Goal: Task Accomplishment & Management: Manage account settings

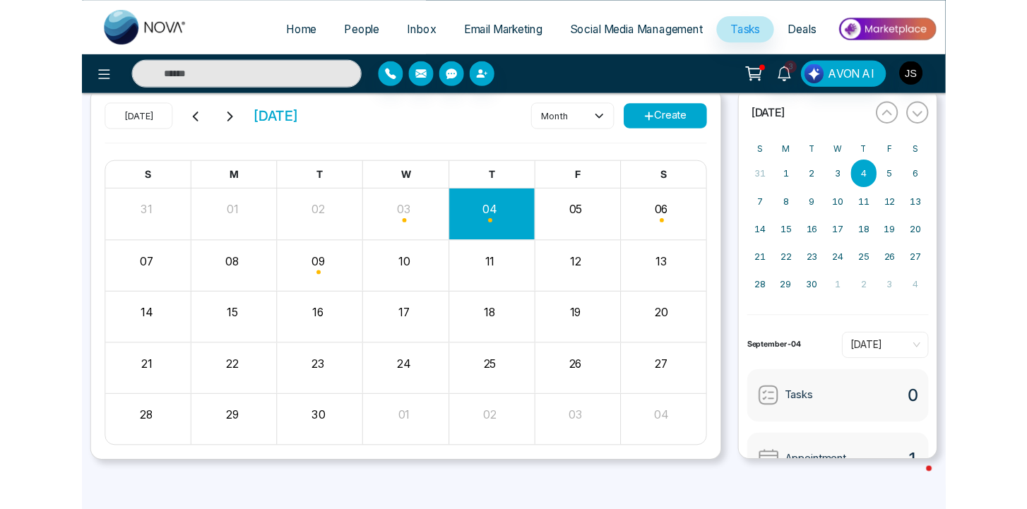
scroll to position [101, 0]
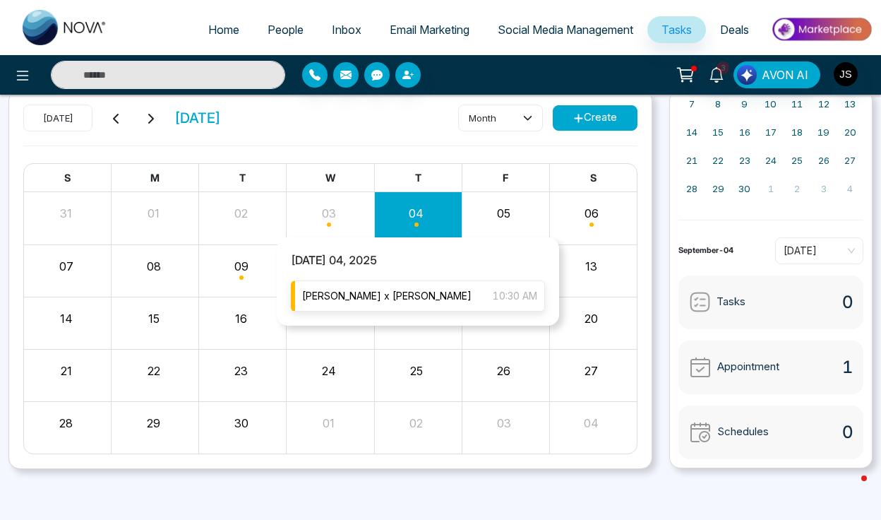
click at [372, 298] on span "[PERSON_NAME] x [PERSON_NAME]" at bounding box center [386, 296] width 169 height 16
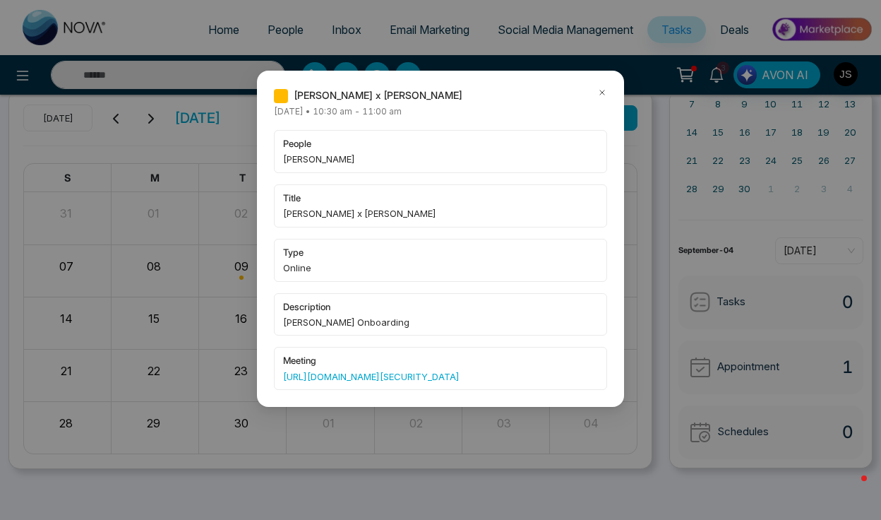
click at [358, 381] on link "[URL][DOMAIN_NAME][SECURITY_DATA]" at bounding box center [440, 376] width 315 height 14
click at [603, 94] on icon at bounding box center [602, 93] width 10 height 10
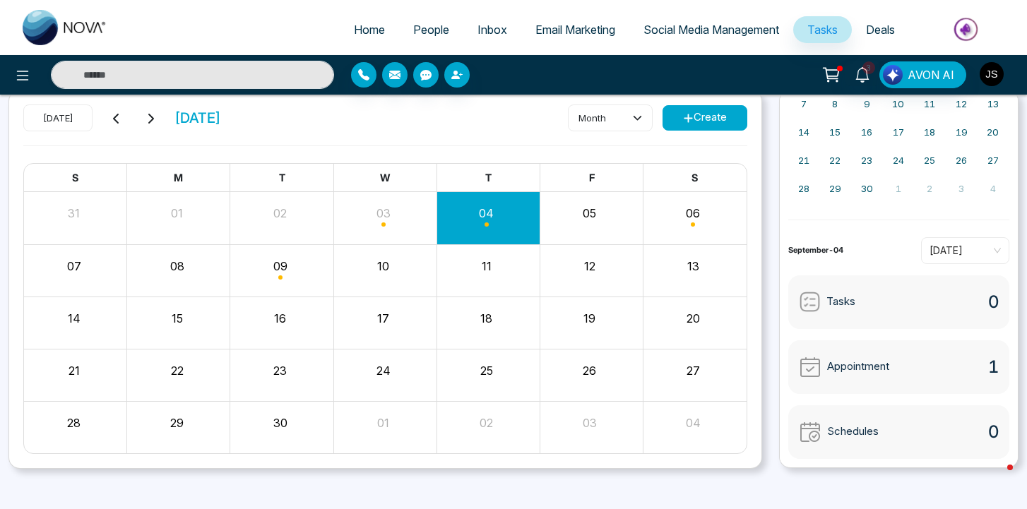
click at [880, 82] on button "button" at bounding box center [991, 73] width 25 height 25
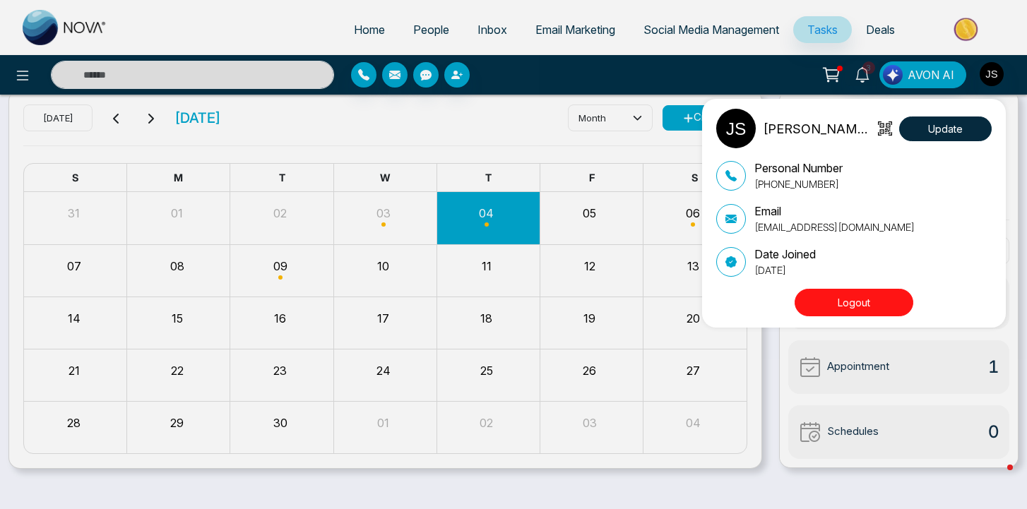
click at [875, 304] on button "Logout" at bounding box center [853, 303] width 119 height 28
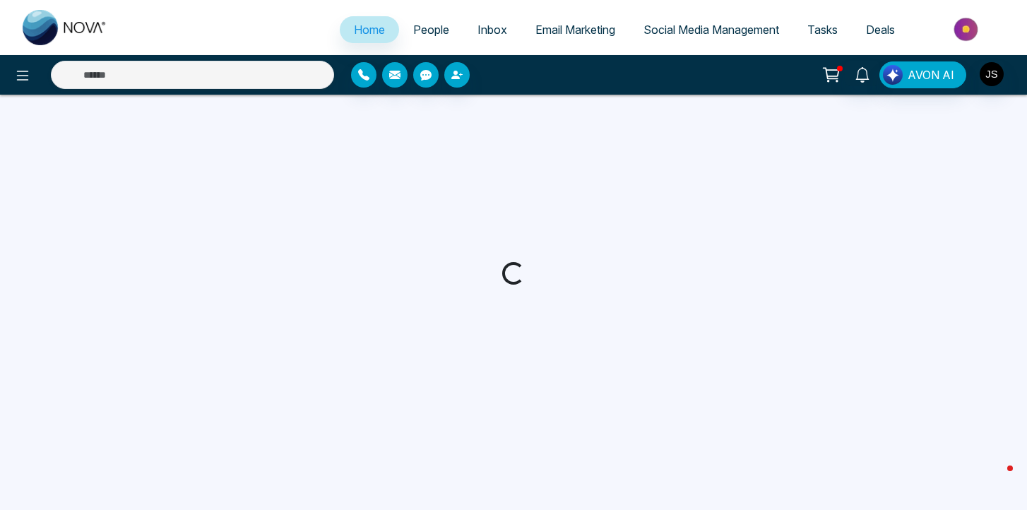
select select "*"
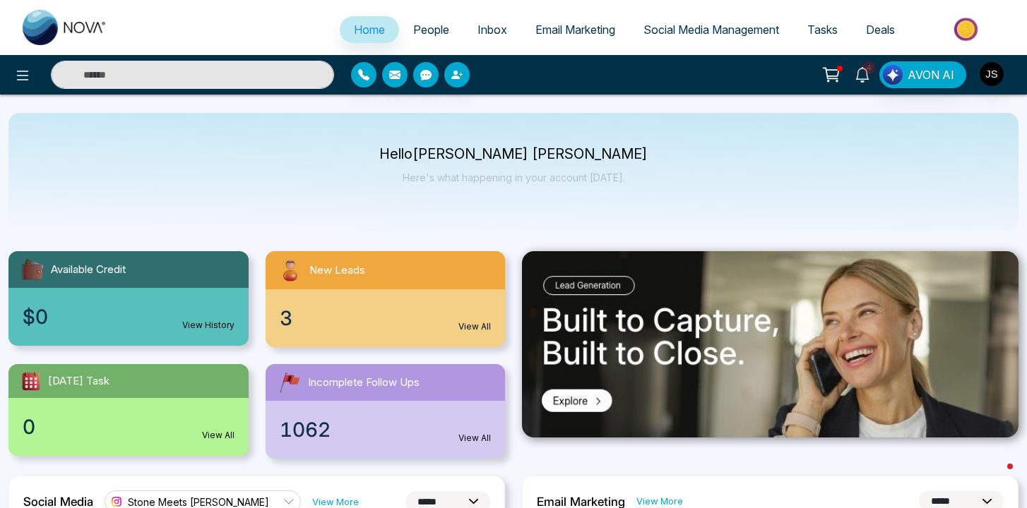
click at [869, 71] on span "4" at bounding box center [868, 67] width 13 height 13
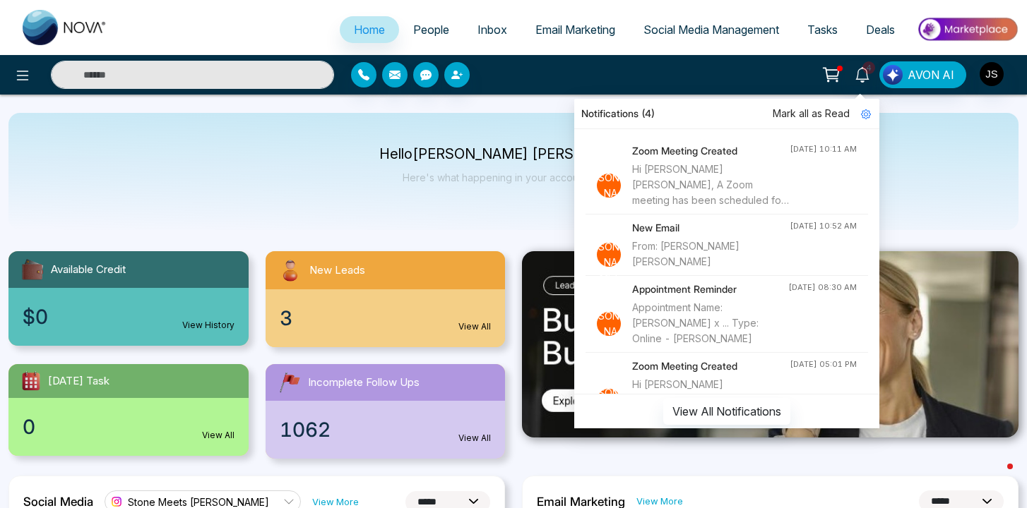
click at [902, 143] on div "Hello Jackson Stone Here's what happening in your account today." at bounding box center [513, 171] width 1010 height 117
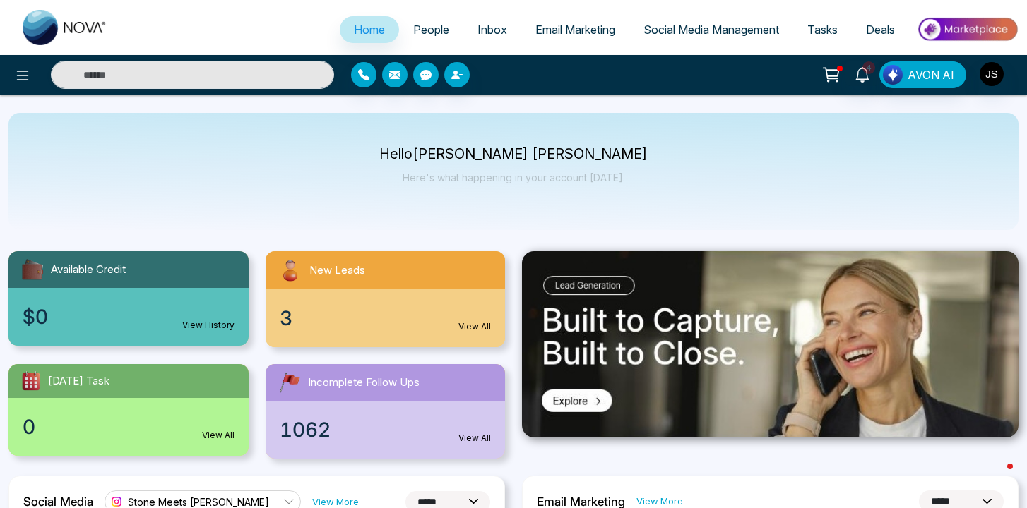
click at [865, 22] on link "Deals" at bounding box center [879, 29] width 57 height 27
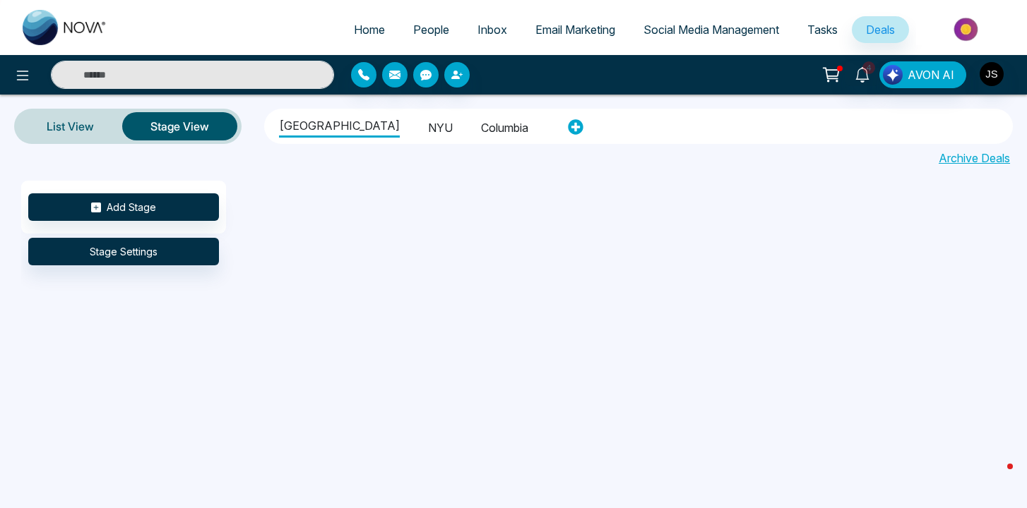
click at [428, 132] on li "NYU" at bounding box center [440, 126] width 25 height 24
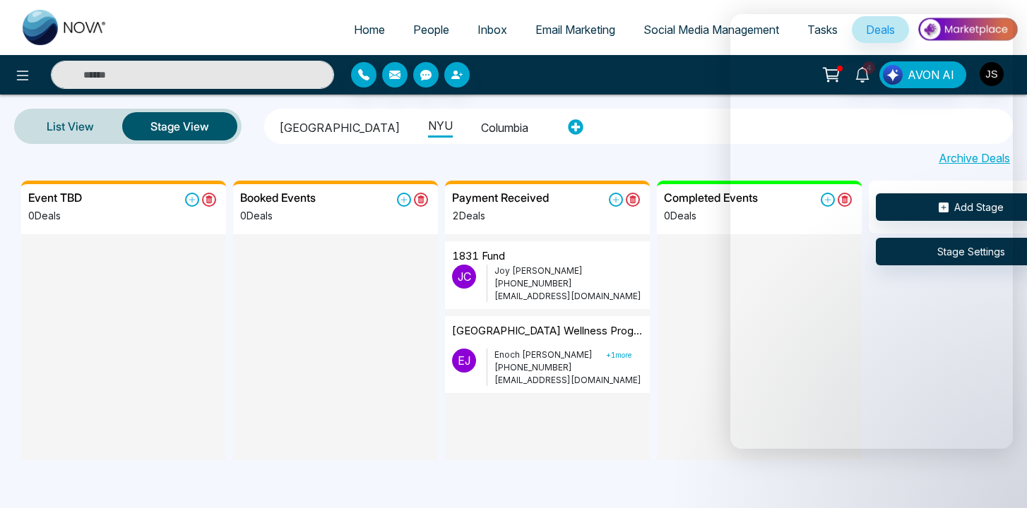
click at [720, 292] on div at bounding box center [759, 310] width 205 height 153
click at [611, 129] on div "Cornell University NYU Columbia" at bounding box center [638, 127] width 740 height 30
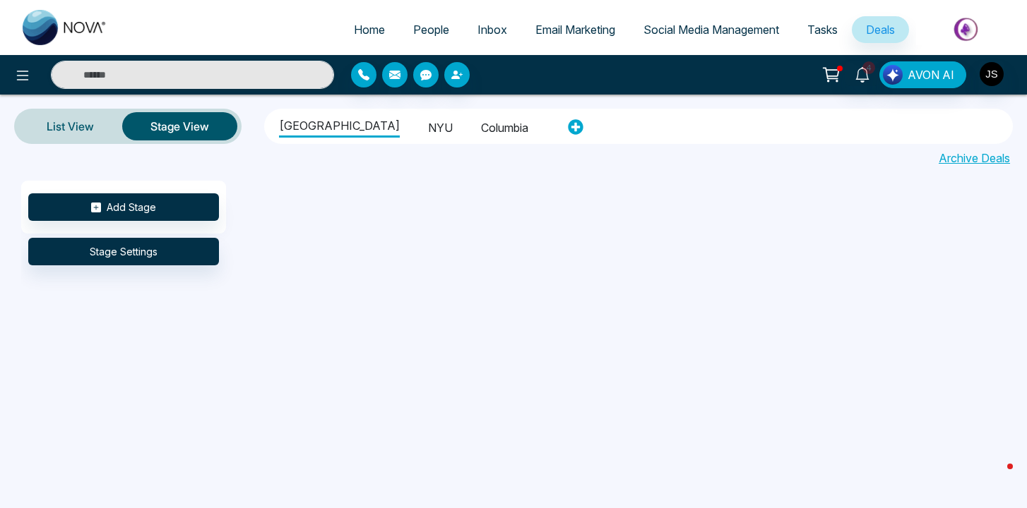
click at [423, 201] on div "Add Stage Stage Settings" at bounding box center [534, 321] width 1027 height 280
click at [428, 122] on li "NYU" at bounding box center [440, 126] width 25 height 24
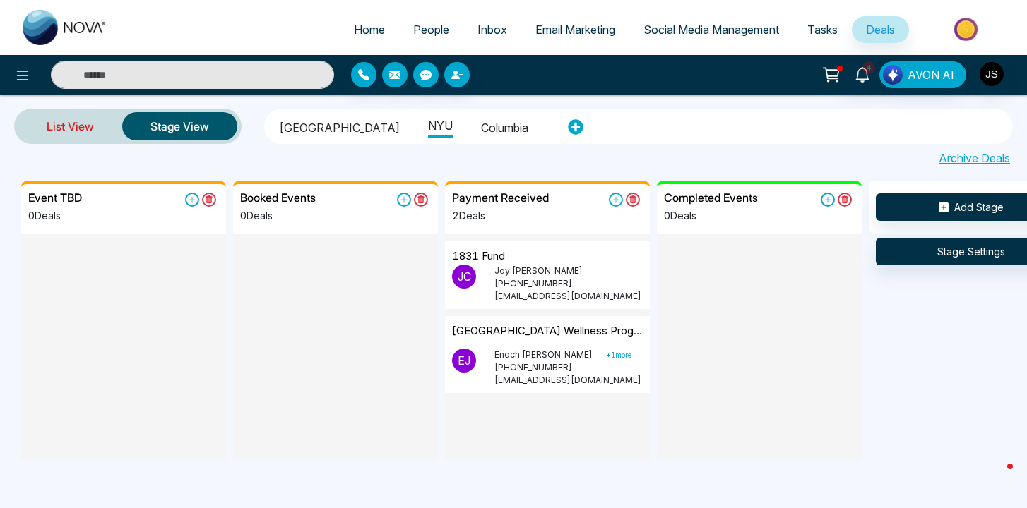
click at [64, 128] on link "List View" at bounding box center [70, 126] width 104 height 34
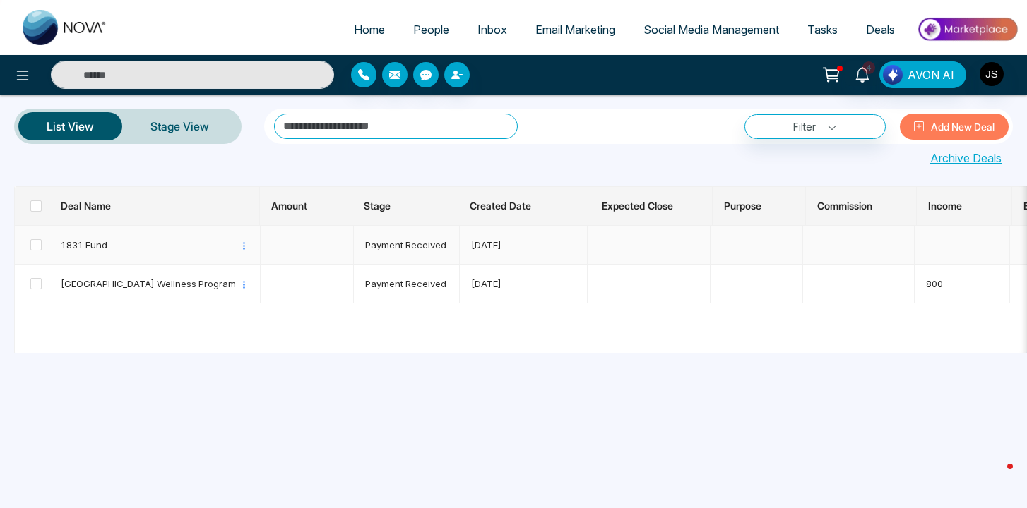
click at [300, 249] on td at bounding box center [307, 245] width 93 height 39
click at [97, 241] on span "1831 Fund" at bounding box center [149, 245] width 177 height 14
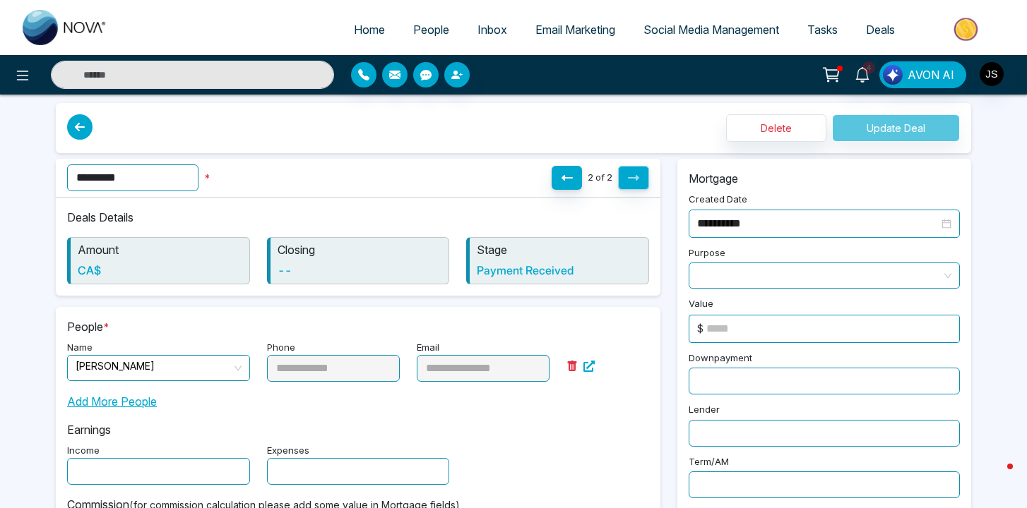
scroll to position [11, 0]
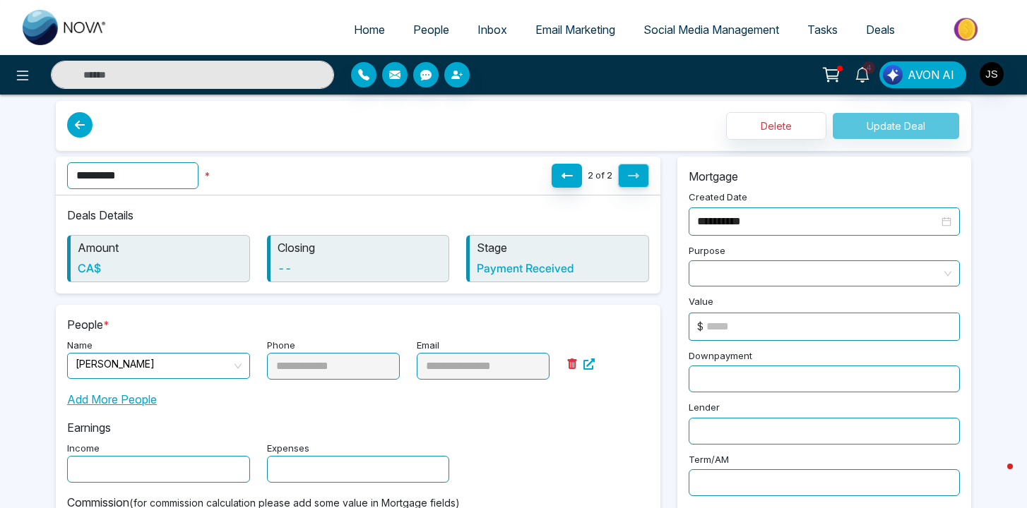
click at [121, 272] on h6 "CA$" at bounding box center [160, 268] width 165 height 13
click at [84, 268] on h6 "CA$" at bounding box center [160, 268] width 165 height 13
click at [91, 268] on h6 "CA$" at bounding box center [160, 268] width 165 height 13
click at [100, 256] on div "Amount CA$" at bounding box center [158, 258] width 183 height 47
click at [100, 237] on div "Amount CA$" at bounding box center [158, 258] width 183 height 47
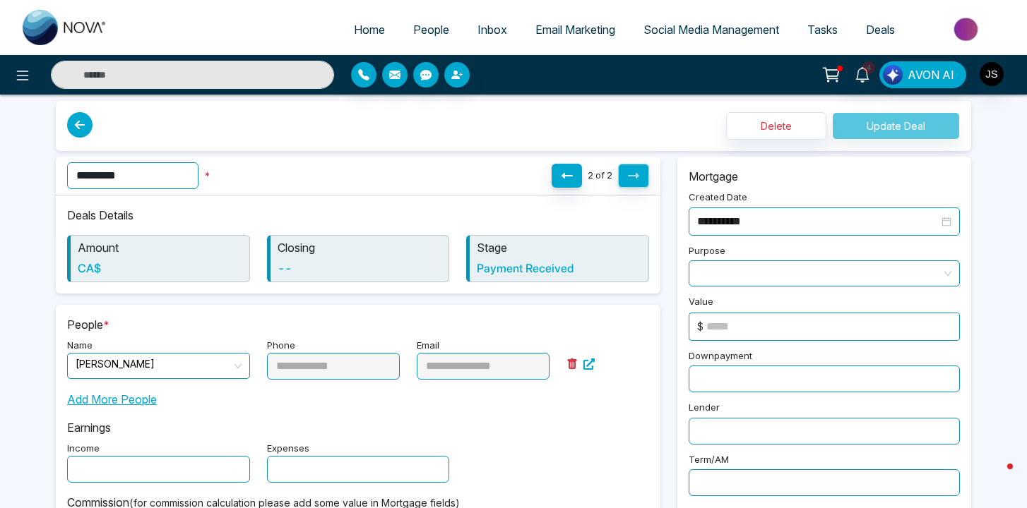
click at [100, 239] on p "Amount" at bounding box center [160, 247] width 165 height 17
click at [101, 245] on p "Amount" at bounding box center [160, 247] width 165 height 17
click at [168, 276] on div "Amount CA$" at bounding box center [158, 258] width 183 height 47
click at [116, 268] on h6 "CA$" at bounding box center [160, 268] width 165 height 13
click at [107, 264] on h6 "CA$" at bounding box center [160, 268] width 165 height 13
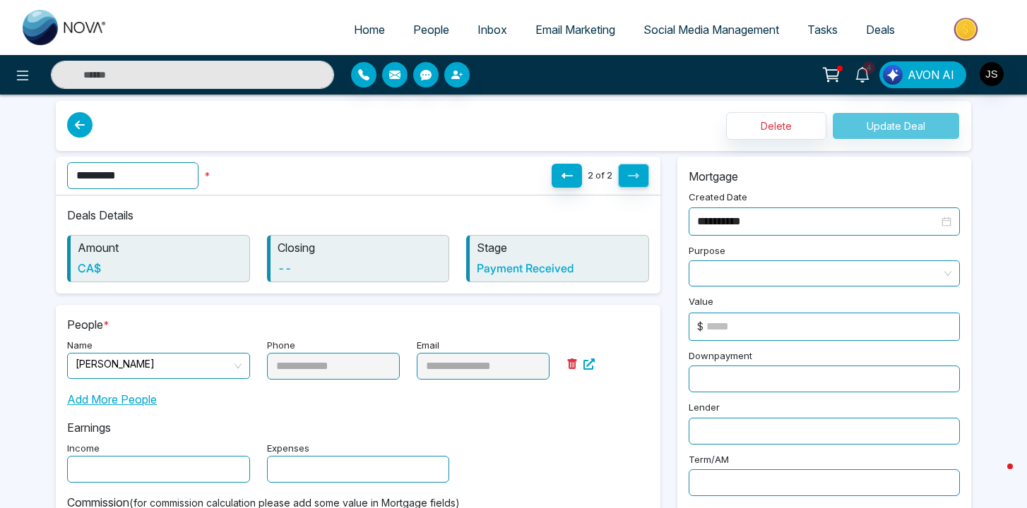
click at [104, 264] on h6 "CA$" at bounding box center [160, 268] width 165 height 13
click at [84, 265] on h6 "CA$" at bounding box center [160, 268] width 165 height 13
click at [107, 237] on div "Amount CA$" at bounding box center [158, 258] width 183 height 47
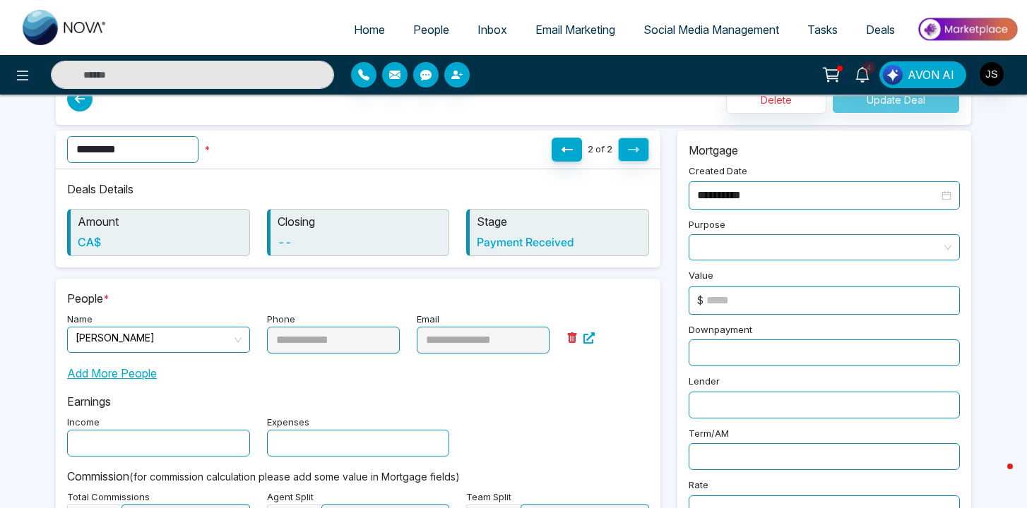
scroll to position [0, 0]
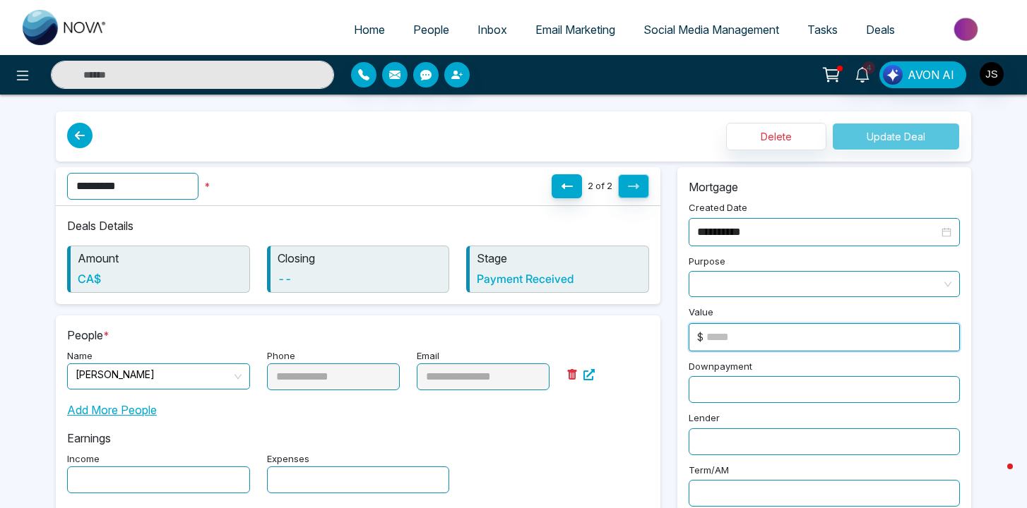
click at [740, 337] on input at bounding box center [832, 337] width 253 height 27
type input "*"
type input "***"
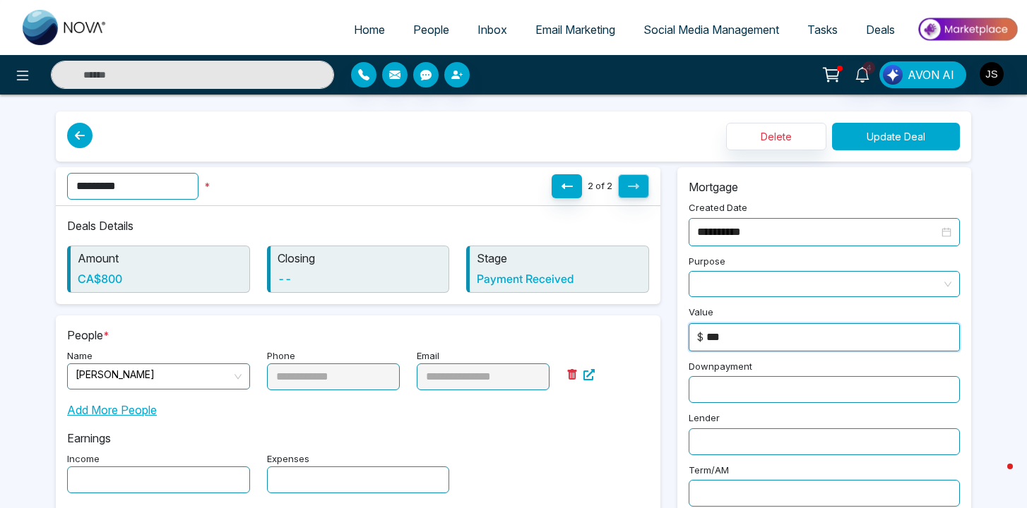
click at [851, 143] on button "Update Deal" at bounding box center [896, 137] width 128 height 28
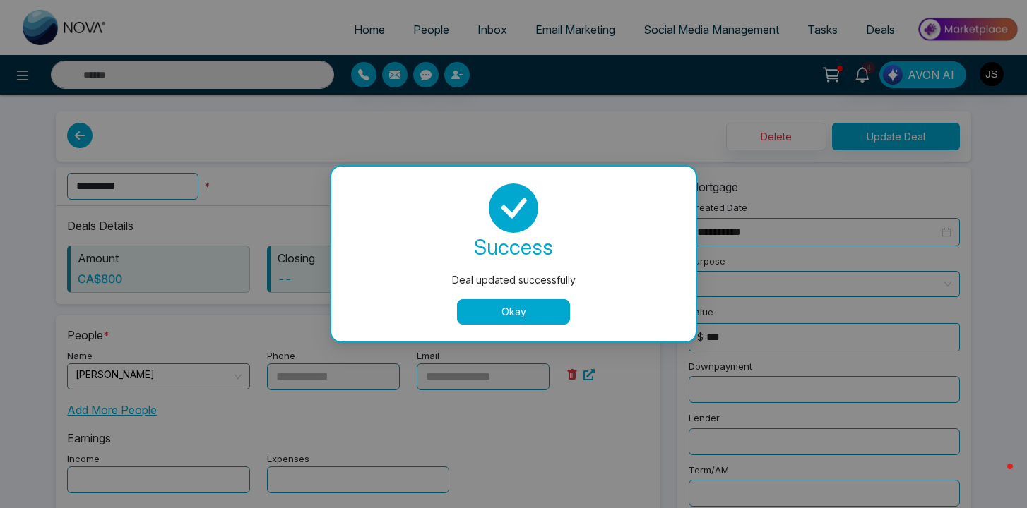
type input "*"
click at [545, 301] on button "Okay" at bounding box center [513, 311] width 113 height 25
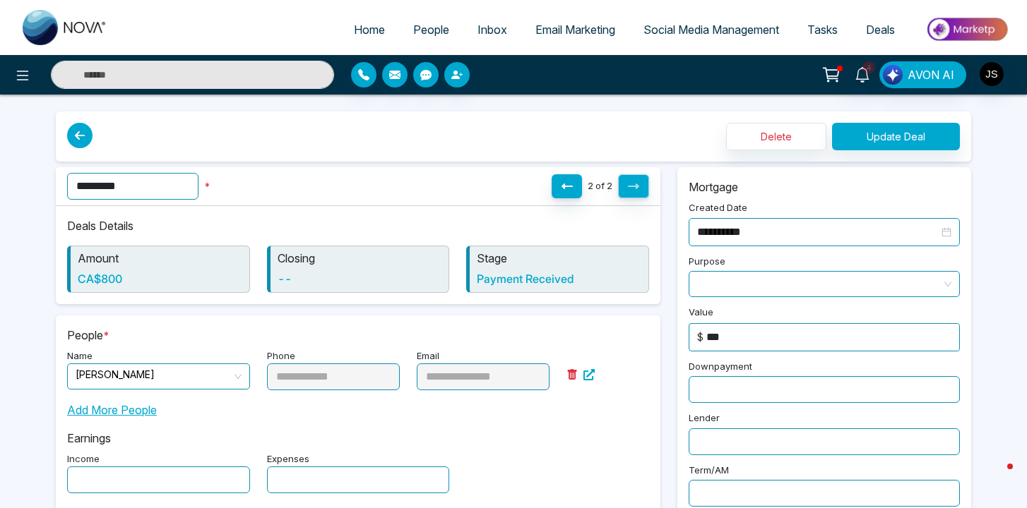
click at [75, 123] on link at bounding box center [83, 137] width 32 height 28
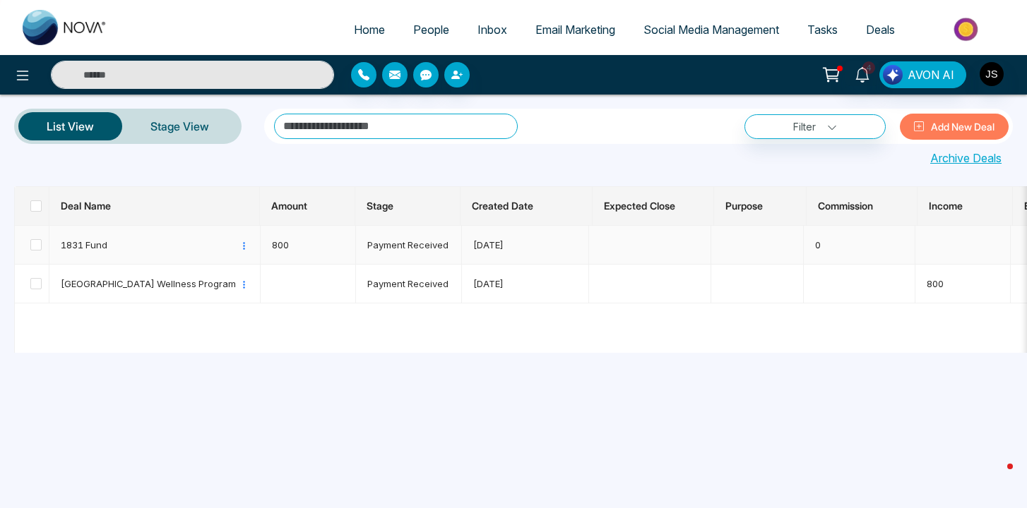
click at [310, 248] on td "800" at bounding box center [308, 245] width 95 height 39
click at [97, 244] on span "1831 Fund" at bounding box center [149, 245] width 177 height 14
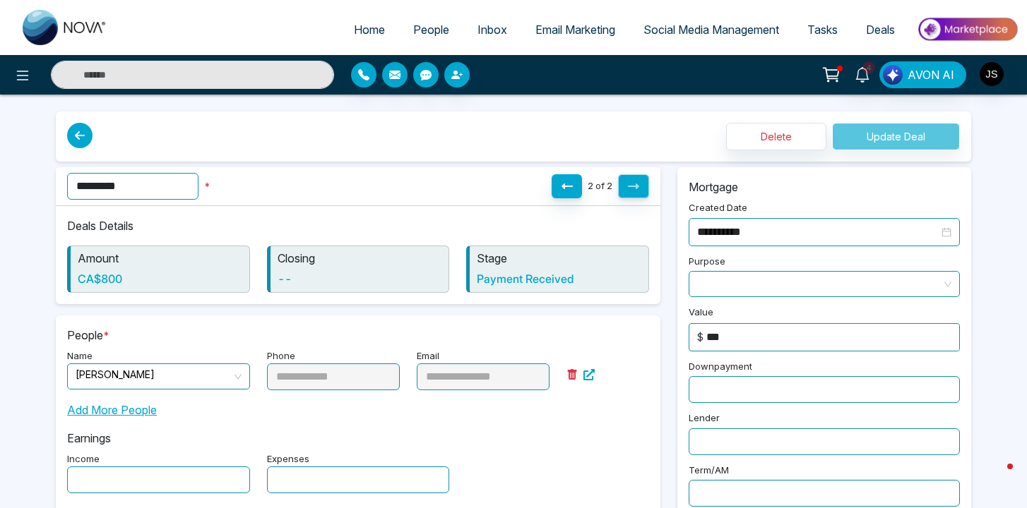
click at [712, 337] on input "***" at bounding box center [832, 337] width 253 height 27
type input "***"
click at [884, 146] on button "Update Deal" at bounding box center [896, 137] width 128 height 28
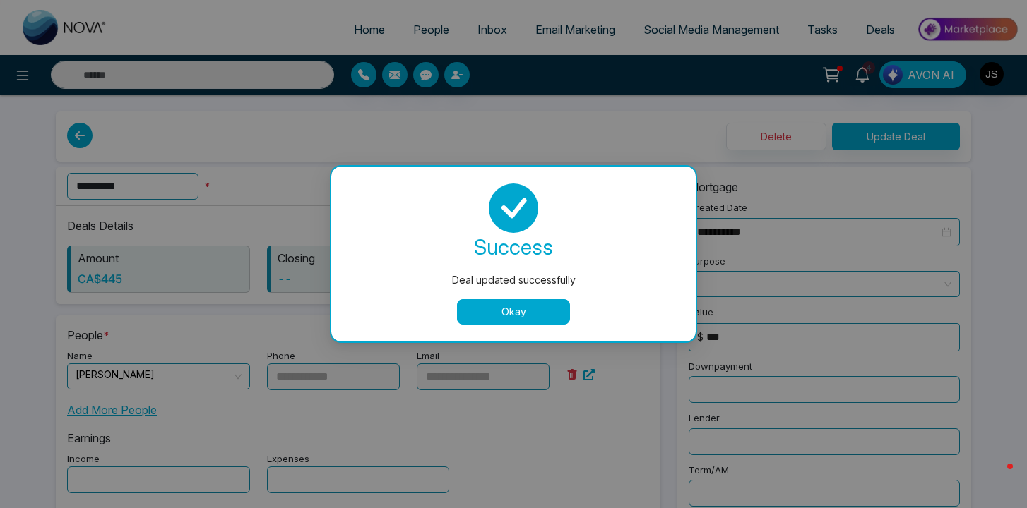
type input "*"
click at [549, 297] on div "success Deal updated successfully Okay" at bounding box center [513, 254] width 330 height 141
click at [547, 310] on button "Okay" at bounding box center [513, 311] width 113 height 25
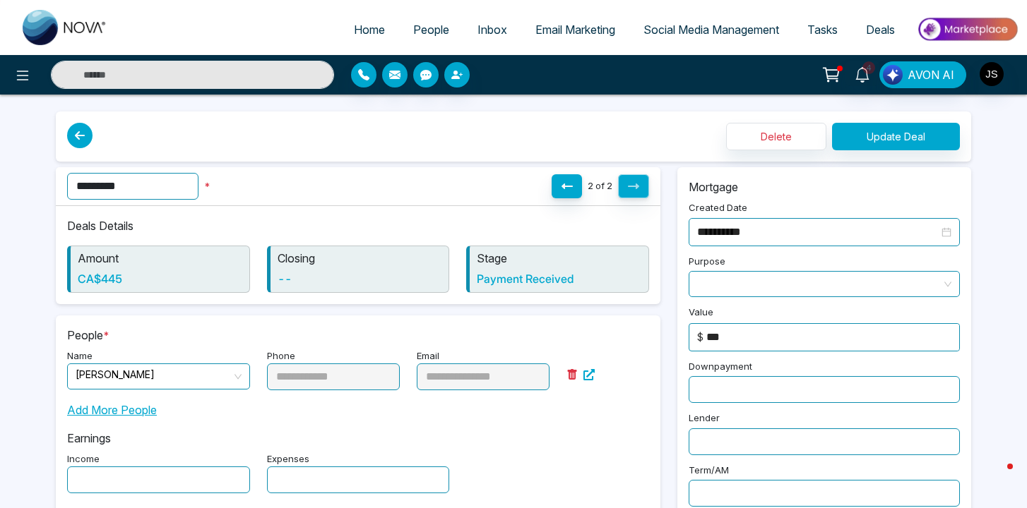
click at [85, 126] on icon at bounding box center [79, 135] width 25 height 25
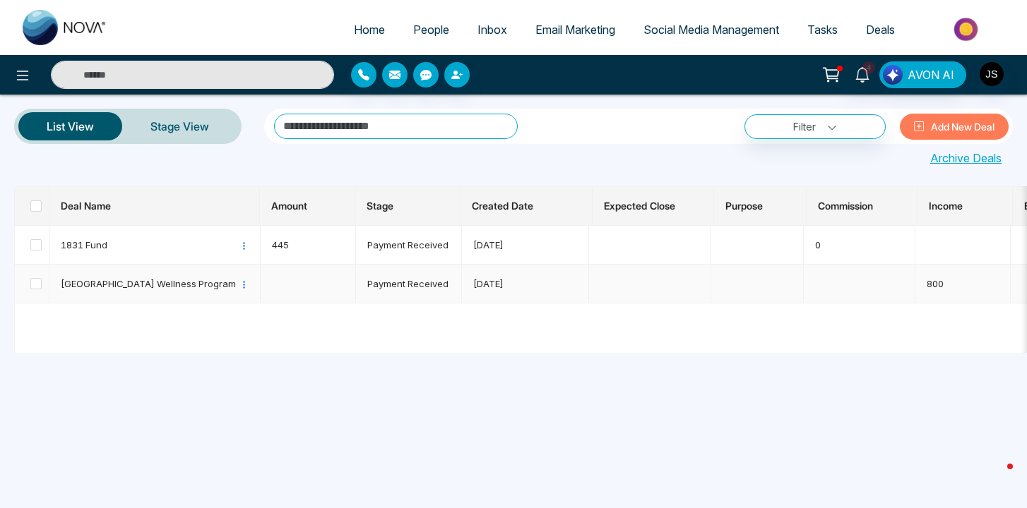
click at [132, 288] on span "NYU Medical School Wellness Program" at bounding box center [149, 284] width 177 height 14
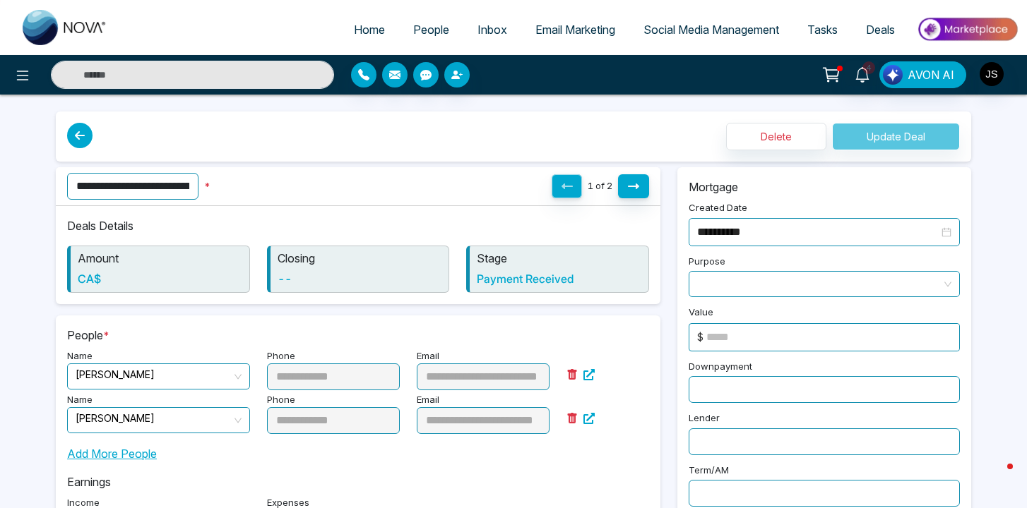
click at [716, 324] on input at bounding box center [832, 337] width 253 height 27
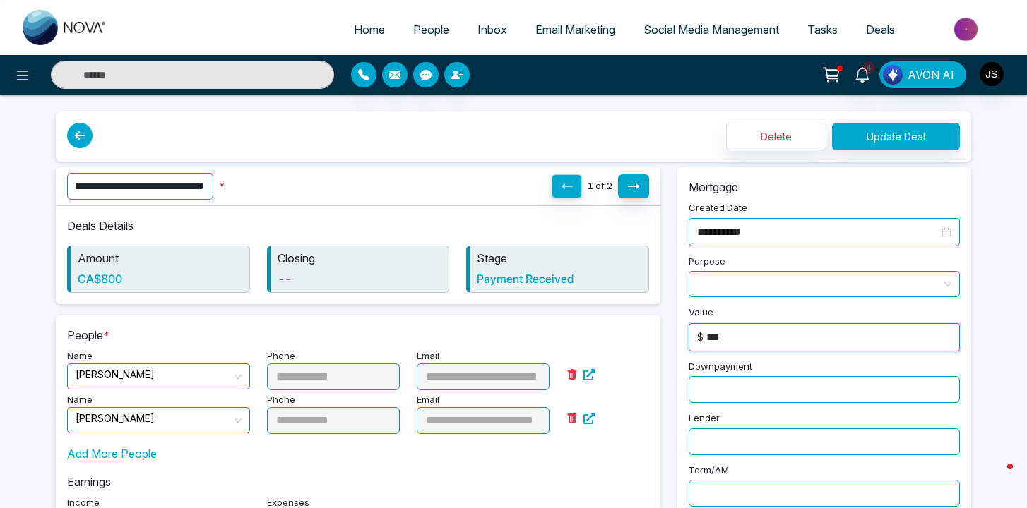
type input "***"
click at [164, 188] on input "**********" at bounding box center [140, 186] width 146 height 27
type input "**********"
click at [871, 146] on button "Update Deal" at bounding box center [896, 137] width 128 height 28
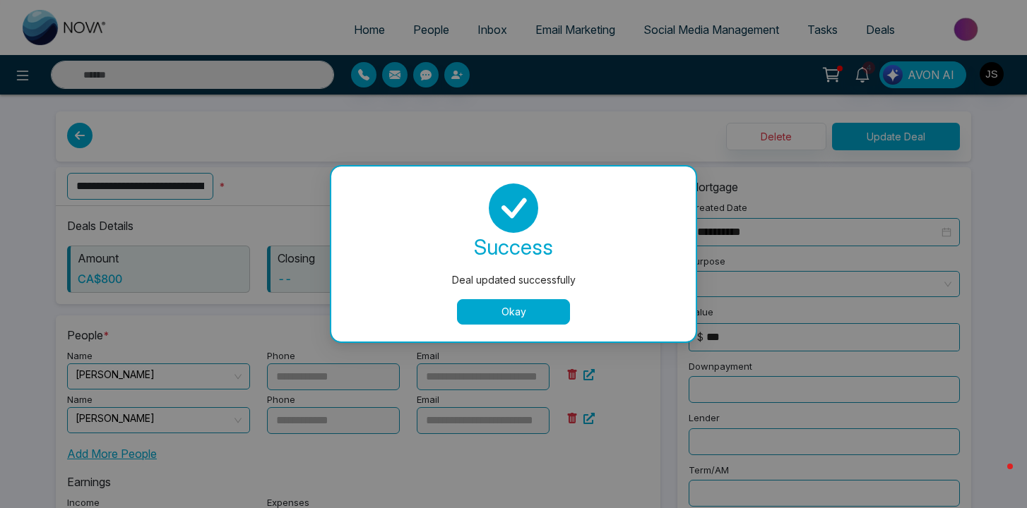
type input "*"
click at [556, 316] on button "Okay" at bounding box center [513, 311] width 113 height 25
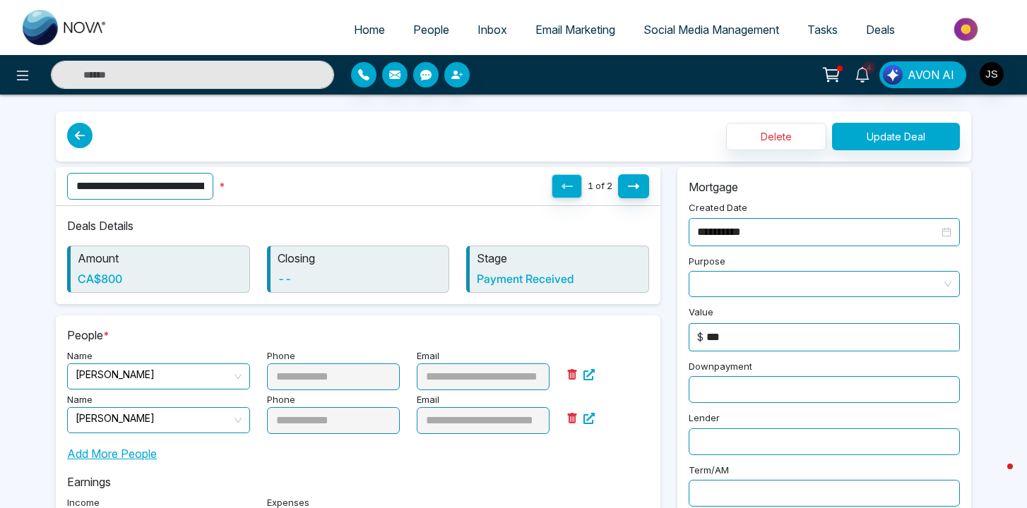
click at [94, 132] on link at bounding box center [83, 137] width 32 height 28
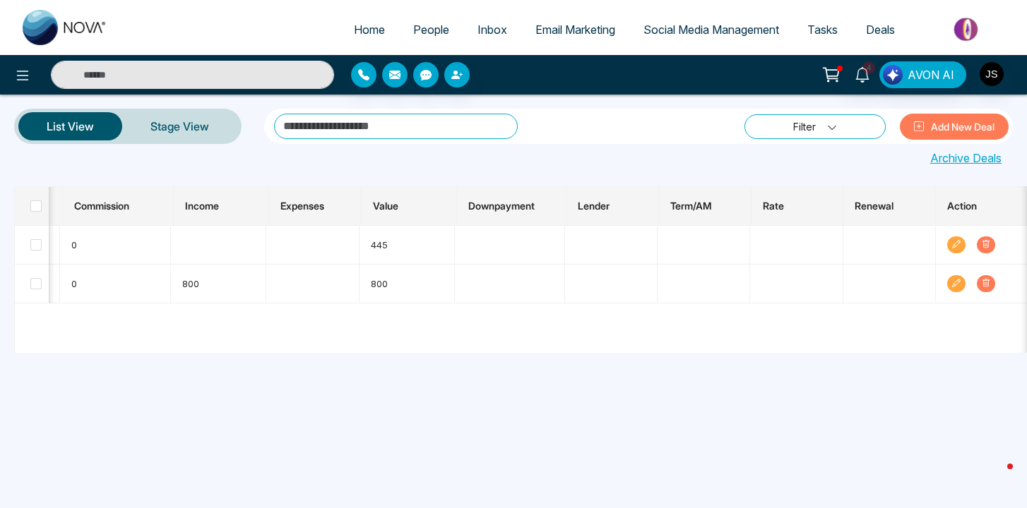
click at [845, 131] on link "Filter" at bounding box center [814, 126] width 141 height 25
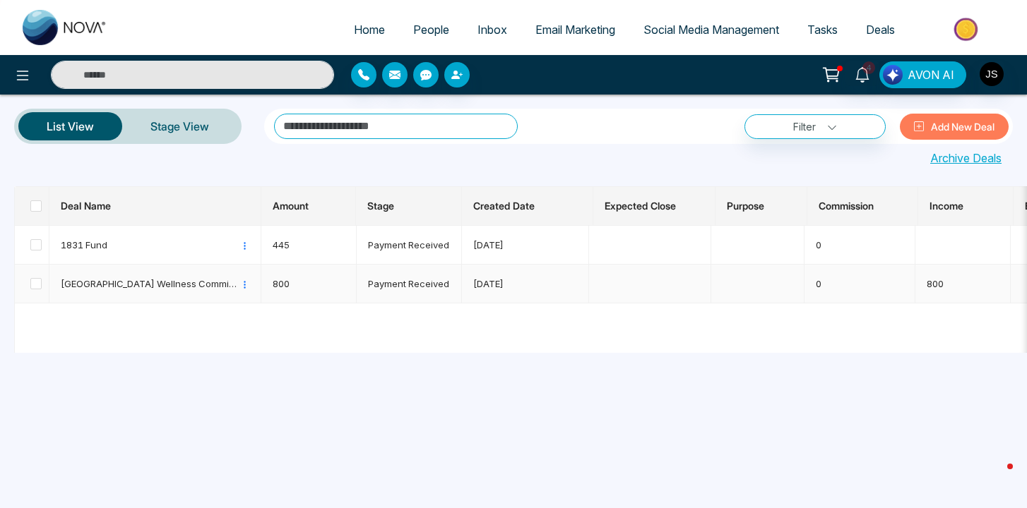
click at [385, 294] on td "Payment Received" at bounding box center [410, 284] width 106 height 39
click at [246, 285] on icon at bounding box center [244, 284] width 9 height 9
click at [266, 314] on span "Edit" at bounding box center [295, 308] width 108 height 23
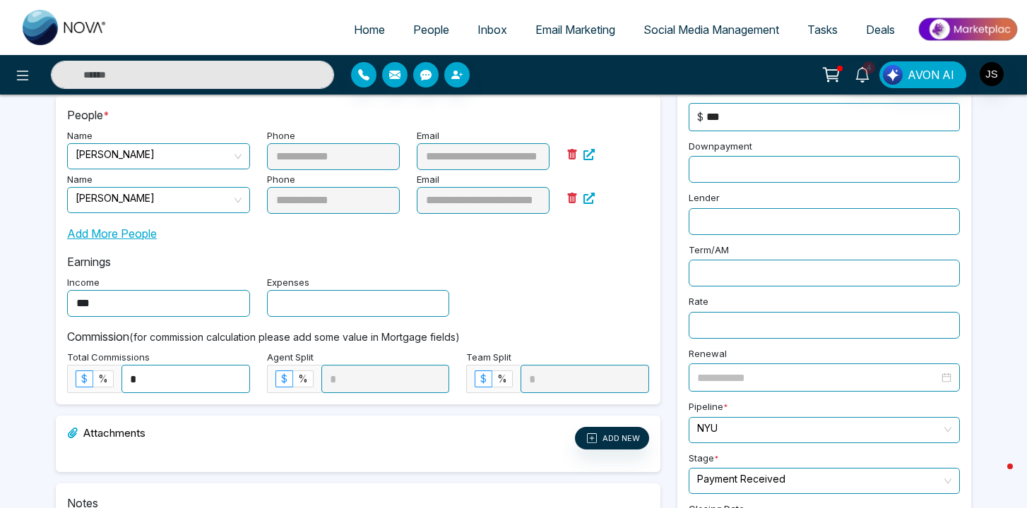
click at [136, 318] on div "Commission (for commission calculation please add some value in Mortgage fields…" at bounding box center [358, 355] width 582 height 76
click at [145, 307] on input "***" at bounding box center [158, 303] width 183 height 27
click at [178, 373] on input "*" at bounding box center [185, 379] width 127 height 27
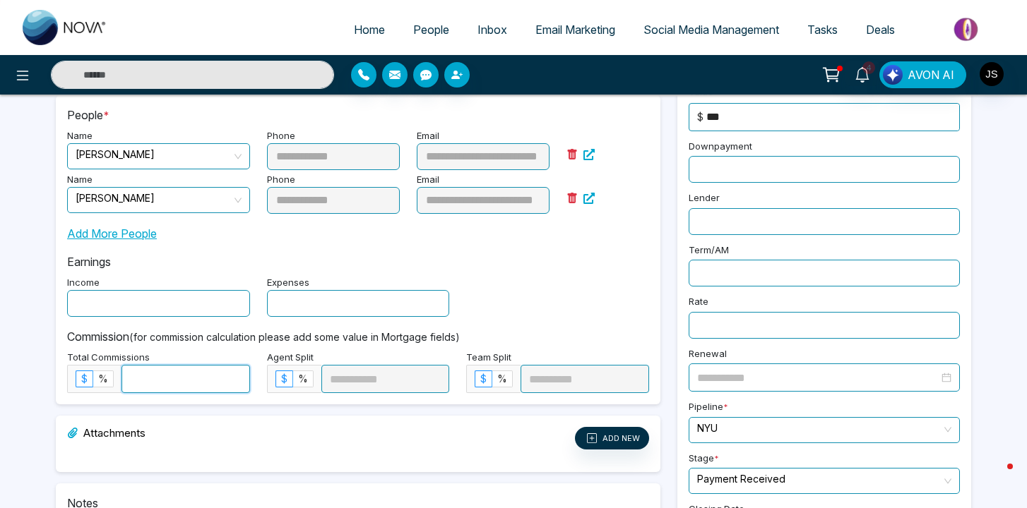
click at [505, 313] on div "Income Expenses" at bounding box center [358, 295] width 599 height 44
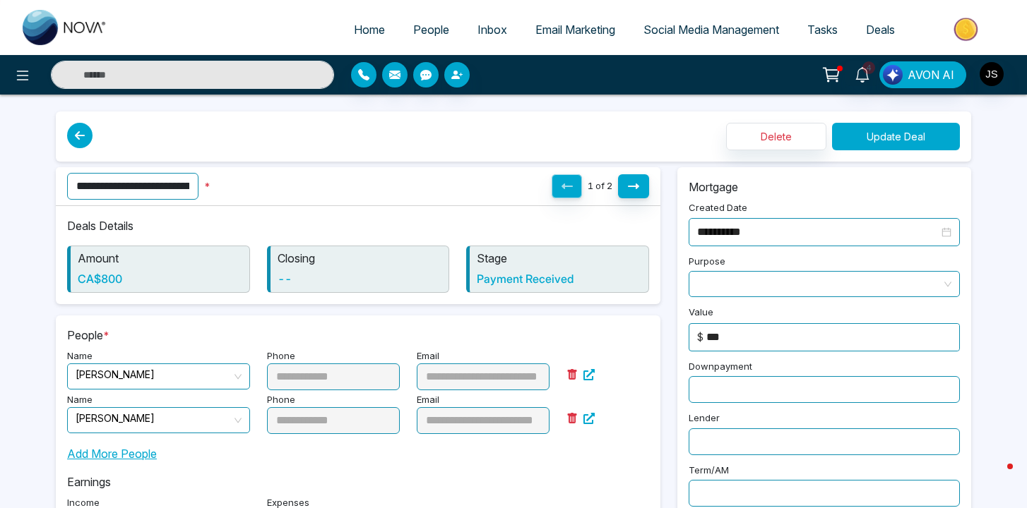
click at [931, 143] on button "Update Deal" at bounding box center [896, 137] width 128 height 28
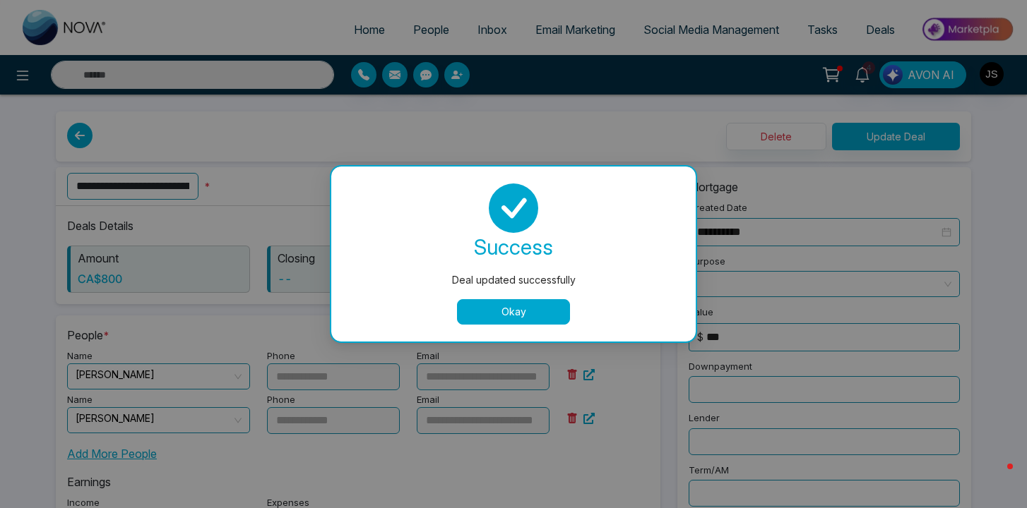
type input "*"
click at [479, 313] on button "Okay" at bounding box center [513, 311] width 113 height 25
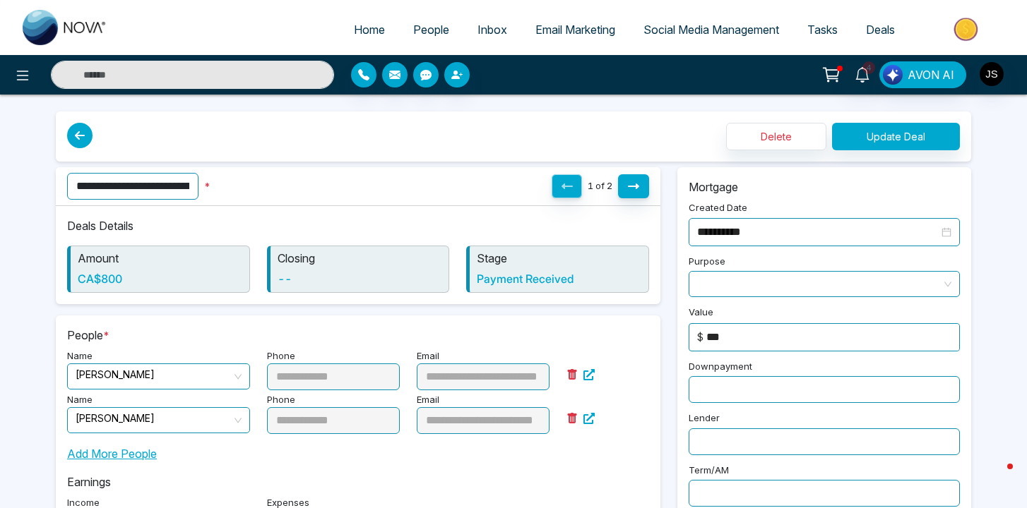
click at [80, 136] on icon at bounding box center [79, 135] width 25 height 25
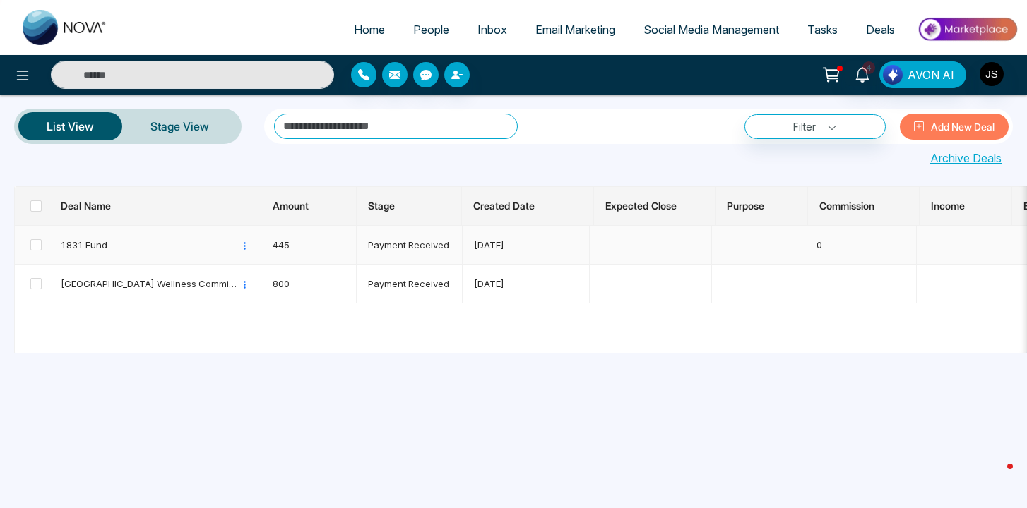
click at [172, 249] on span "1831 Fund" at bounding box center [149, 245] width 177 height 14
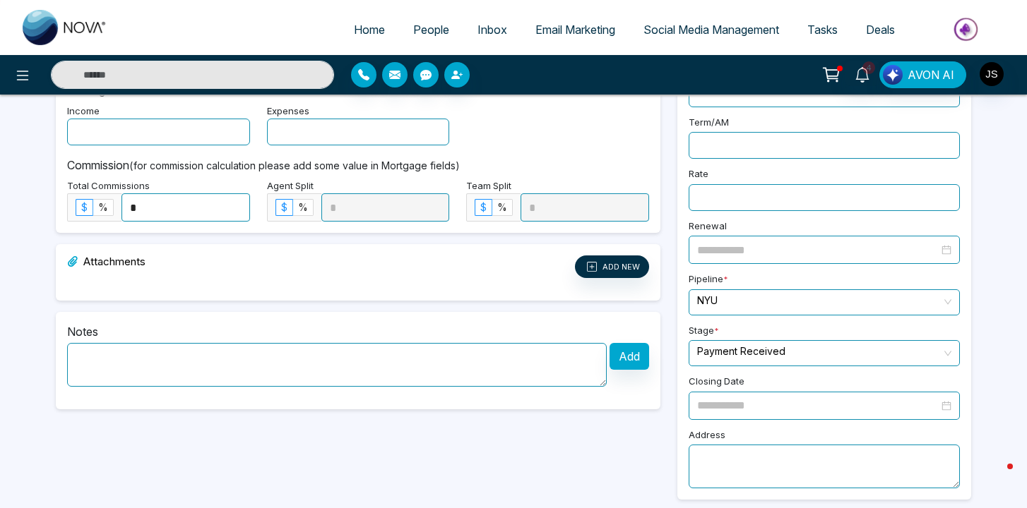
click at [169, 206] on input "*" at bounding box center [185, 207] width 127 height 27
click at [349, 280] on div at bounding box center [358, 283] width 599 height 11
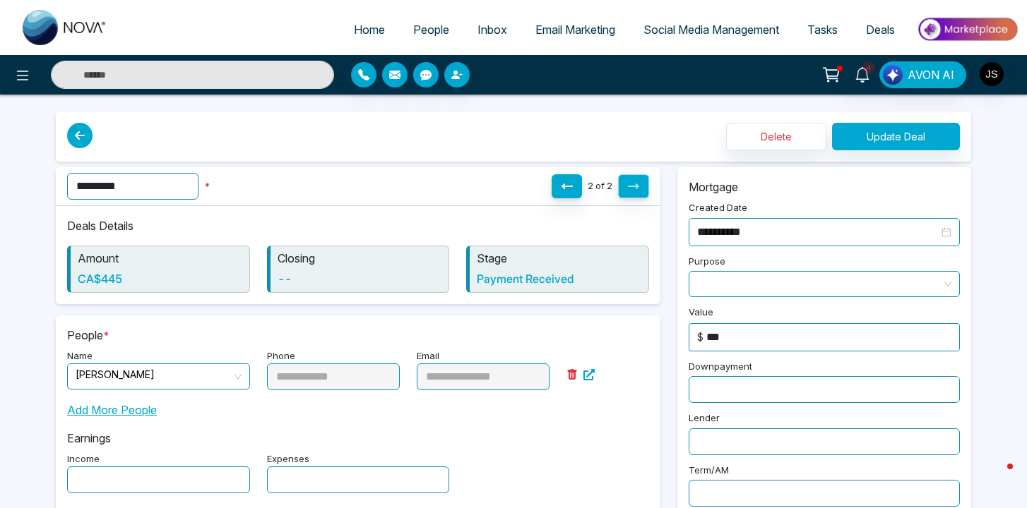
click at [923, 151] on div "Delete Update Deal" at bounding box center [513, 137] width 915 height 50
click at [934, 141] on button "Update Deal" at bounding box center [896, 137] width 128 height 28
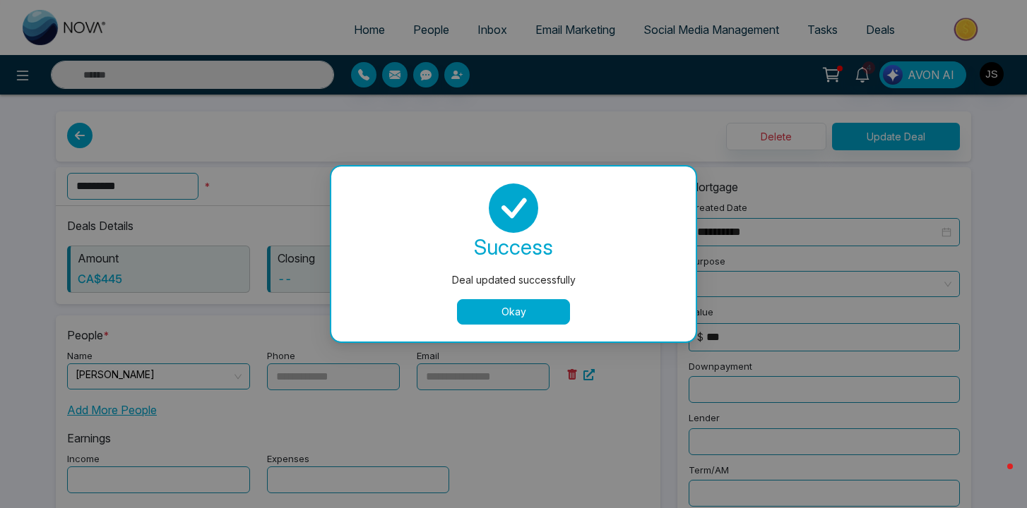
type input "*"
click at [513, 303] on button "Okay" at bounding box center [513, 311] width 113 height 25
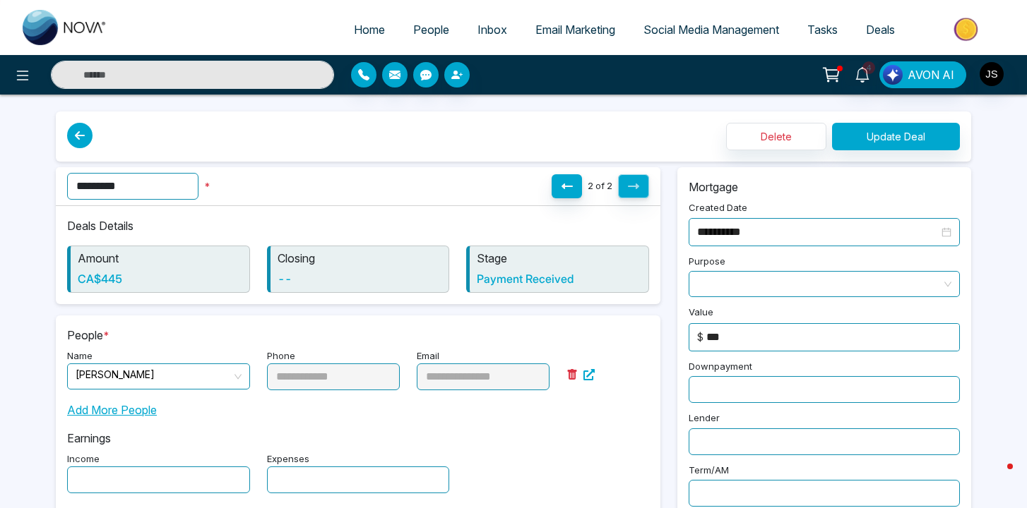
click at [82, 140] on icon at bounding box center [79, 135] width 25 height 25
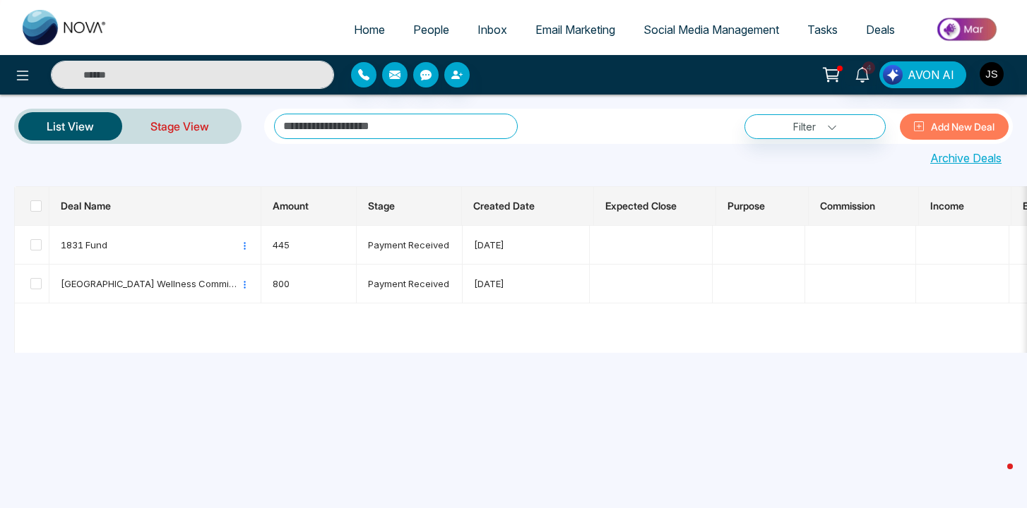
click at [180, 122] on link "Stage View" at bounding box center [179, 126] width 115 height 34
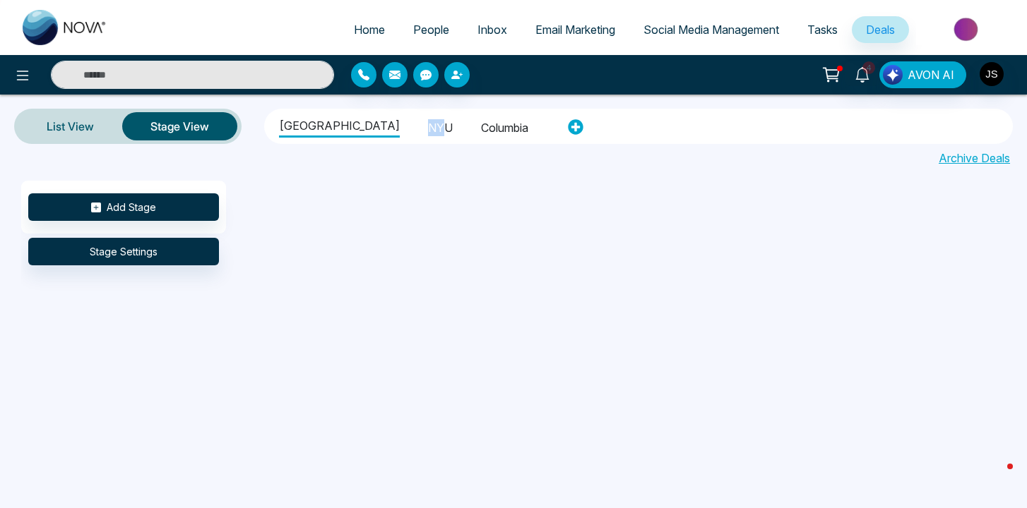
drag, startPoint x: 412, startPoint y: 127, endPoint x: 289, endPoint y: 135, distance: 123.1
click at [289, 135] on ul "Cornell University NYU Columbia" at bounding box center [412, 127] width 288 height 30
click at [428, 131] on li "NYU" at bounding box center [440, 126] width 25 height 24
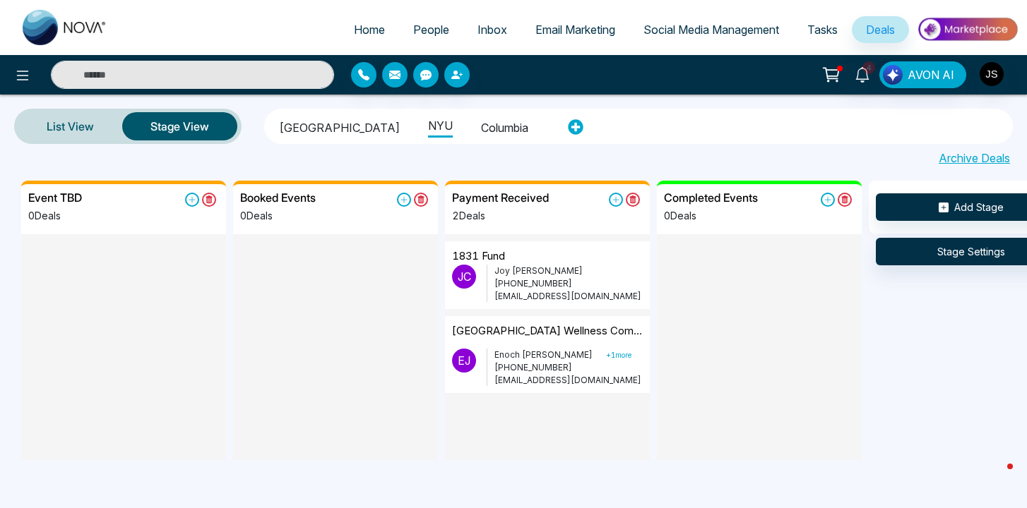
click at [827, 70] on icon at bounding box center [832, 73] width 12 height 6
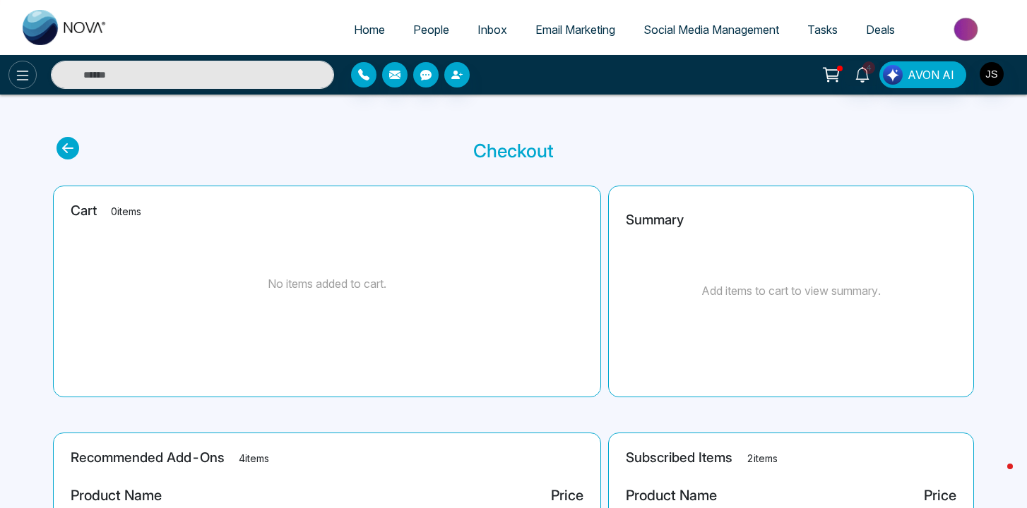
click at [18, 71] on icon at bounding box center [22, 75] width 17 height 17
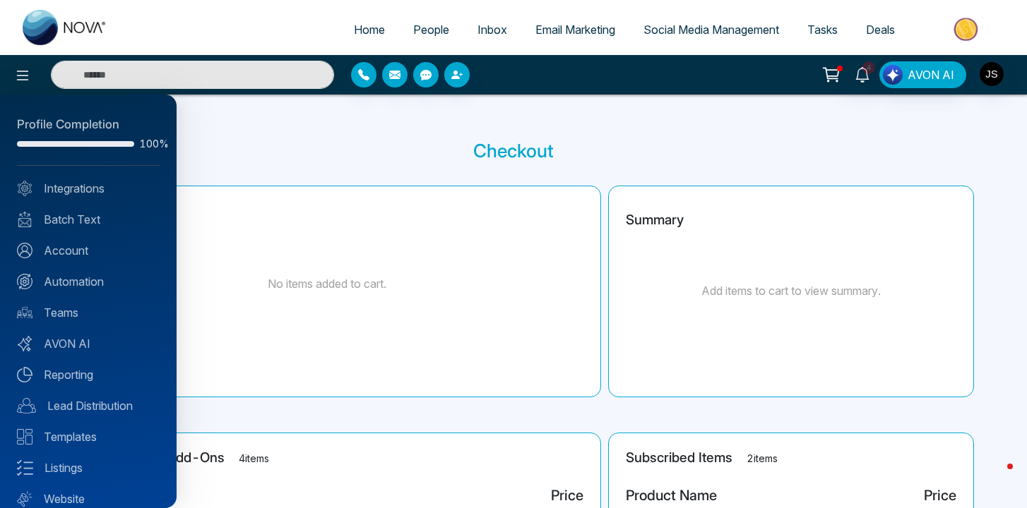
click at [107, 141] on div at bounding box center [75, 144] width 117 height 6
click at [410, 123] on div at bounding box center [513, 254] width 1027 height 508
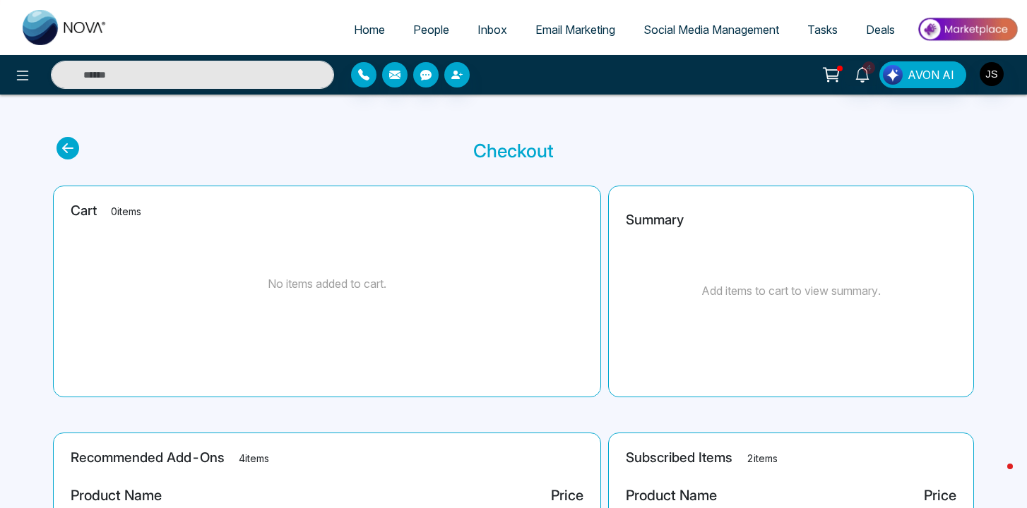
click at [59, 145] on icon at bounding box center [67, 148] width 23 height 23
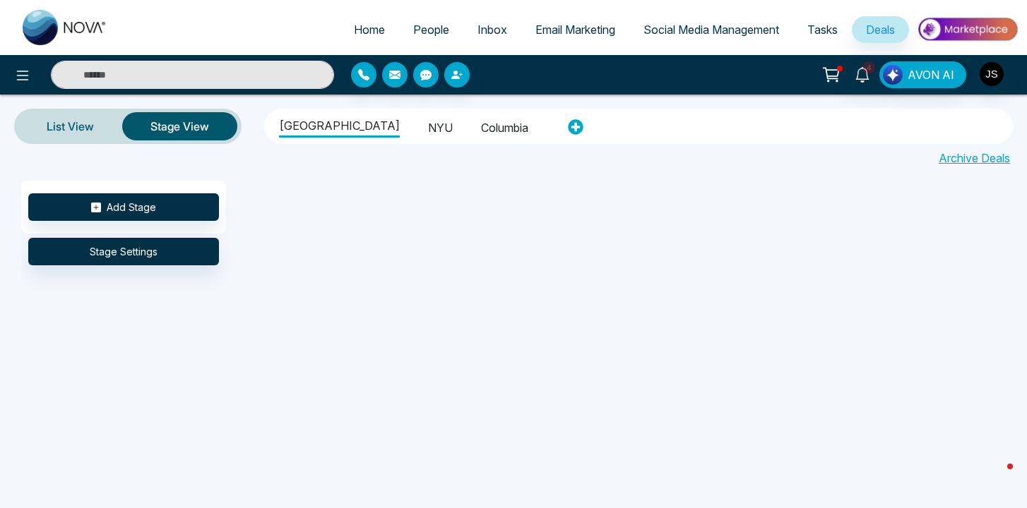
click at [428, 118] on li "NYU" at bounding box center [440, 126] width 25 height 24
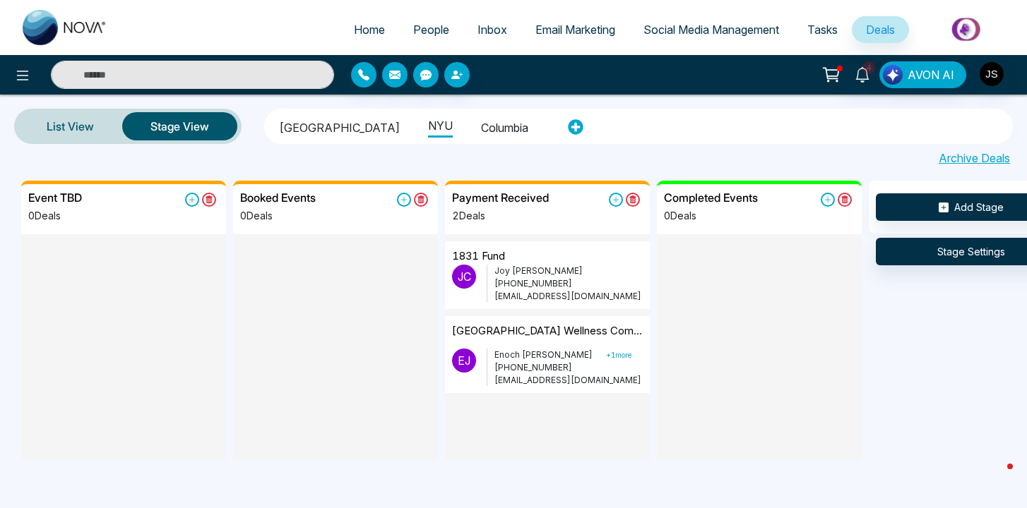
click at [487, 133] on li "Columbia" at bounding box center [504, 126] width 47 height 24
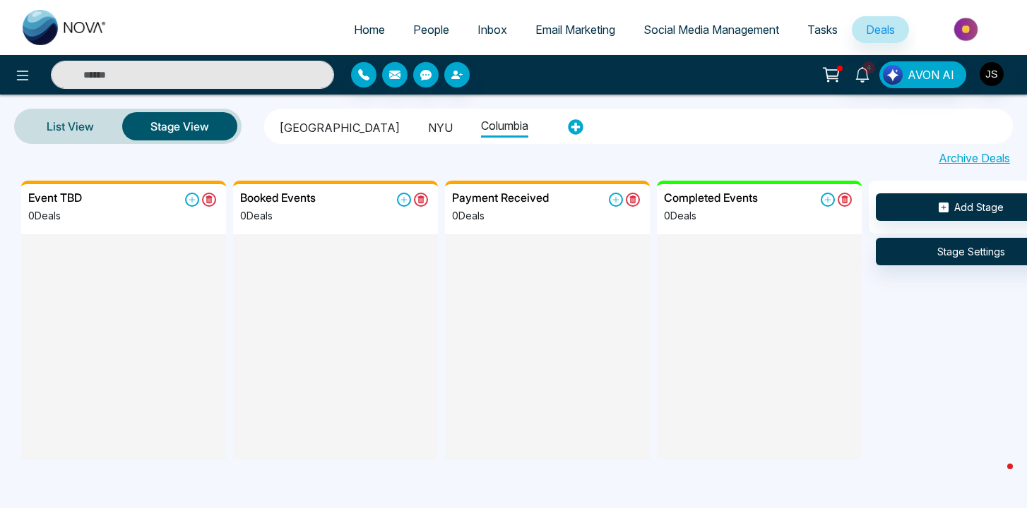
click at [314, 128] on li "Cornell University" at bounding box center [339, 126] width 121 height 24
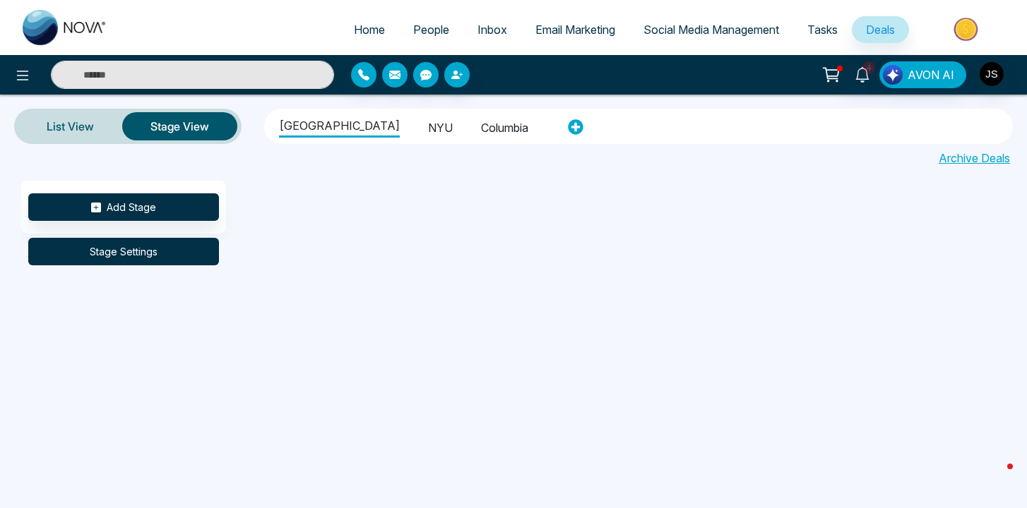
click at [162, 250] on button "Stage Settings" at bounding box center [123, 252] width 191 height 28
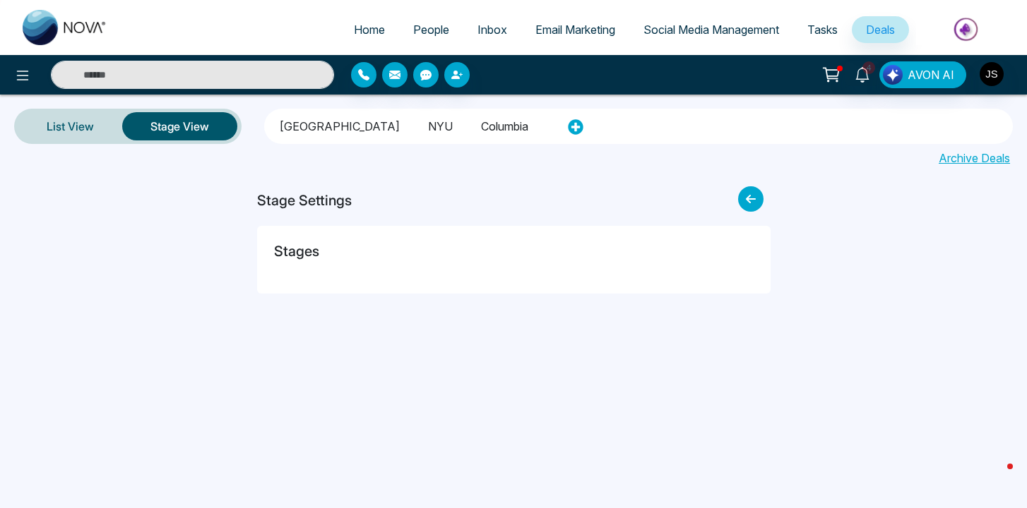
click at [343, 329] on div "Home People Inbox Email Marketing Social Media Management Tasks Deals 4 AVON AI…" at bounding box center [513, 254] width 1027 height 508
click at [744, 187] on icon at bounding box center [750, 198] width 25 height 25
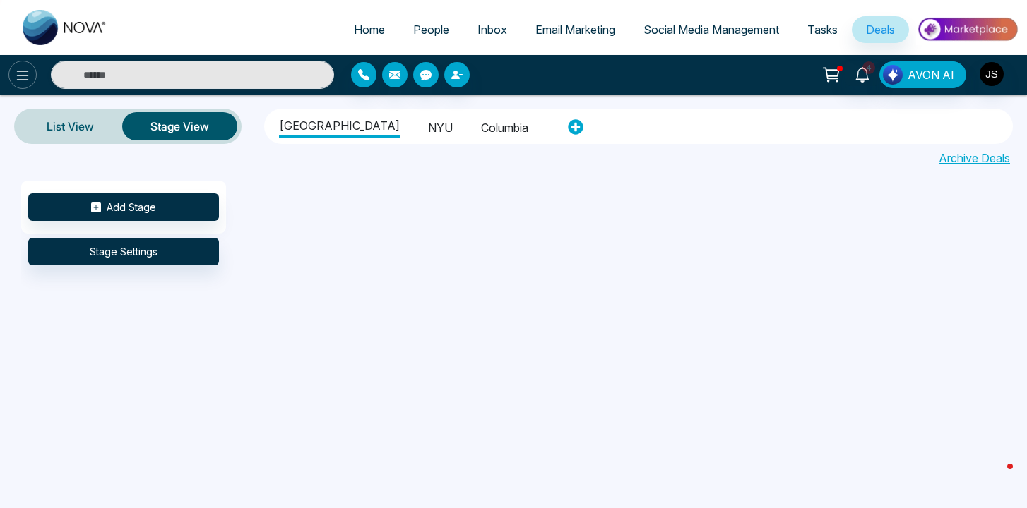
click at [14, 78] on icon at bounding box center [22, 75] width 17 height 17
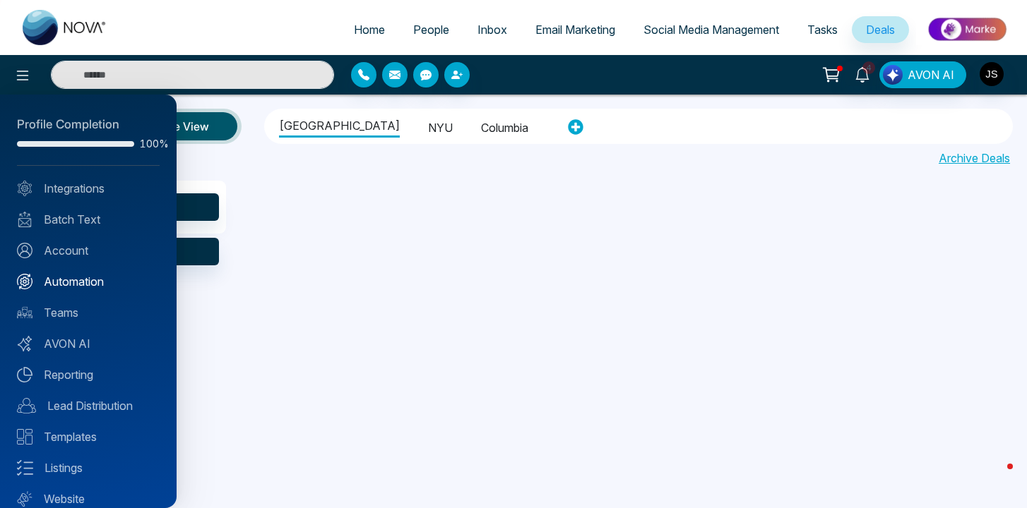
click at [90, 276] on link "Automation" at bounding box center [88, 281] width 143 height 17
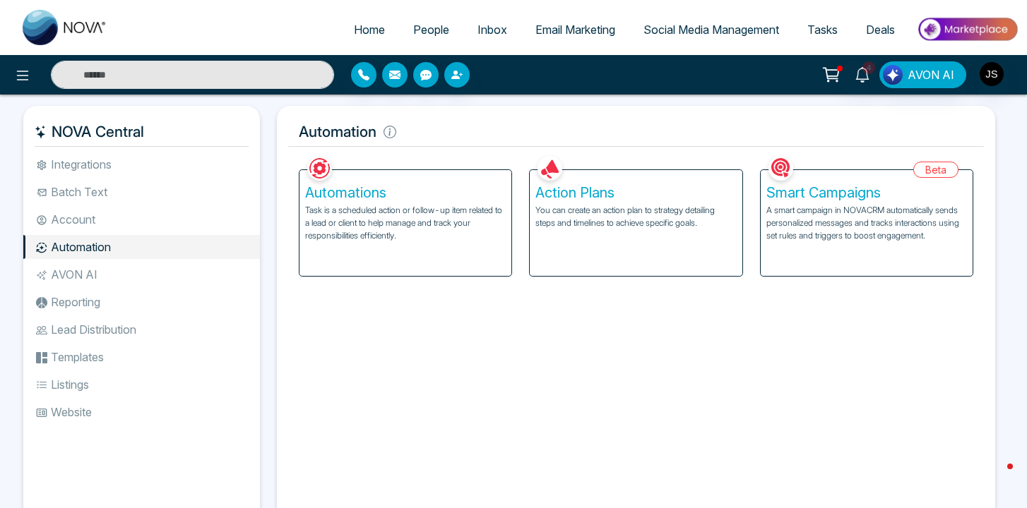
click at [109, 219] on li "Account" at bounding box center [141, 220] width 237 height 24
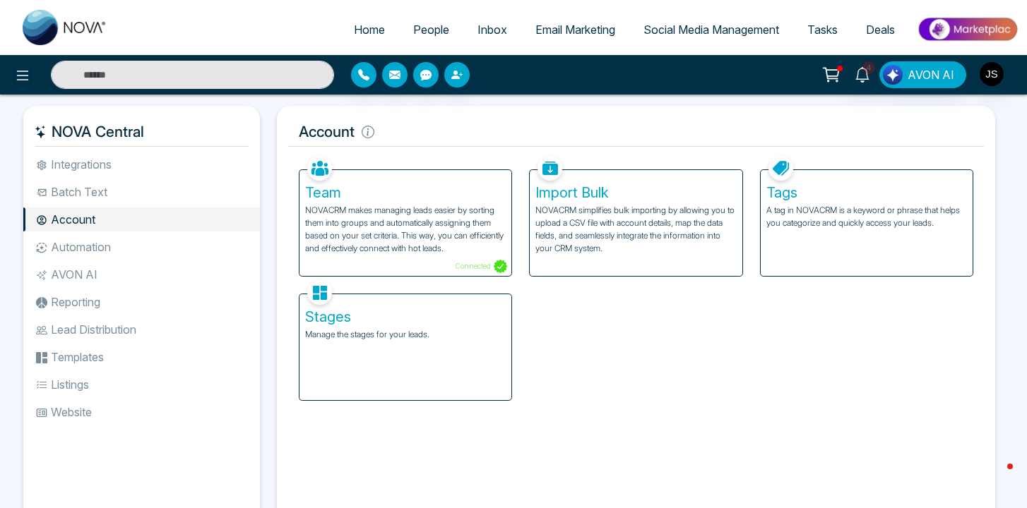
click at [354, 371] on div "Stages Manage the stages for your leads." at bounding box center [405, 347] width 212 height 106
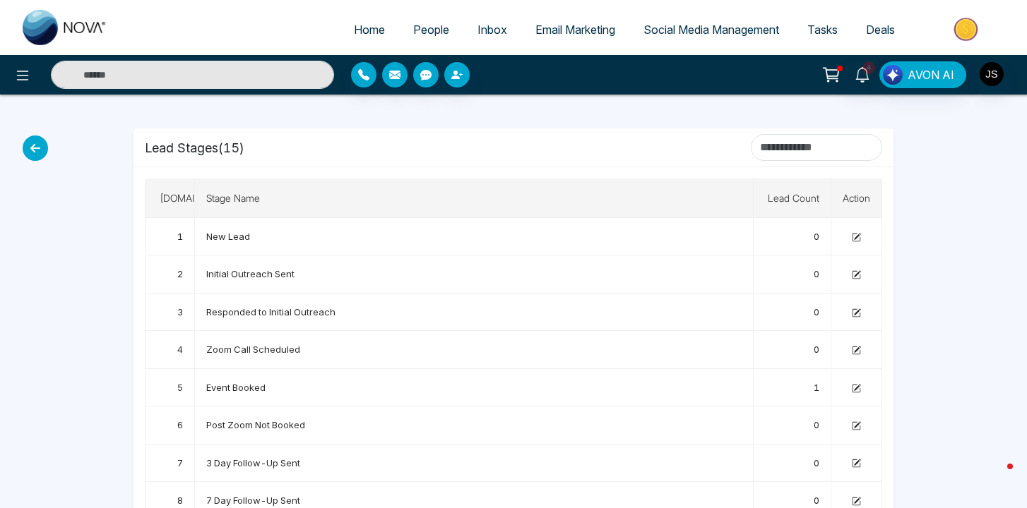
click at [34, 154] on icon at bounding box center [35, 148] width 25 height 25
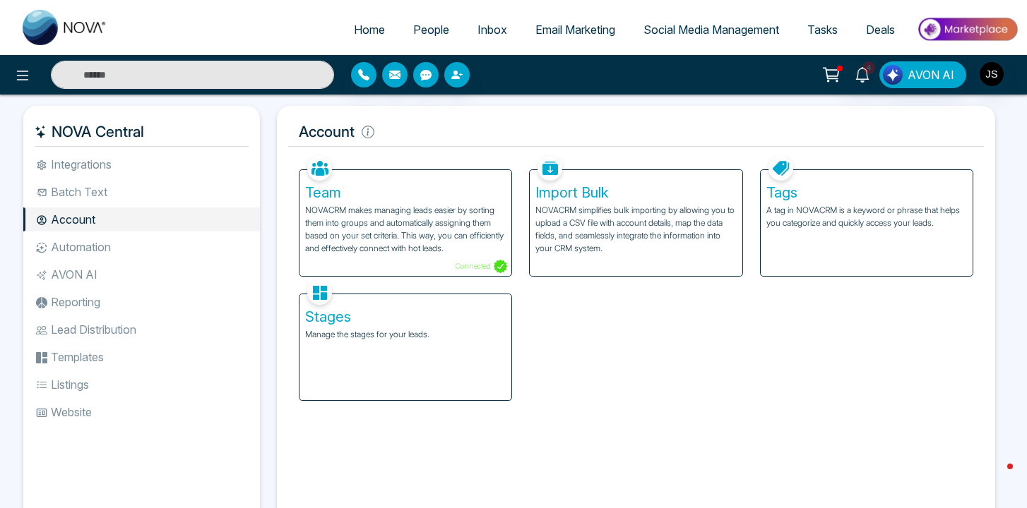
click at [73, 340] on li "Lead Distribution" at bounding box center [141, 330] width 237 height 24
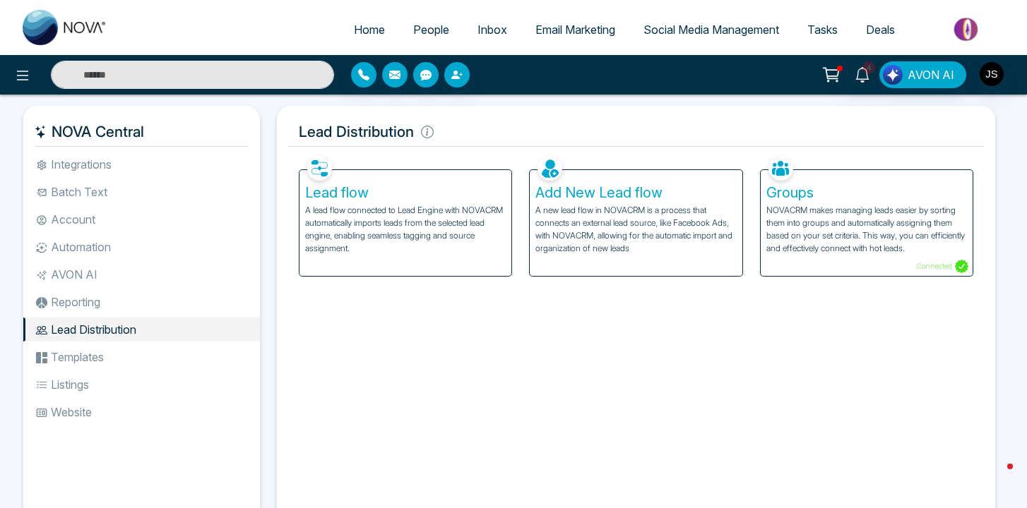
click at [78, 362] on li "Templates" at bounding box center [141, 357] width 237 height 24
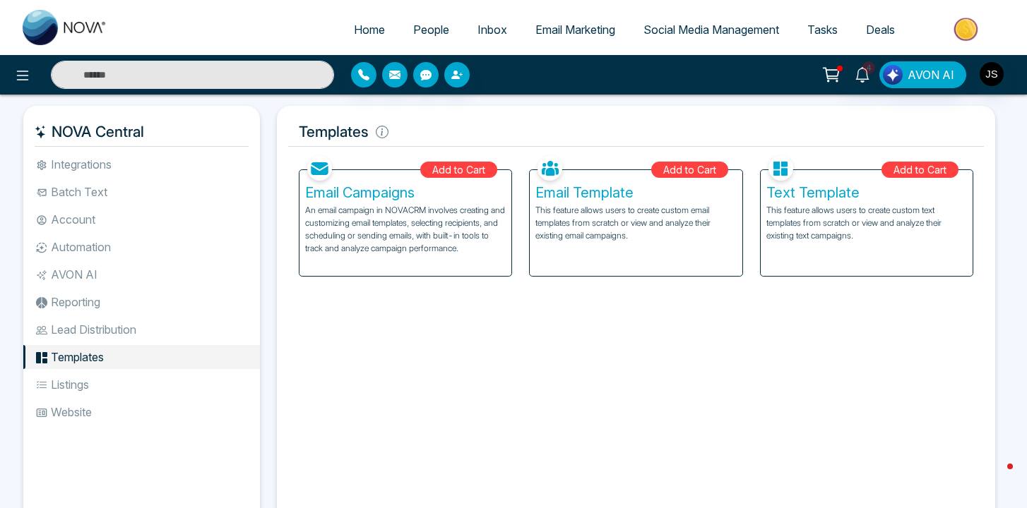
click at [78, 389] on li "Listings" at bounding box center [141, 385] width 237 height 24
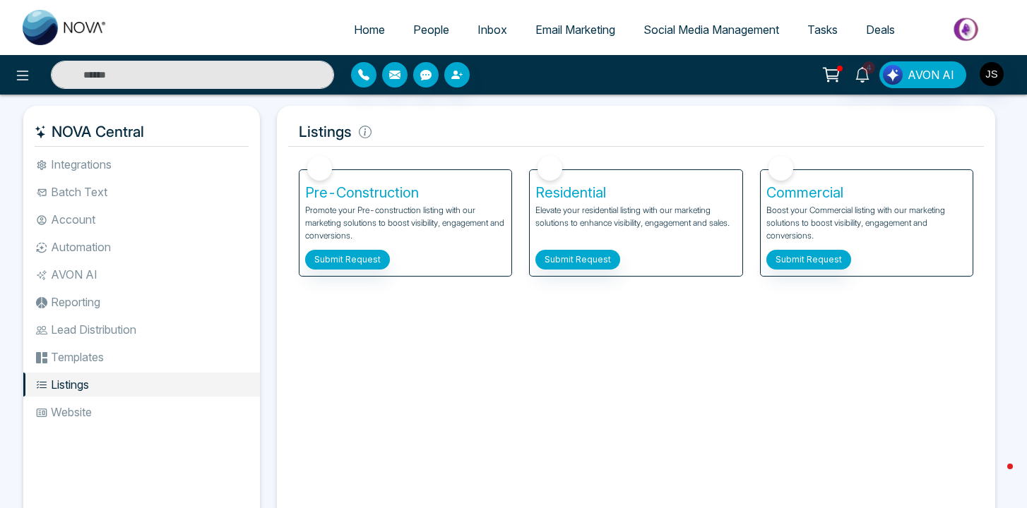
click at [78, 410] on li "Website" at bounding box center [141, 412] width 237 height 24
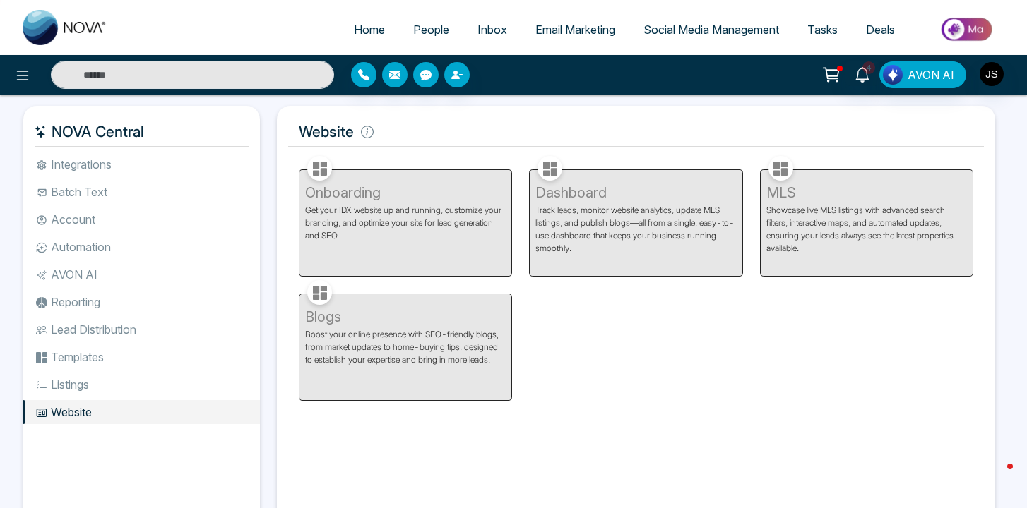
click at [112, 298] on li "Reporting" at bounding box center [141, 302] width 237 height 24
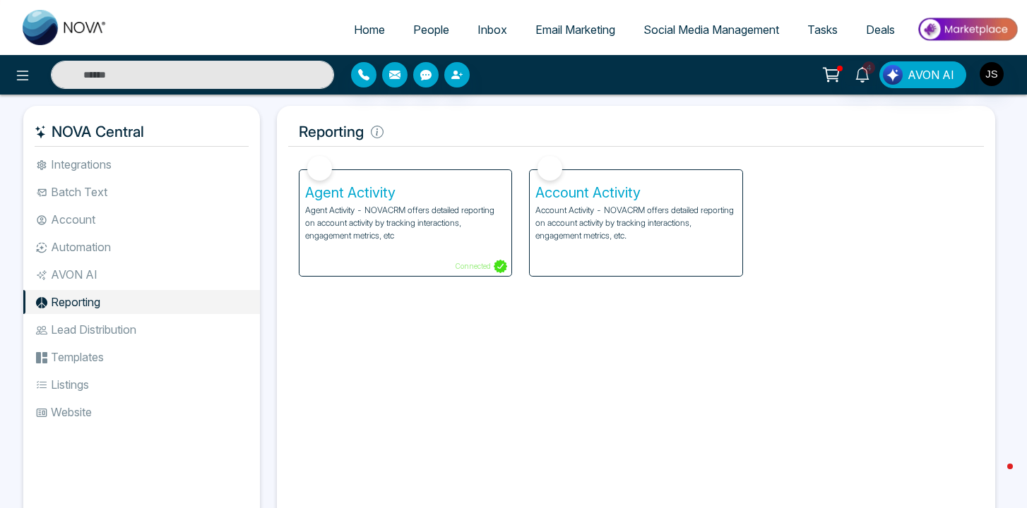
click at [112, 235] on li "Automation" at bounding box center [141, 247] width 237 height 24
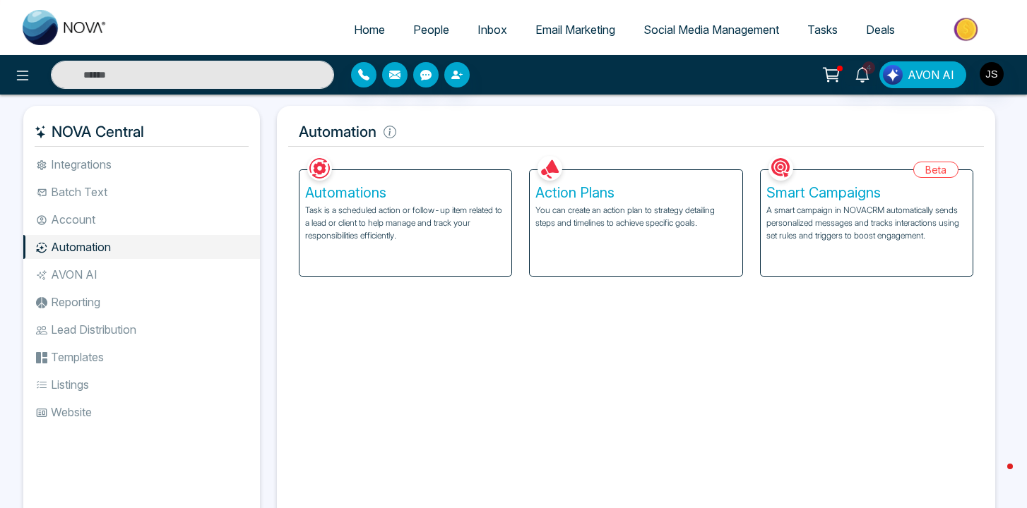
click at [112, 222] on li "Account" at bounding box center [141, 220] width 237 height 24
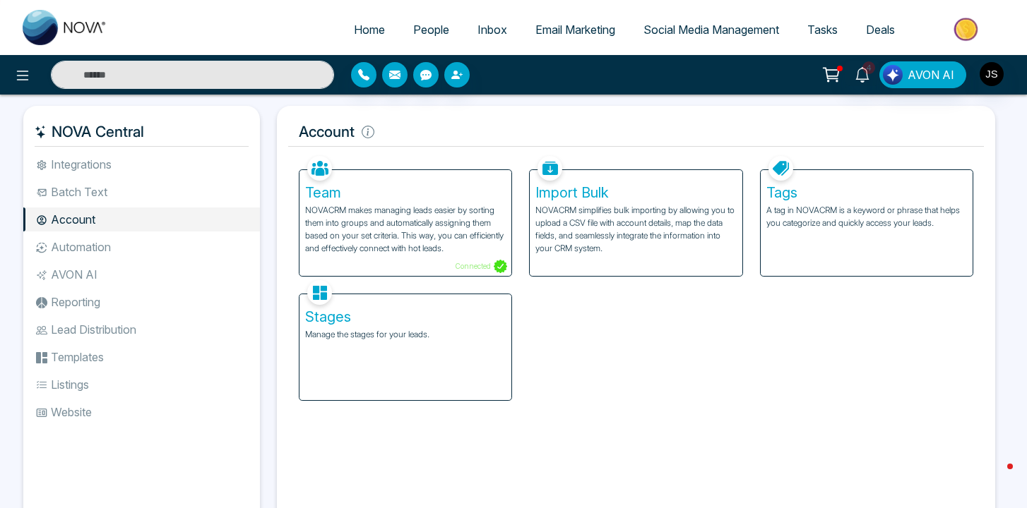
click at [110, 208] on li "Account" at bounding box center [141, 220] width 237 height 24
click at [88, 245] on li "Automation" at bounding box center [141, 247] width 237 height 24
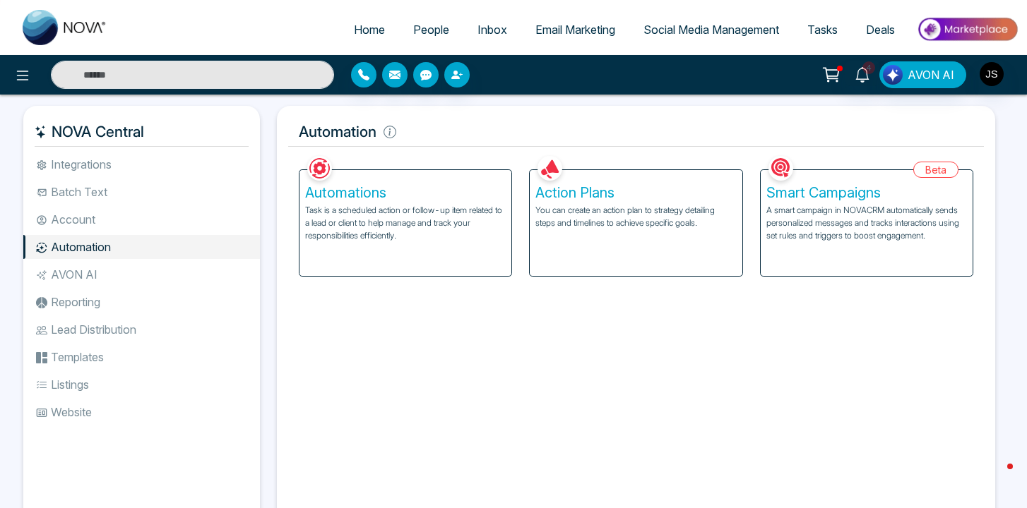
click at [88, 251] on li "Automation" at bounding box center [141, 247] width 237 height 24
click at [88, 268] on li "AVON AI" at bounding box center [141, 275] width 237 height 24
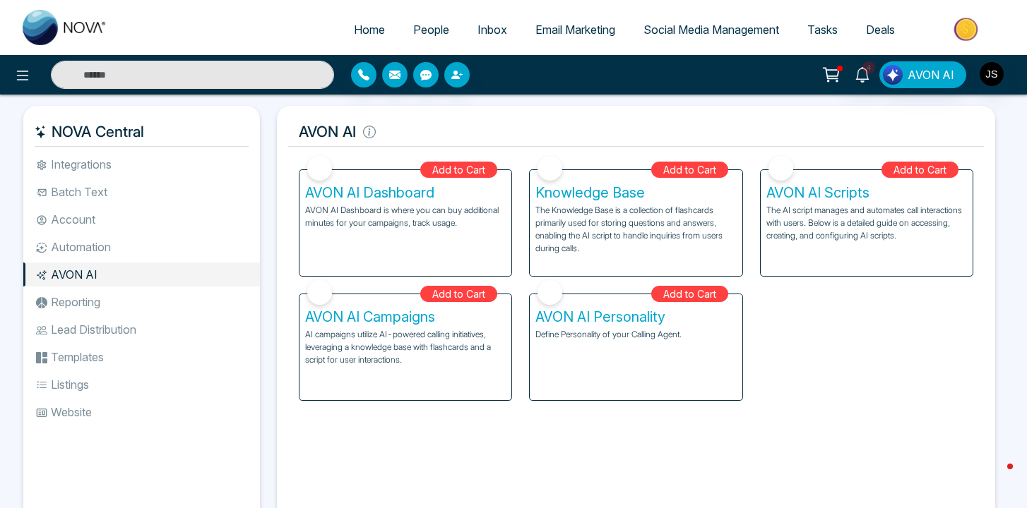
click at [86, 300] on li "Reporting" at bounding box center [141, 302] width 237 height 24
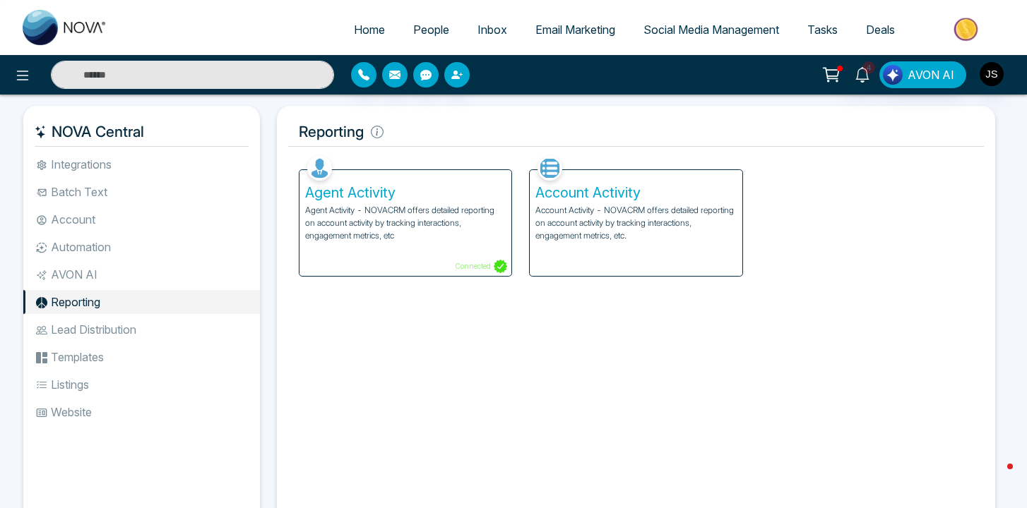
click at [88, 322] on li "Lead Distribution" at bounding box center [141, 330] width 237 height 24
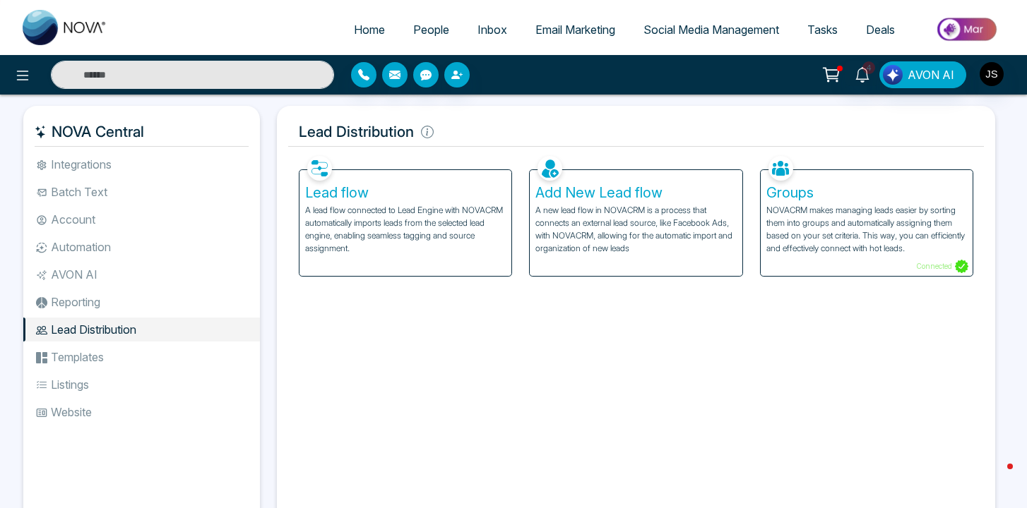
click at [79, 352] on li "Templates" at bounding box center [141, 357] width 237 height 24
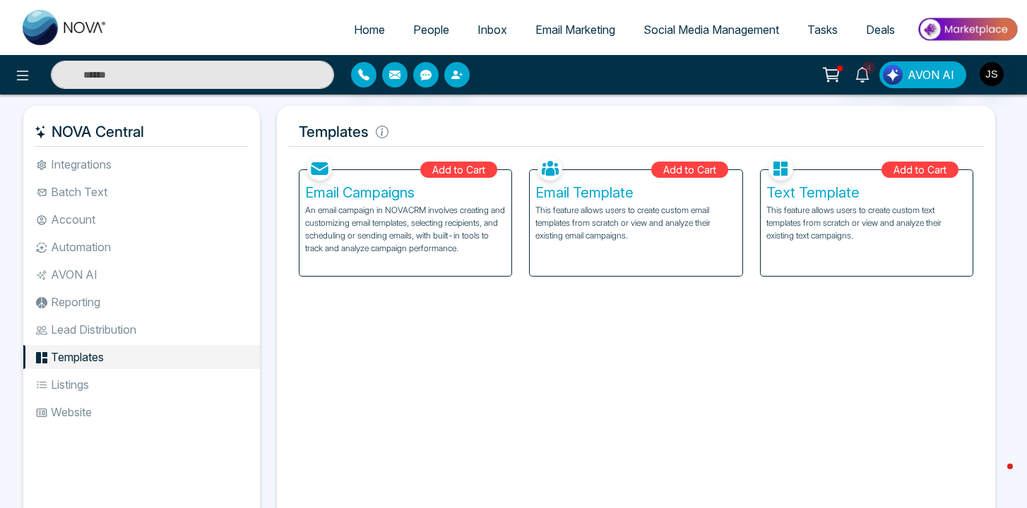
click at [77, 385] on li "Listings" at bounding box center [141, 385] width 237 height 24
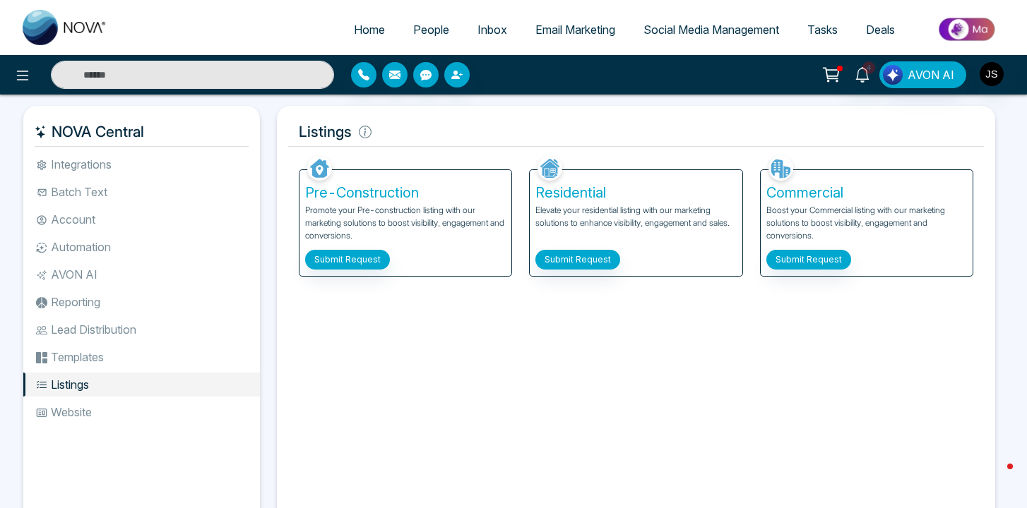
click at [143, 164] on li "Integrations" at bounding box center [141, 165] width 237 height 24
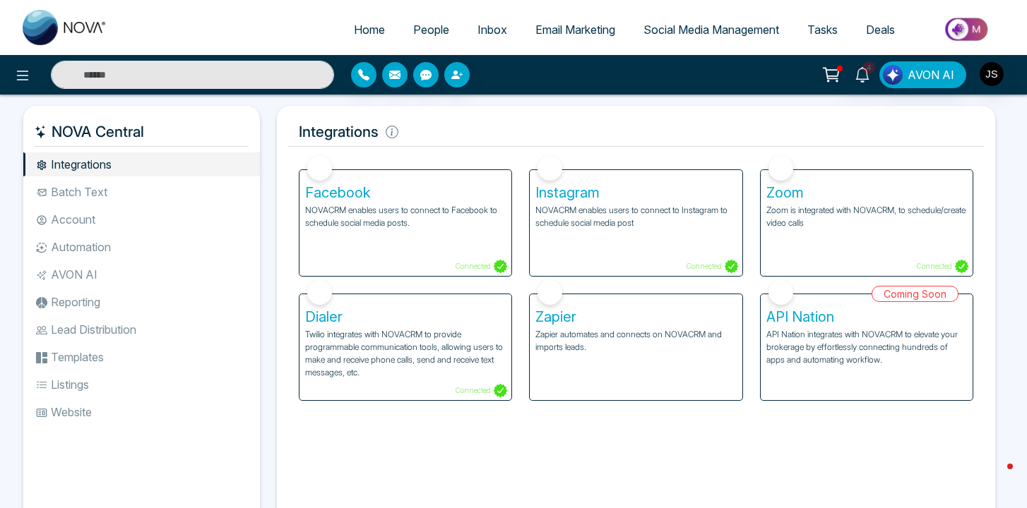
click at [112, 194] on li "Batch Text" at bounding box center [141, 192] width 237 height 24
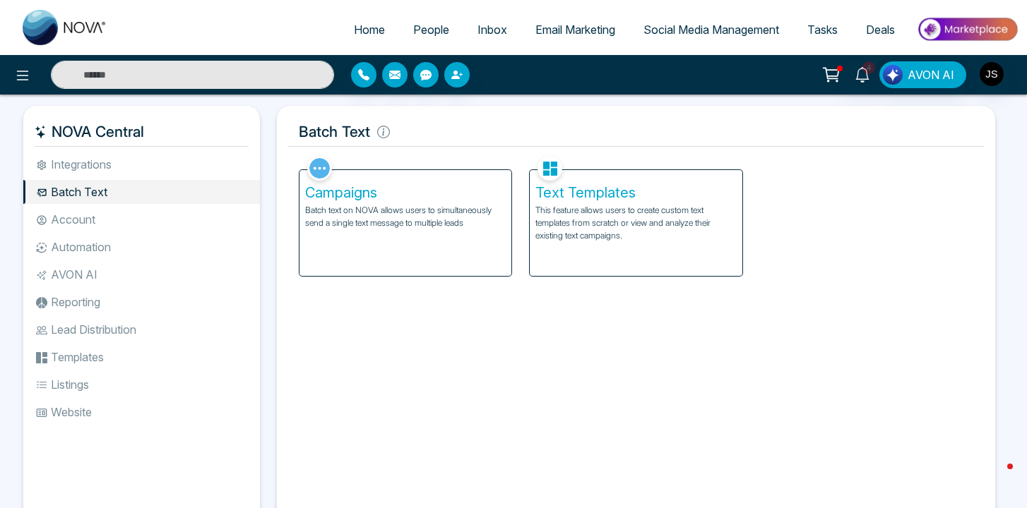
click at [107, 220] on li "Account" at bounding box center [141, 220] width 237 height 24
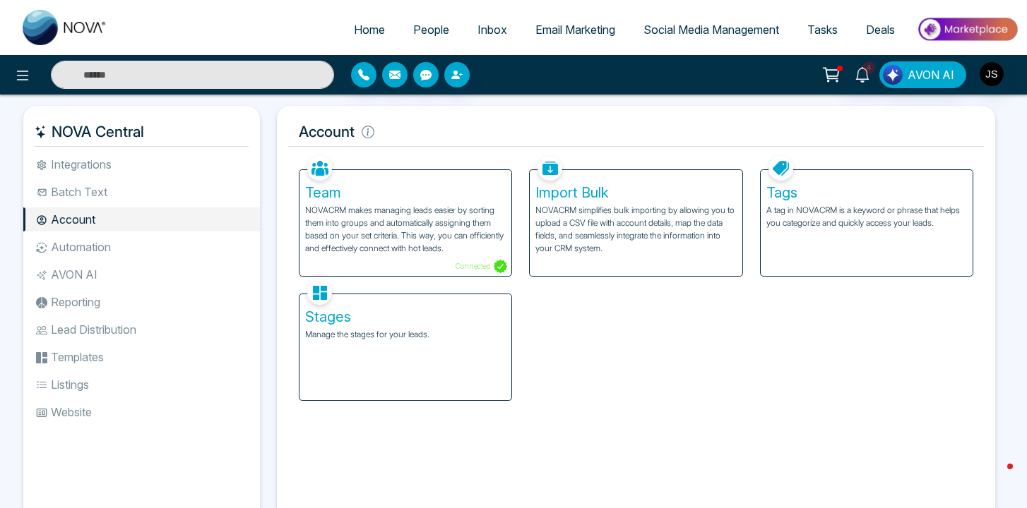
click at [398, 322] on h5 "Stages" at bounding box center [405, 317] width 201 height 17
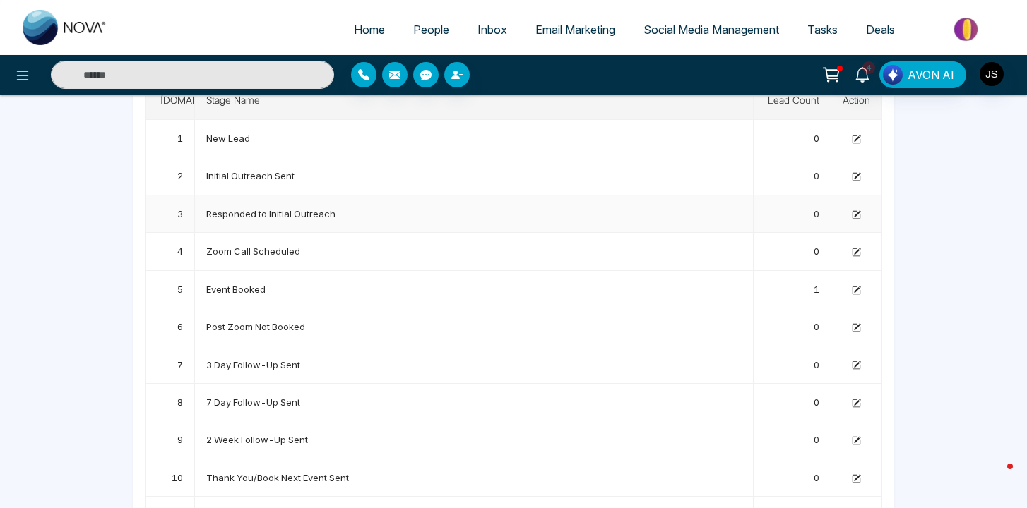
scroll to position [104, 0]
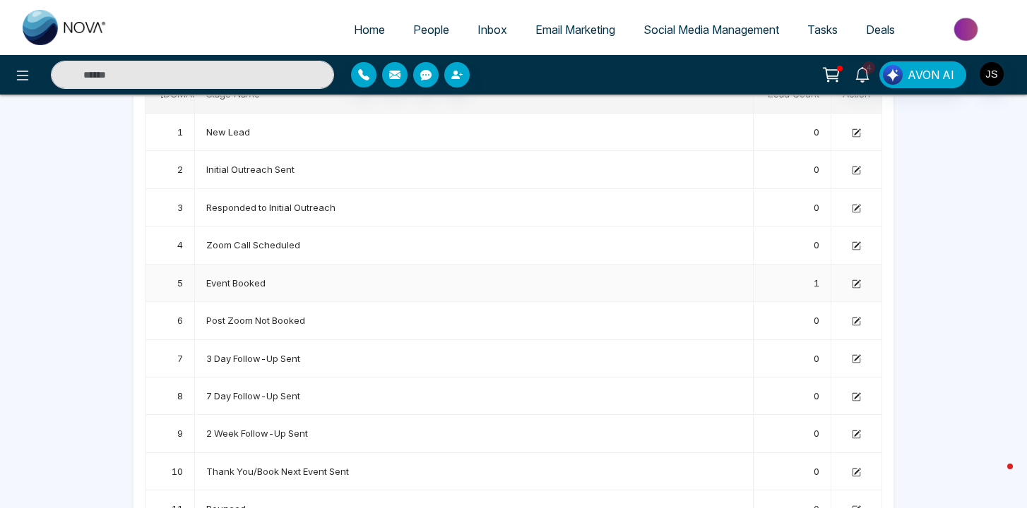
click at [862, 286] on td at bounding box center [856, 283] width 51 height 37
click at [861, 282] on td at bounding box center [856, 283] width 51 height 37
click at [854, 282] on icon at bounding box center [855, 284] width 9 height 9
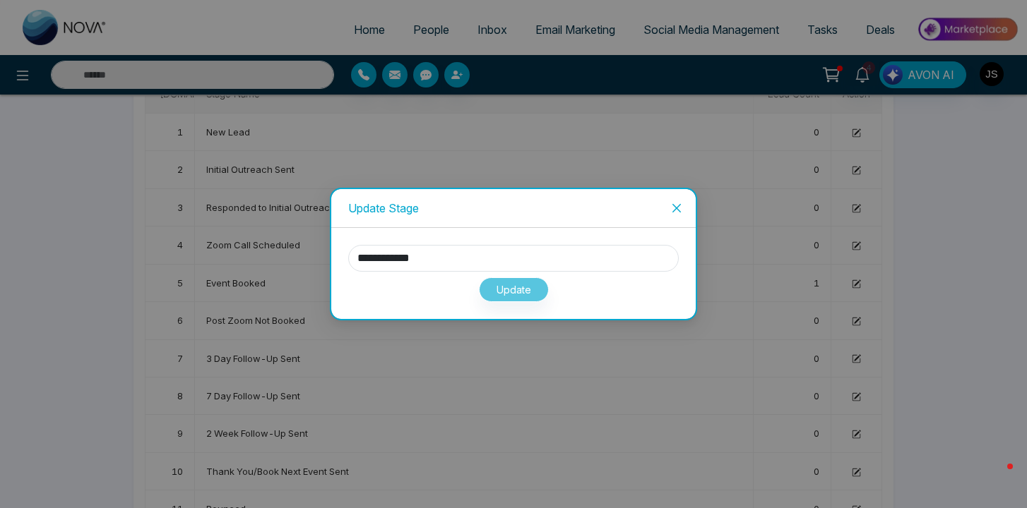
click at [520, 287] on div "Update" at bounding box center [513, 287] width 330 height 30
click at [663, 211] on span "Close" at bounding box center [676, 208] width 38 height 38
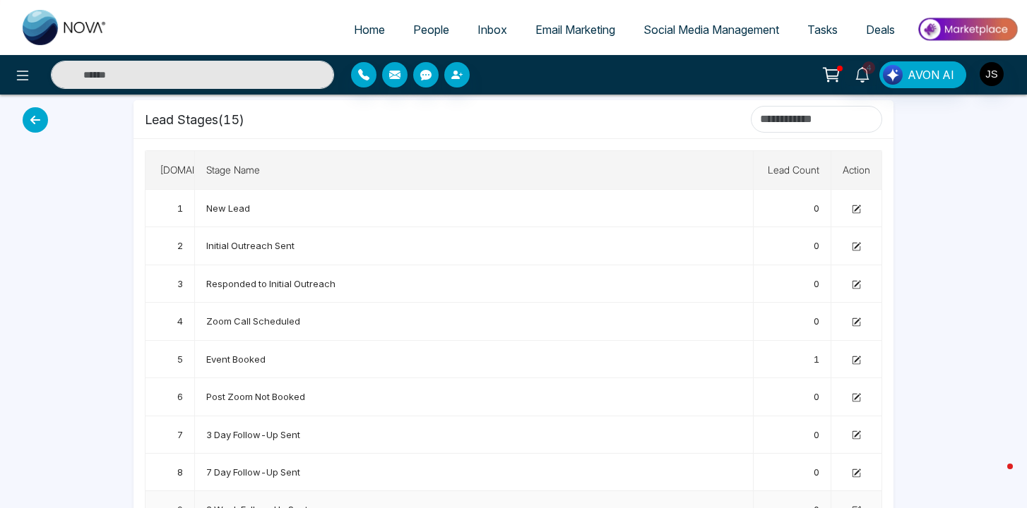
scroll to position [0, 0]
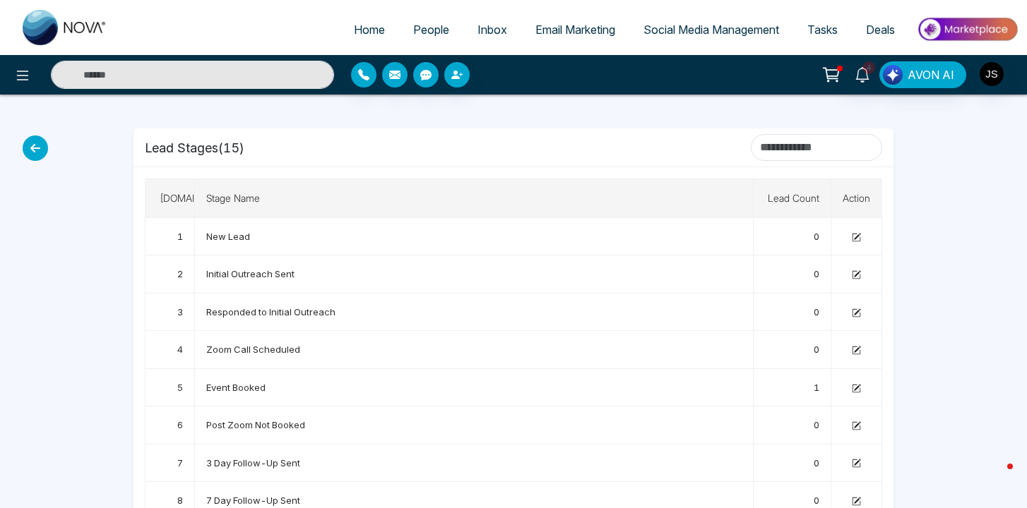
click at [40, 146] on icon at bounding box center [35, 148] width 25 height 25
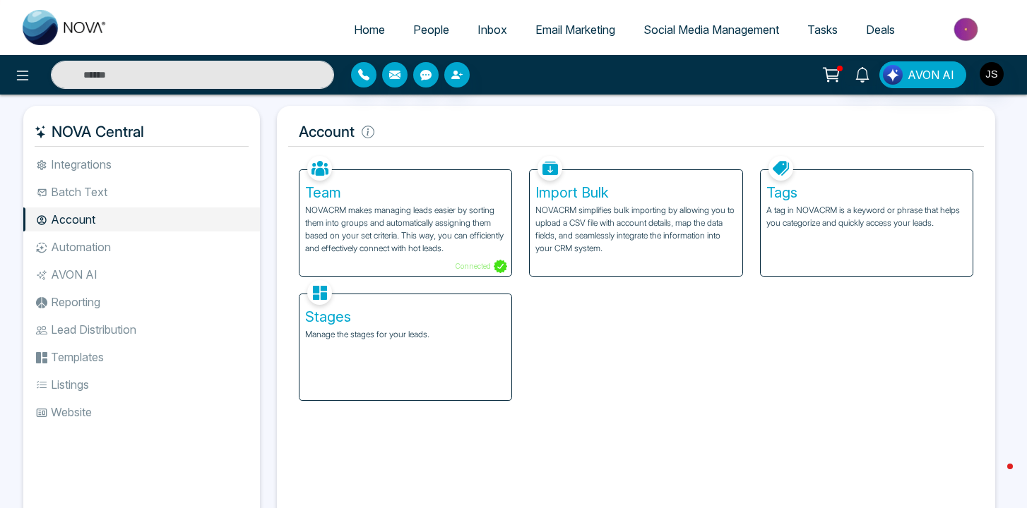
click at [432, 23] on span "People" at bounding box center [431, 30] width 36 height 14
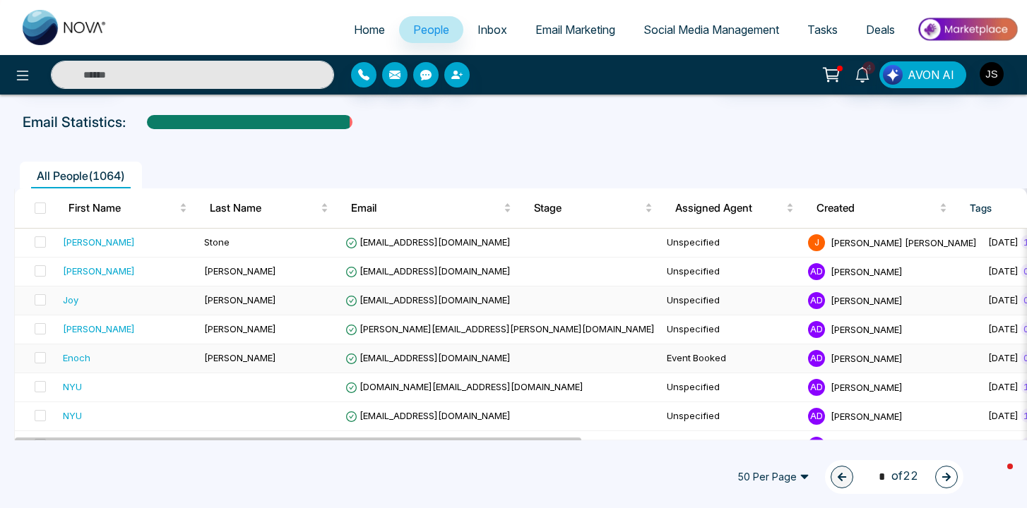
scroll to position [162, 0]
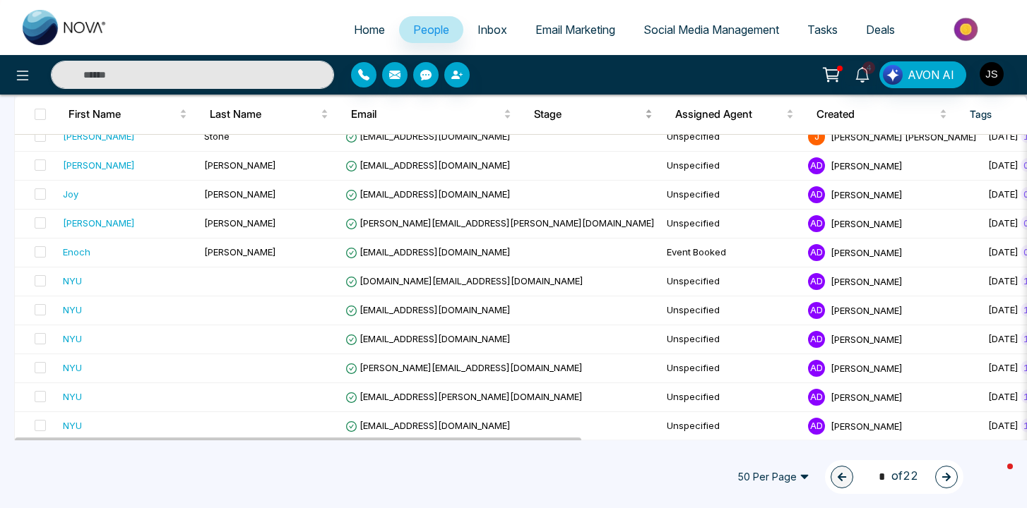
click at [645, 113] on div "Stage" at bounding box center [593, 114] width 119 height 17
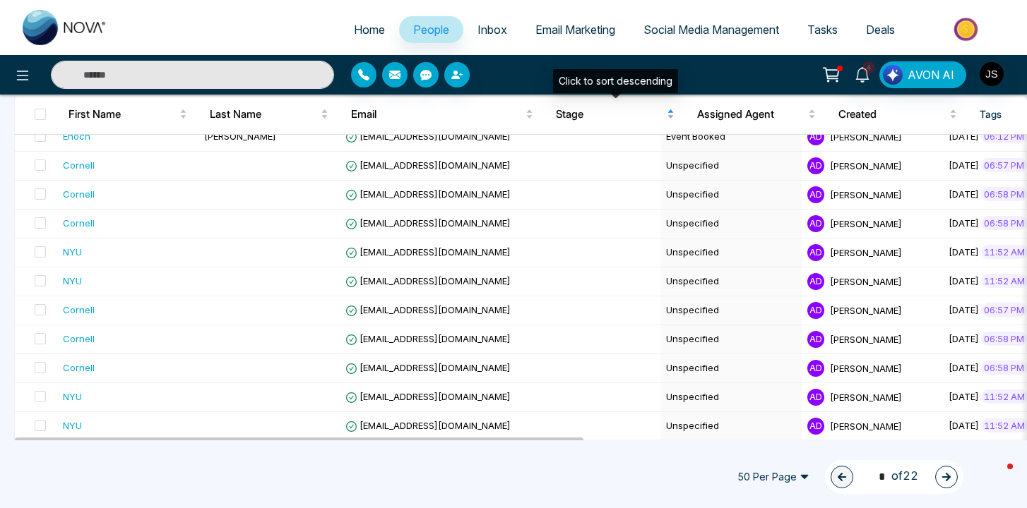
click at [670, 117] on div "Stage" at bounding box center [615, 114] width 119 height 17
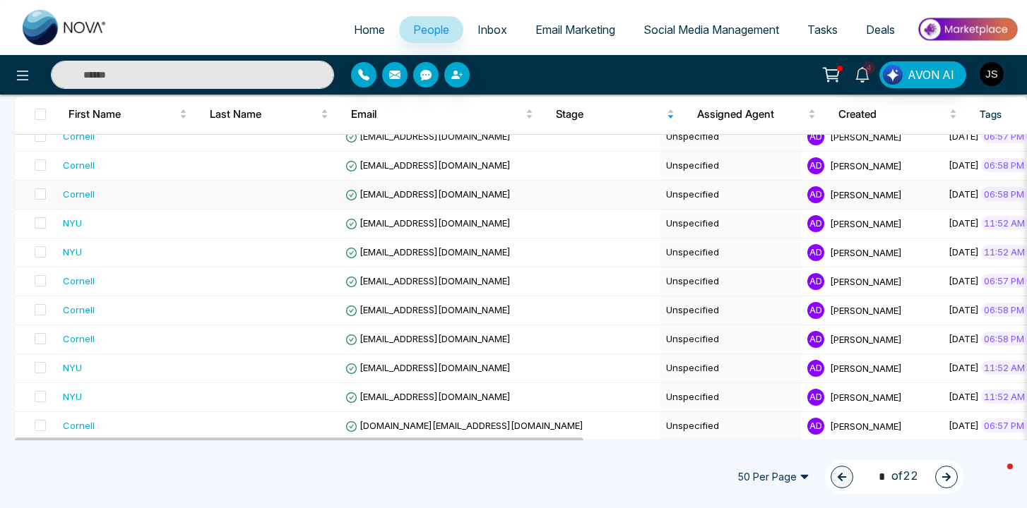
scroll to position [0, 0]
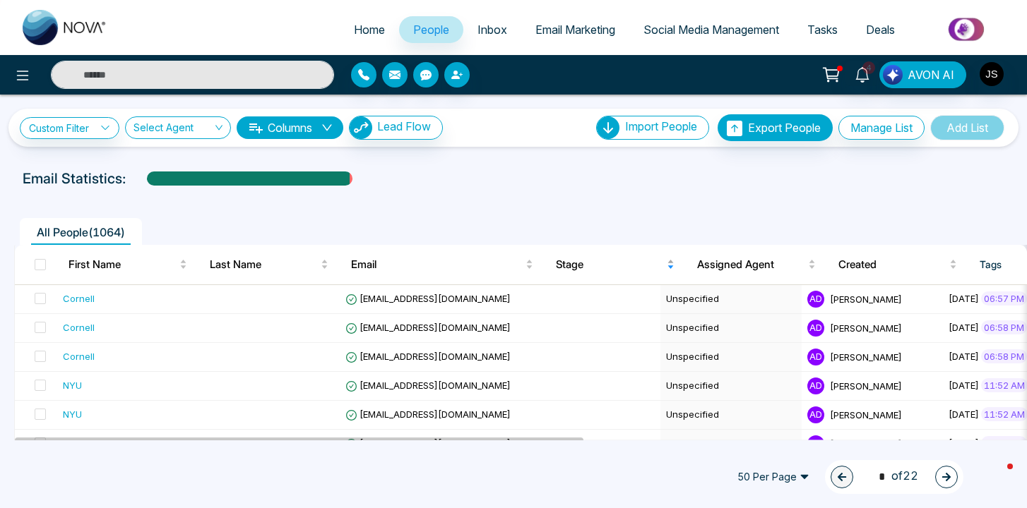
click at [581, 265] on span "Stage" at bounding box center [610, 264] width 108 height 17
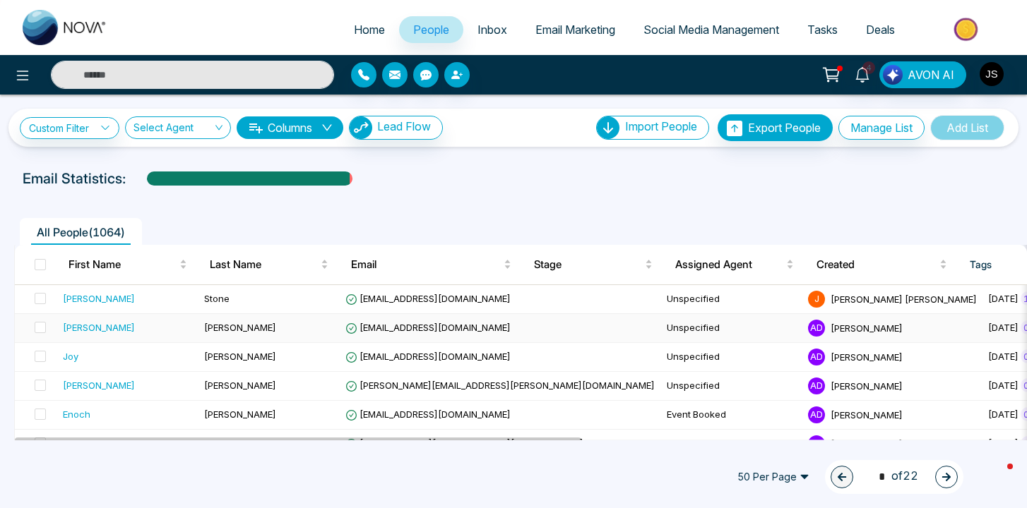
click at [661, 330] on td "Unspecified" at bounding box center [731, 328] width 141 height 29
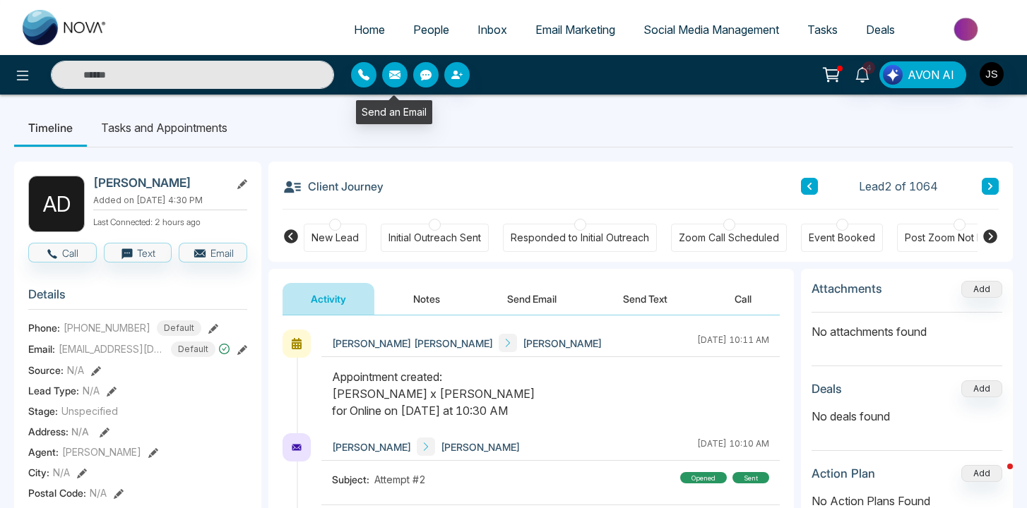
click at [425, 33] on span "People" at bounding box center [431, 30] width 36 height 14
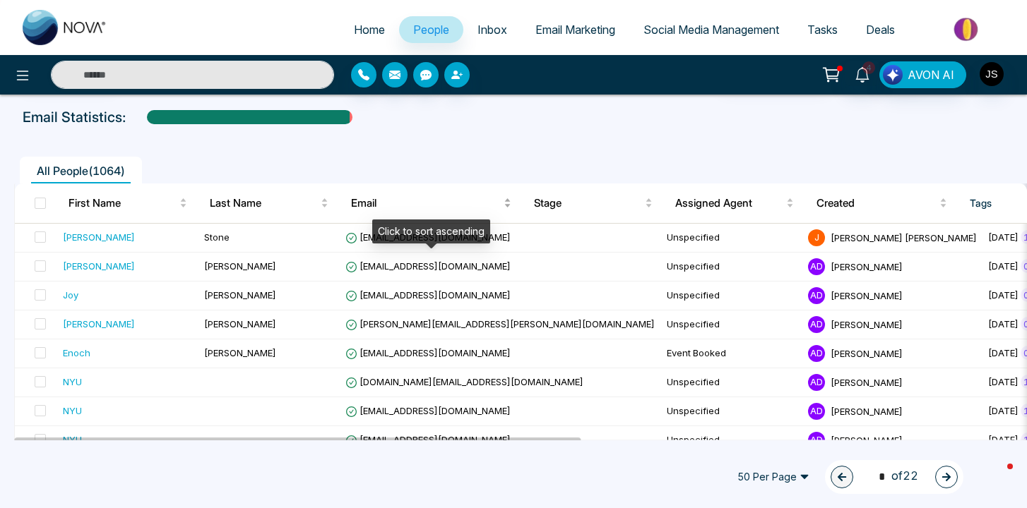
scroll to position [62, 0]
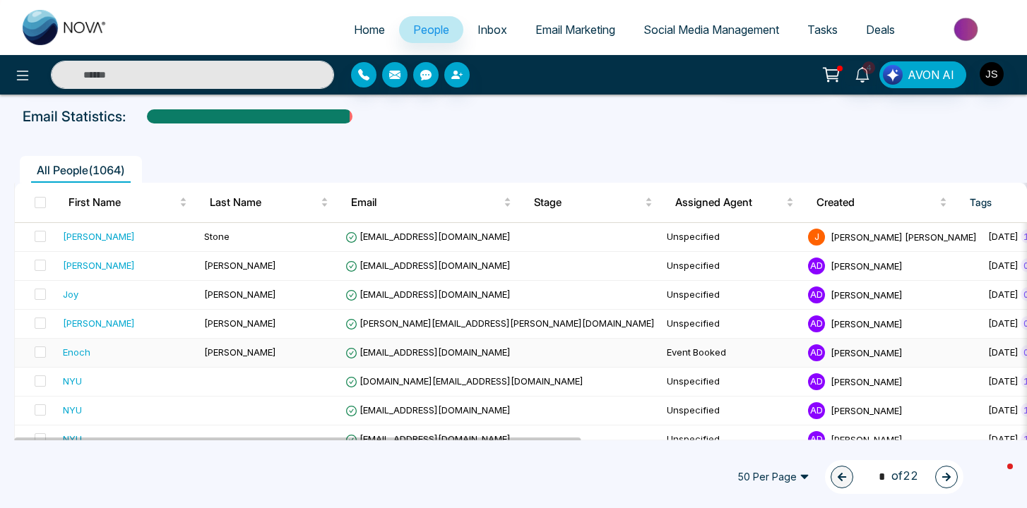
click at [189, 347] on div "Enoch" at bounding box center [128, 352] width 130 height 14
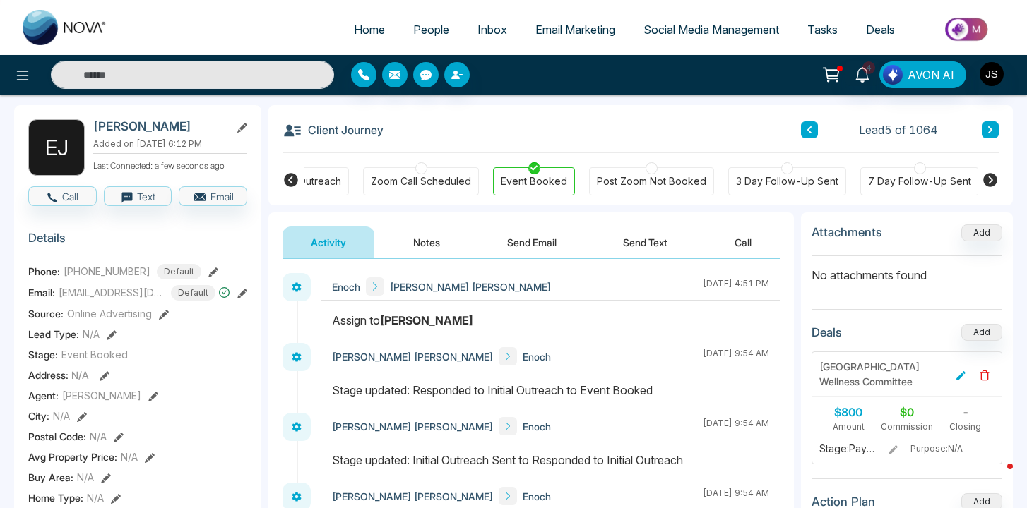
scroll to position [0, 309]
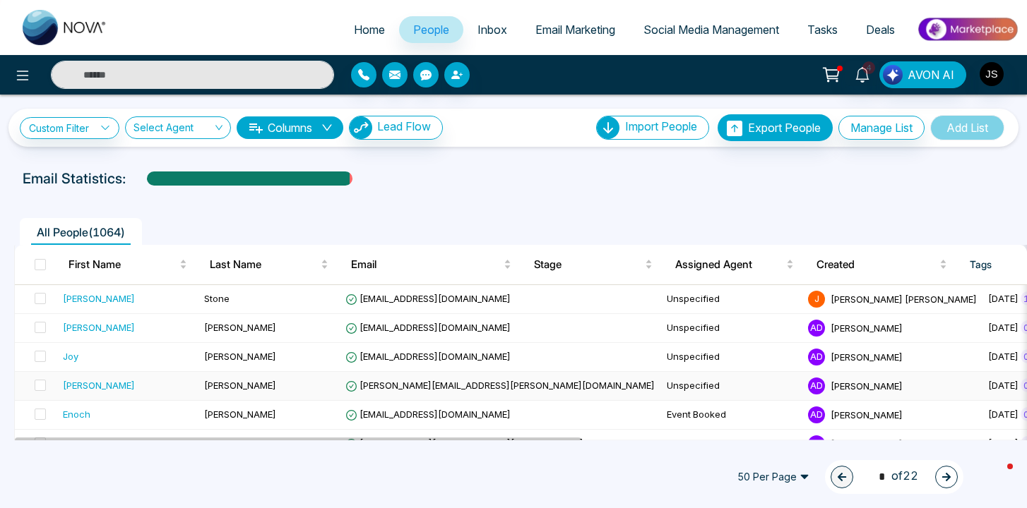
click at [243, 393] on td "Stark" at bounding box center [268, 386] width 141 height 29
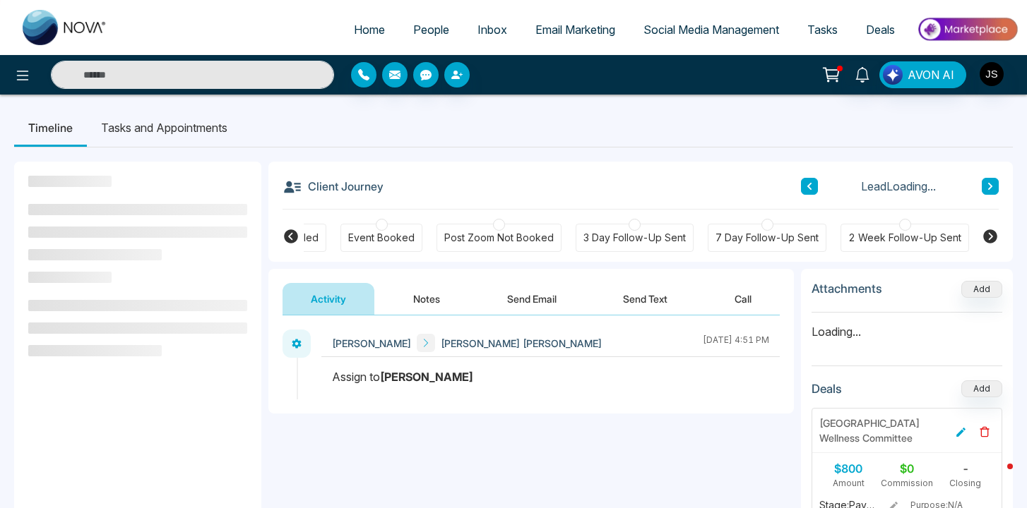
scroll to position [0, 462]
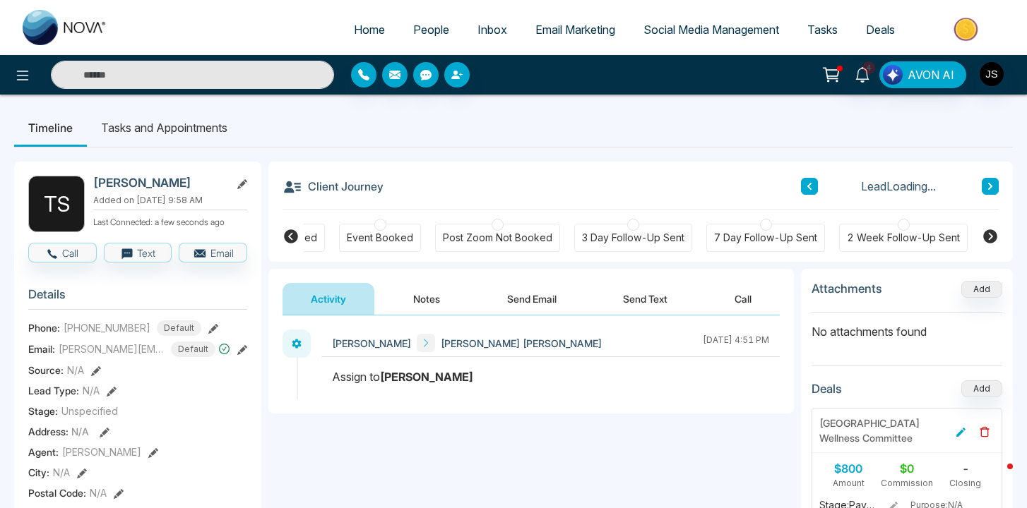
click at [374, 233] on div "Event Booked" at bounding box center [380, 238] width 66 height 14
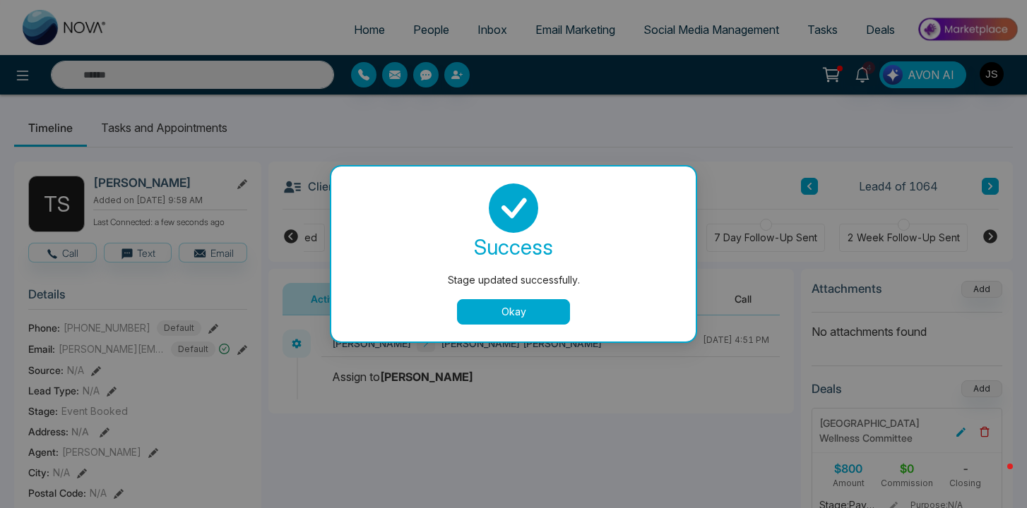
click at [496, 320] on button "Okay" at bounding box center [513, 311] width 113 height 25
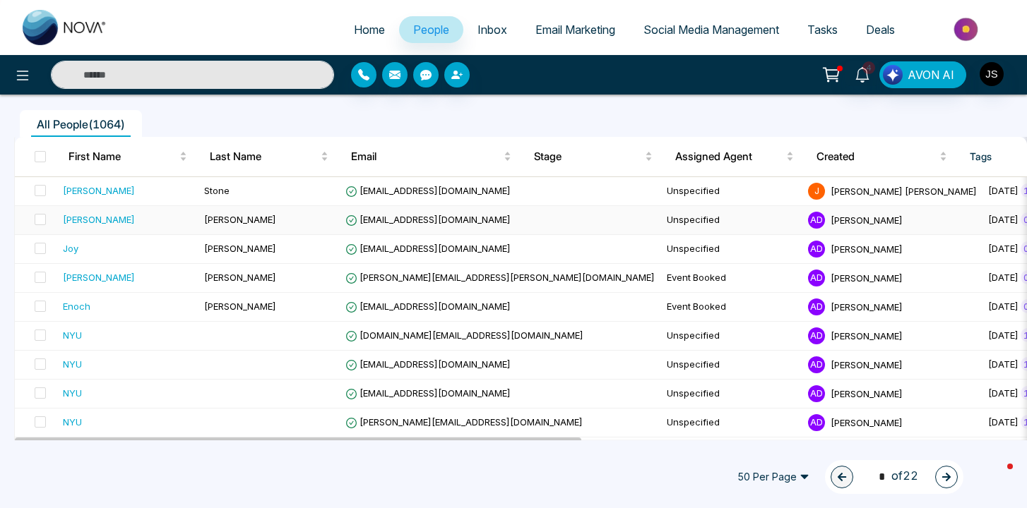
scroll to position [109, 0]
click at [395, 244] on span "jc12110@nyu.edu" at bounding box center [427, 247] width 165 height 11
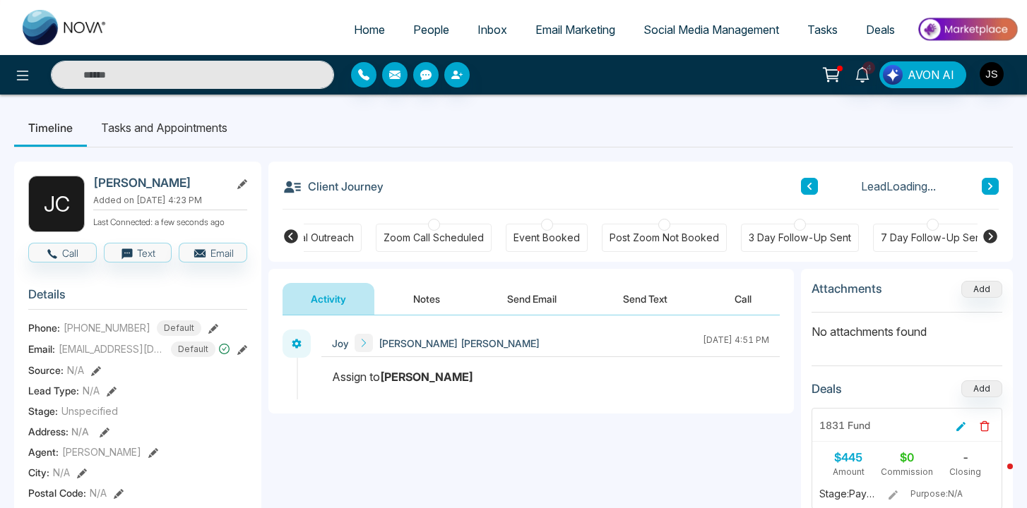
scroll to position [0, 296]
click at [557, 236] on div "Event Booked" at bounding box center [546, 238] width 66 height 14
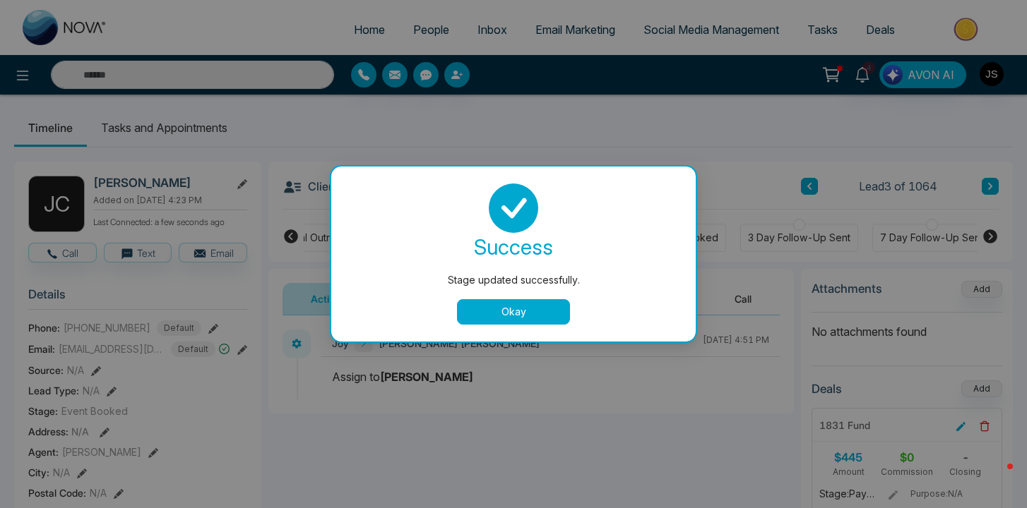
click at [500, 312] on button "Okay" at bounding box center [513, 311] width 113 height 25
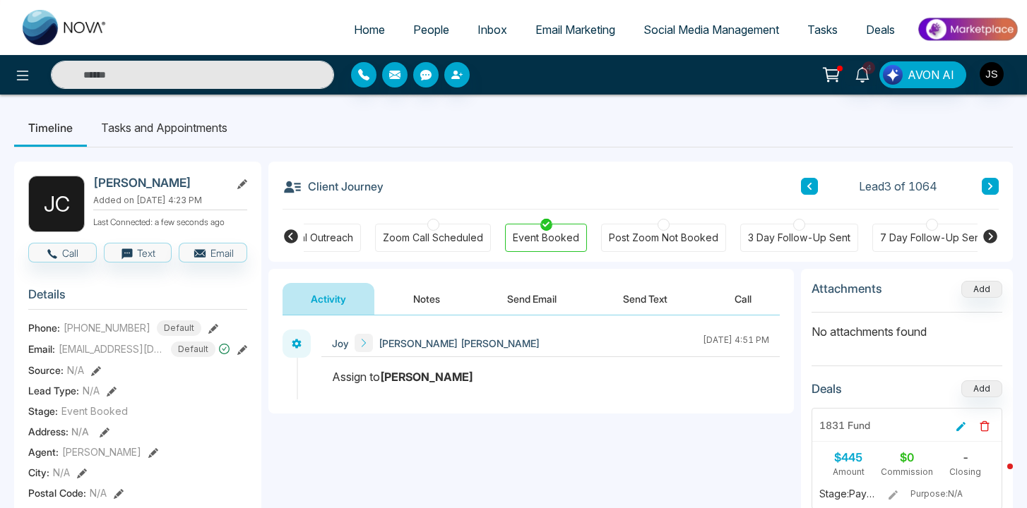
click at [146, 121] on li "Tasks and Appointments" at bounding box center [164, 128] width 155 height 38
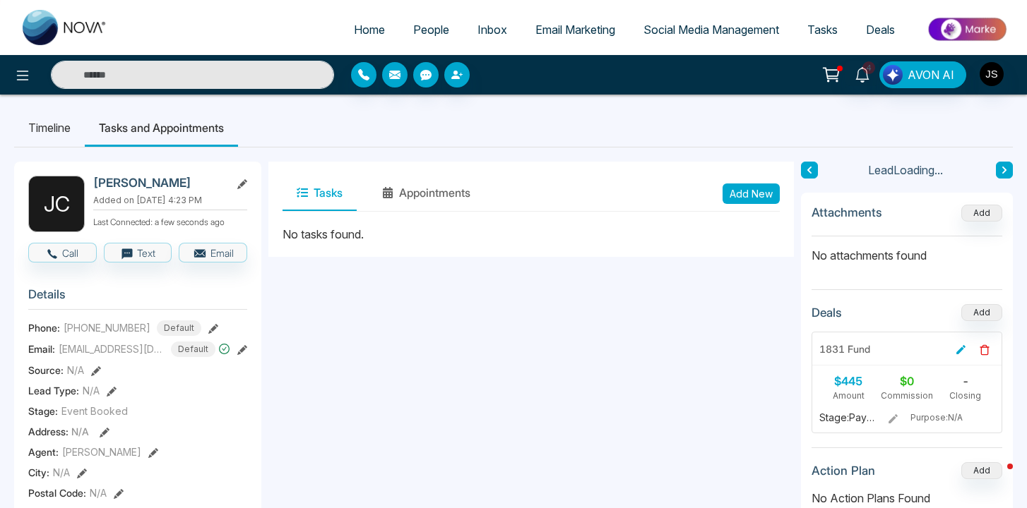
click at [64, 124] on li "Timeline" at bounding box center [49, 128] width 71 height 38
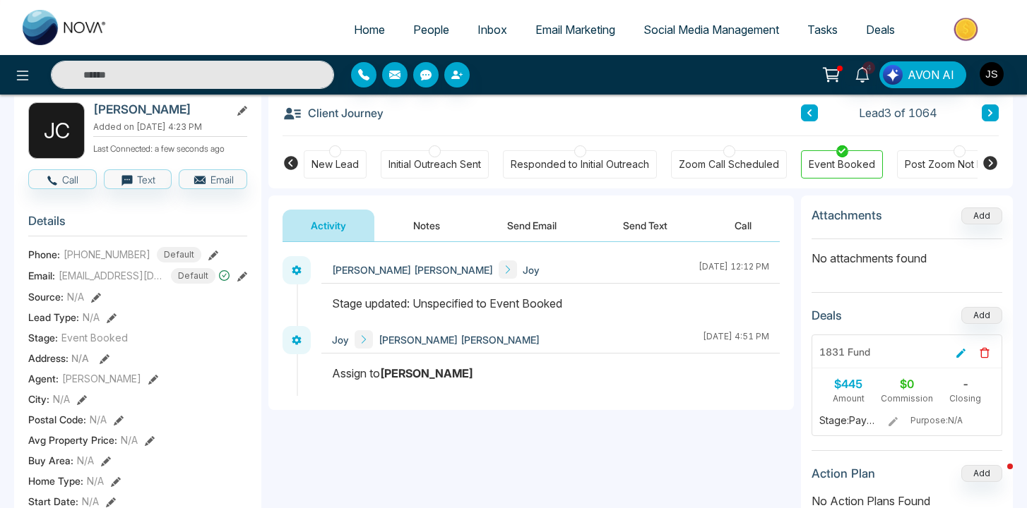
scroll to position [74, 0]
click at [47, 27] on img at bounding box center [65, 27] width 85 height 35
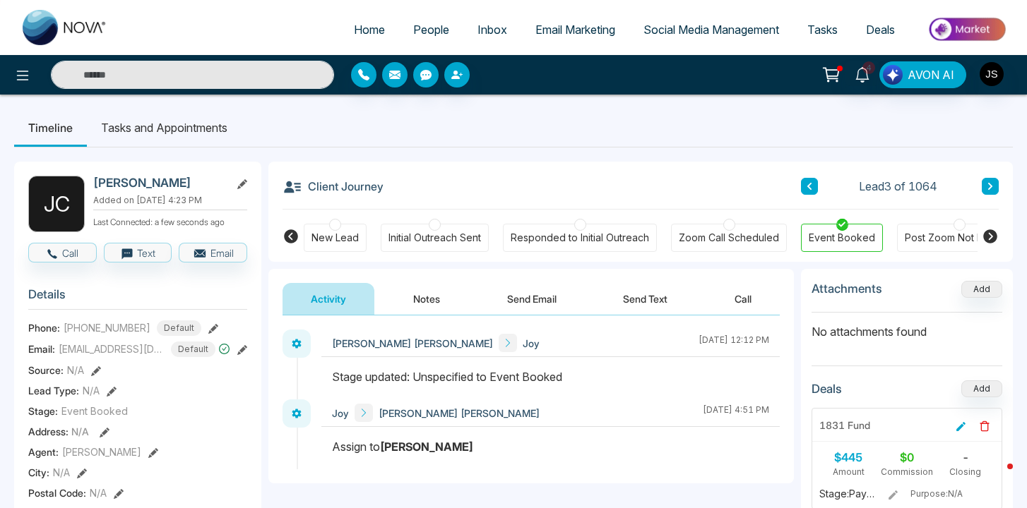
select select "*"
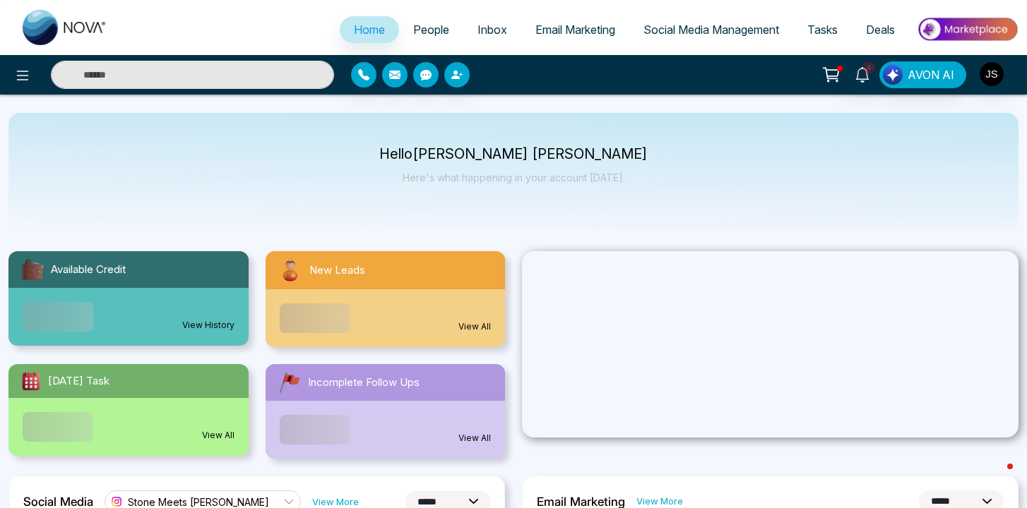
click at [426, 39] on link "People" at bounding box center [431, 29] width 64 height 27
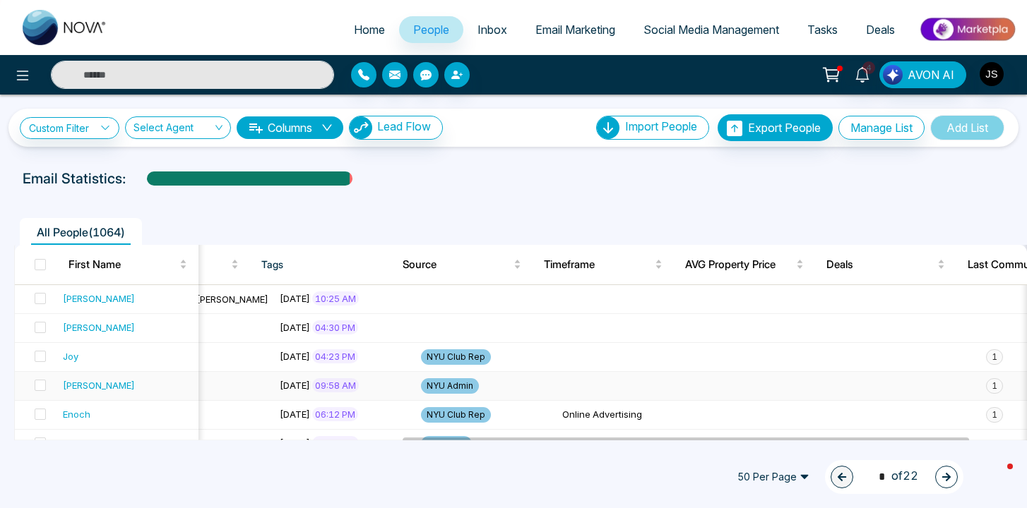
scroll to position [0, 692]
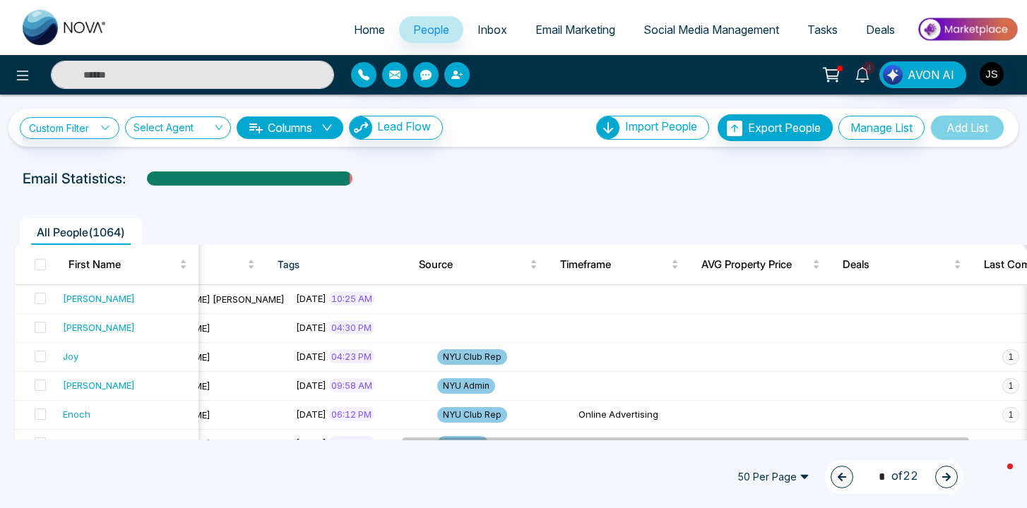
click at [322, 128] on button "Columns" at bounding box center [290, 127] width 107 height 23
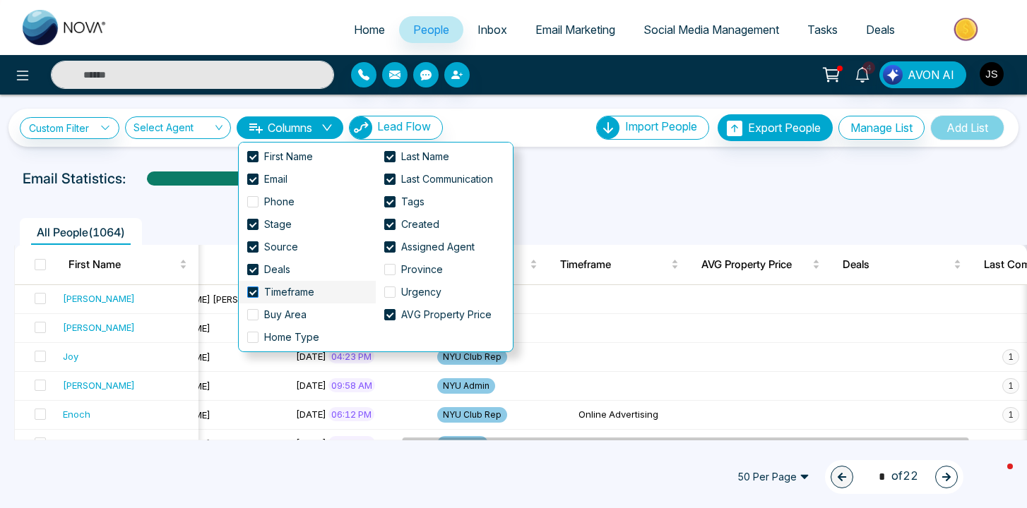
click at [267, 295] on span "Timeframe" at bounding box center [288, 293] width 61 height 16
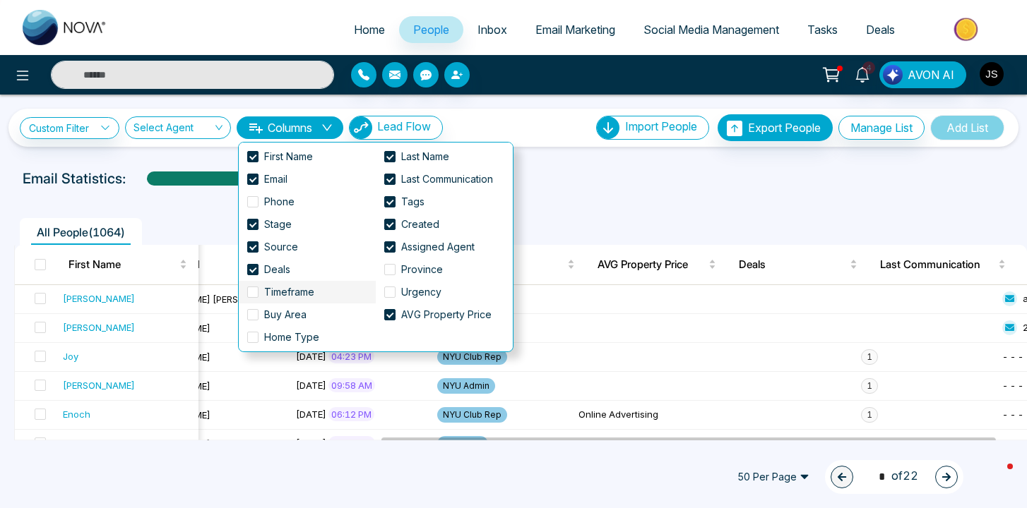
scroll to position [0, 654]
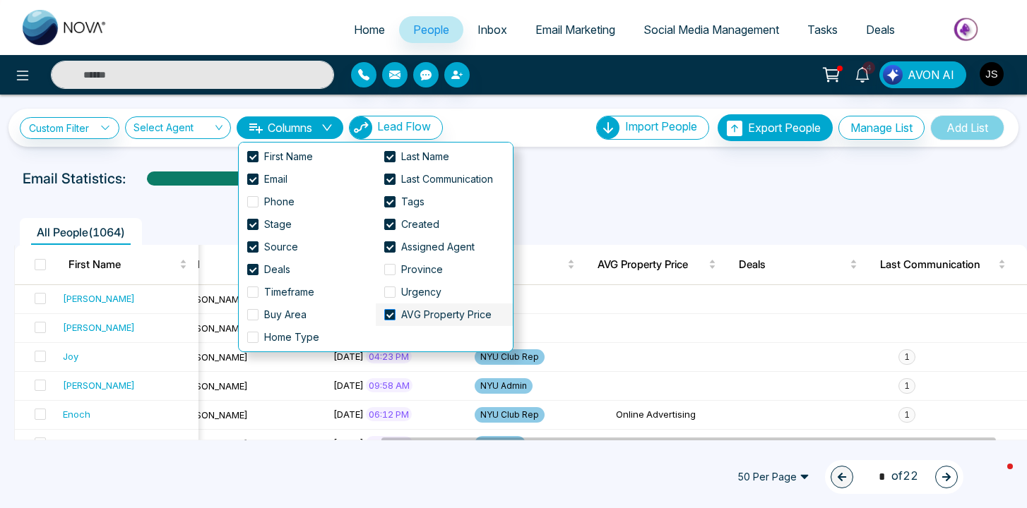
click at [395, 313] on span "AVG Property Price" at bounding box center [446, 315] width 102 height 16
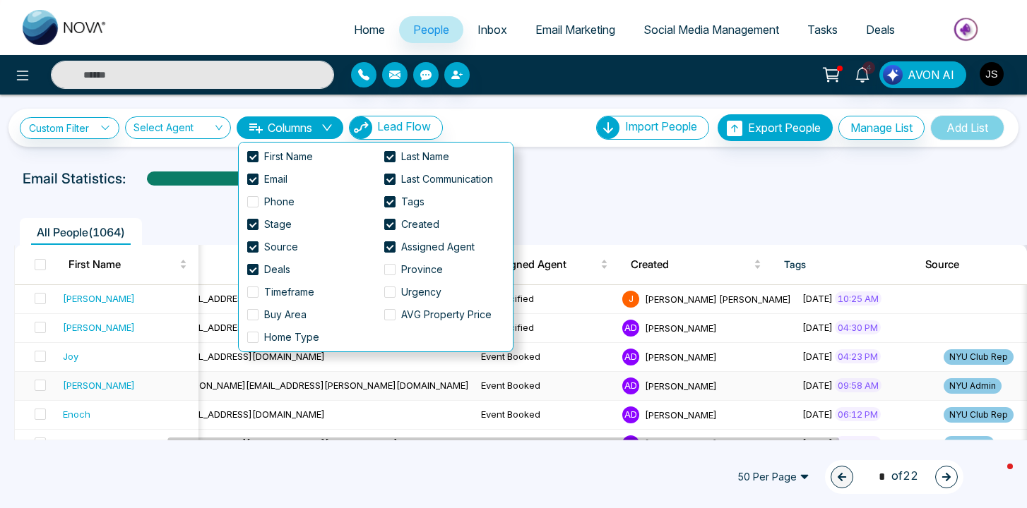
scroll to position [0, 155]
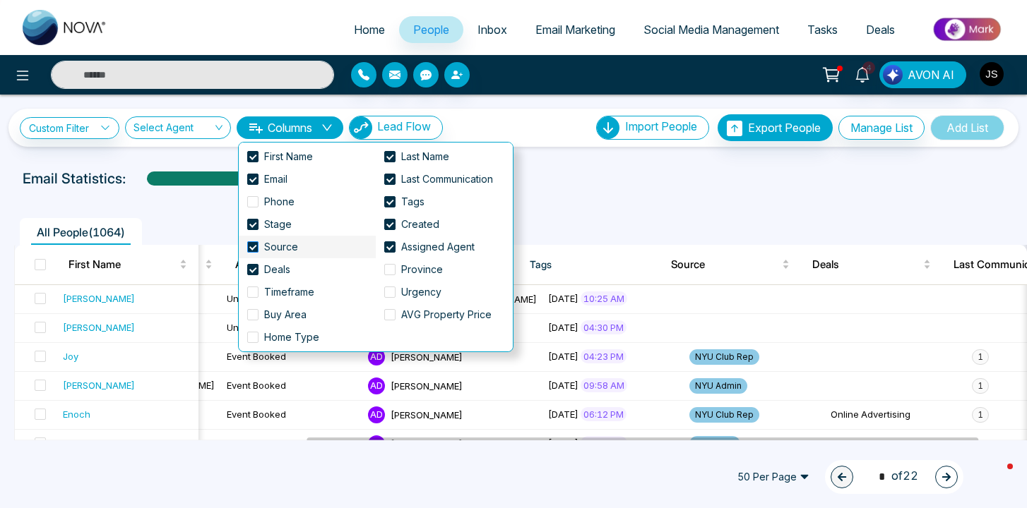
click at [282, 251] on span "Source" at bounding box center [280, 247] width 45 height 16
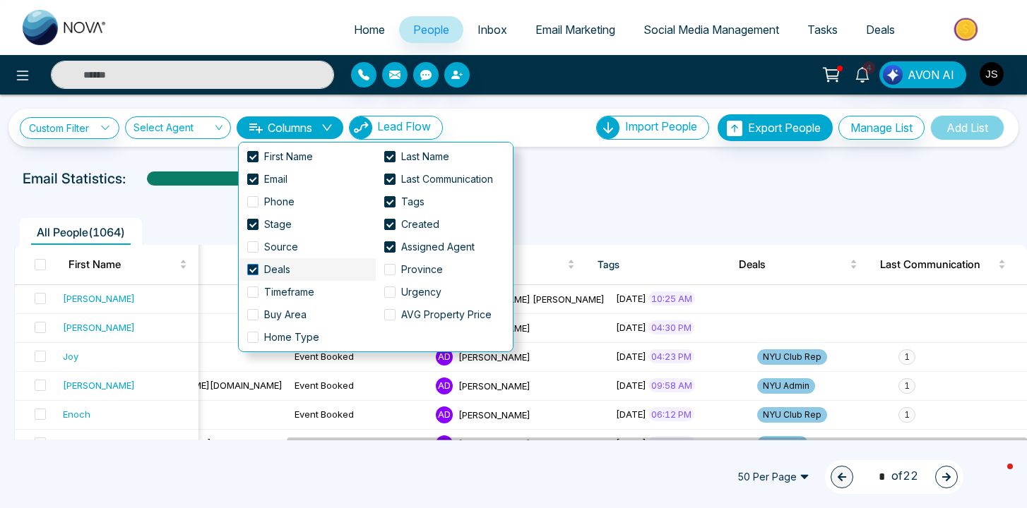
click at [275, 272] on span "Deals" at bounding box center [276, 270] width 37 height 16
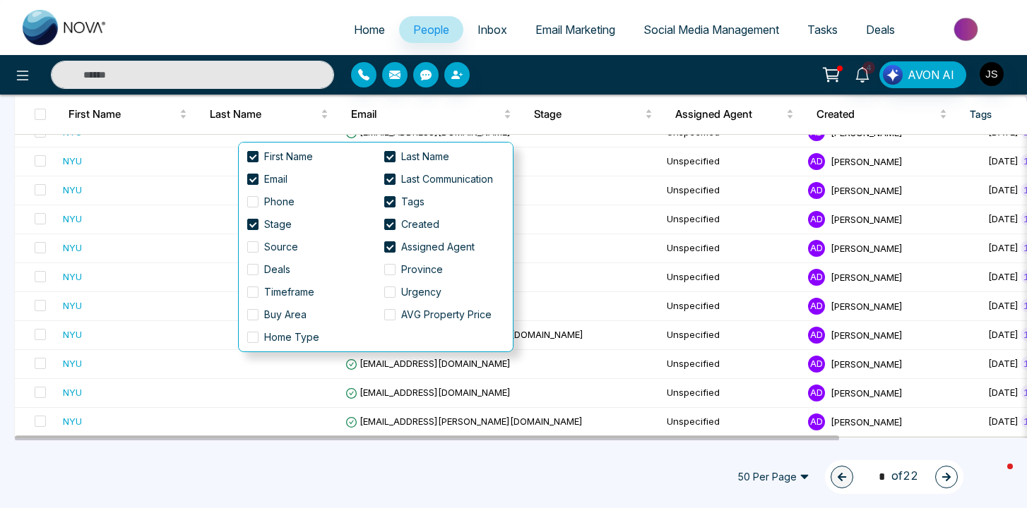
click at [789, 481] on span "50 Per Page" at bounding box center [773, 477] width 92 height 23
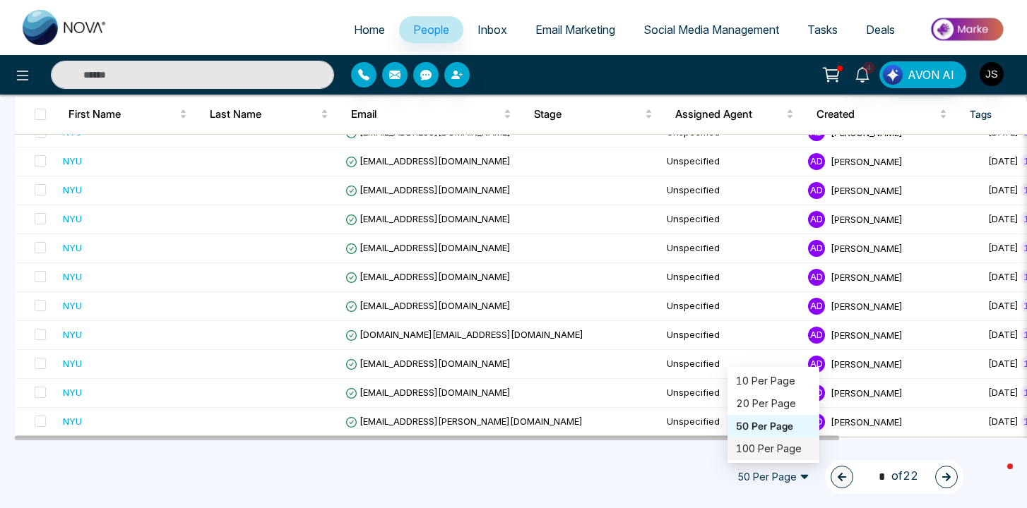
click at [789, 455] on div "100 Per Page" at bounding box center [773, 449] width 75 height 16
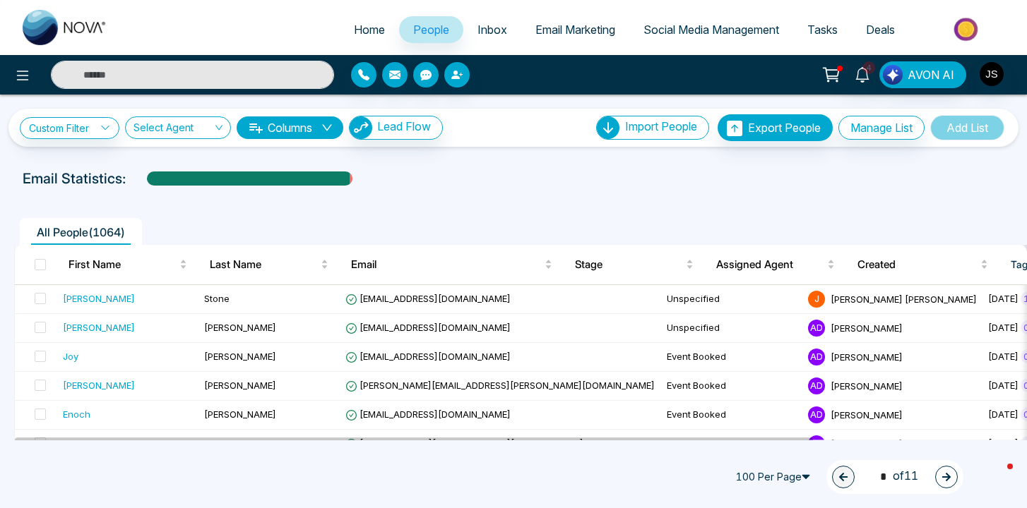
click at [482, 224] on ul "All People ( 1064 )" at bounding box center [481, 231] width 935 height 27
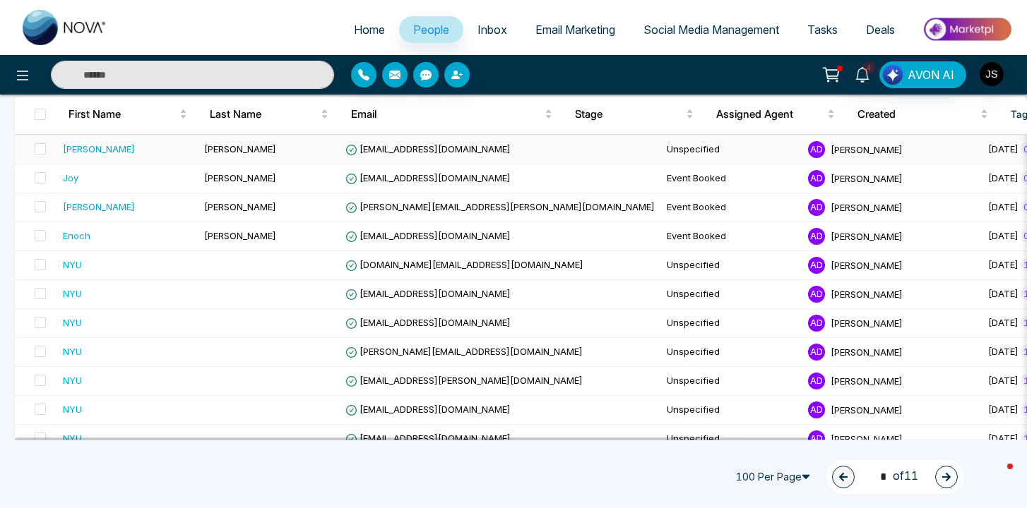
scroll to position [0, 0]
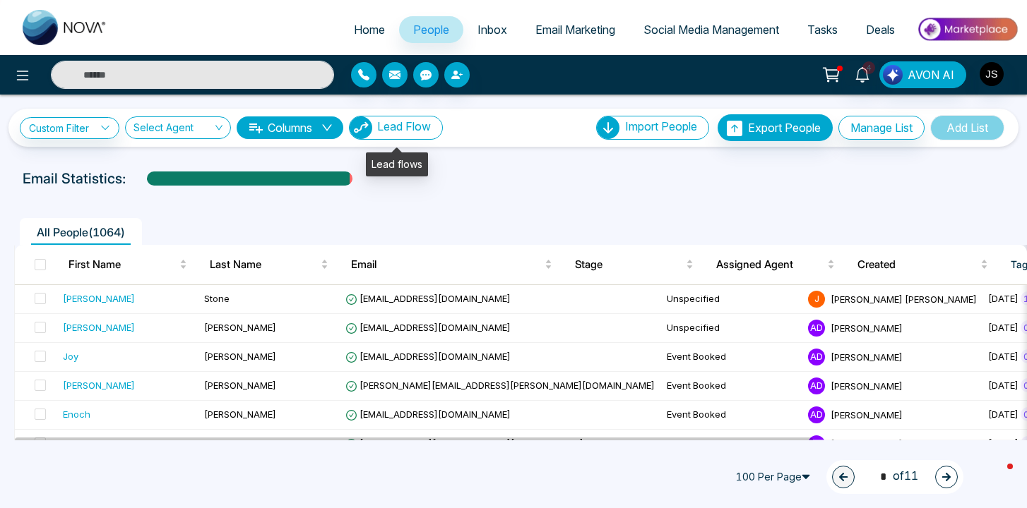
click at [393, 136] on button "Lead Flow" at bounding box center [396, 128] width 94 height 24
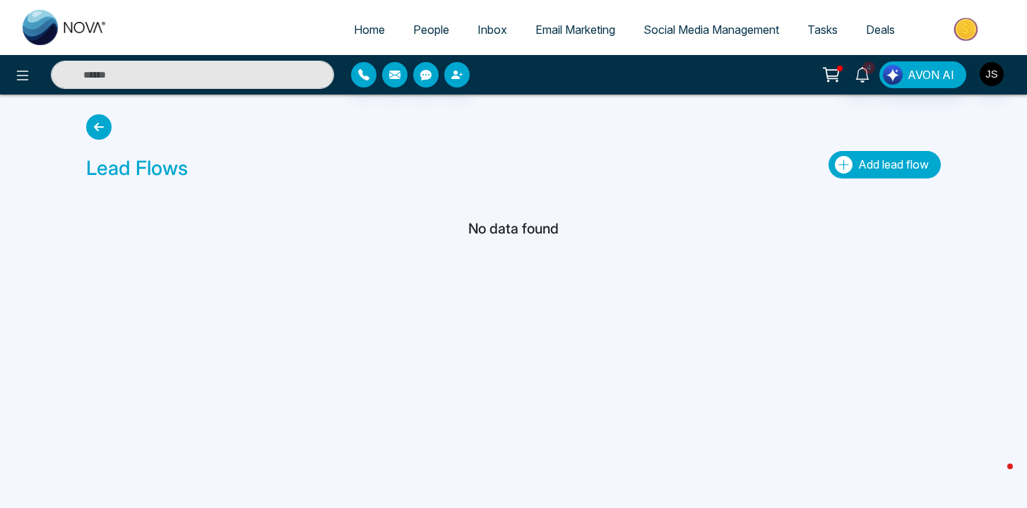
click at [873, 152] on button "Add lead flow" at bounding box center [884, 165] width 112 height 28
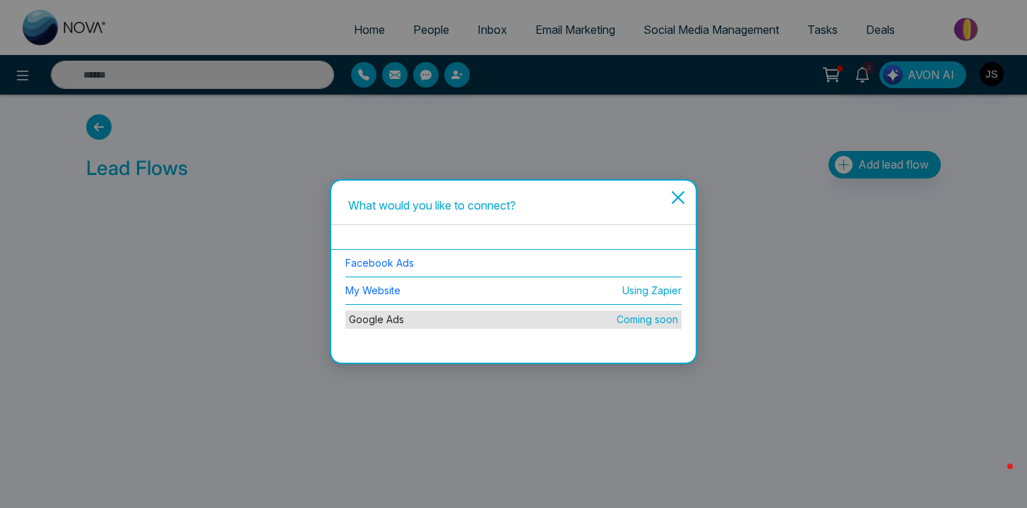
click at [681, 197] on icon "close" at bounding box center [677, 197] width 17 height 17
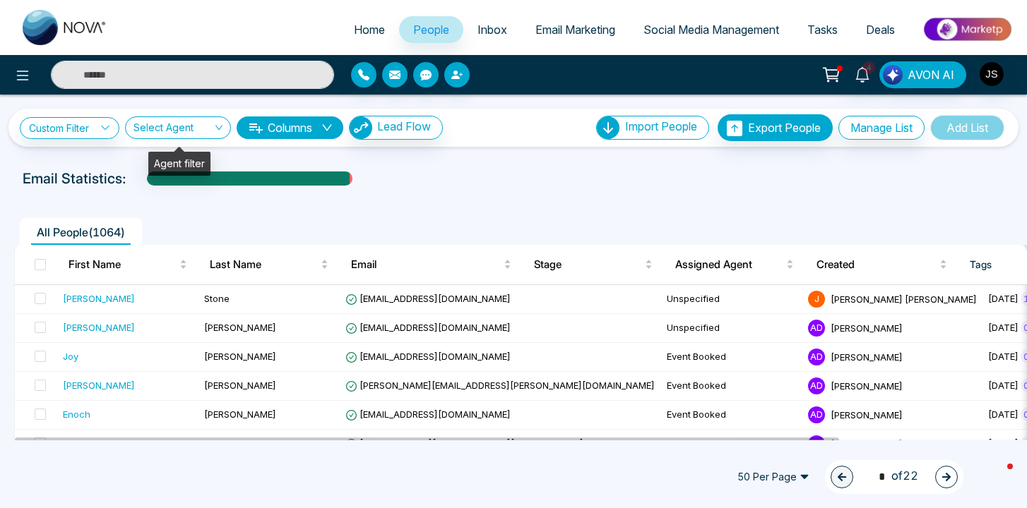
click at [208, 134] on input "search" at bounding box center [172, 130] width 79 height 27
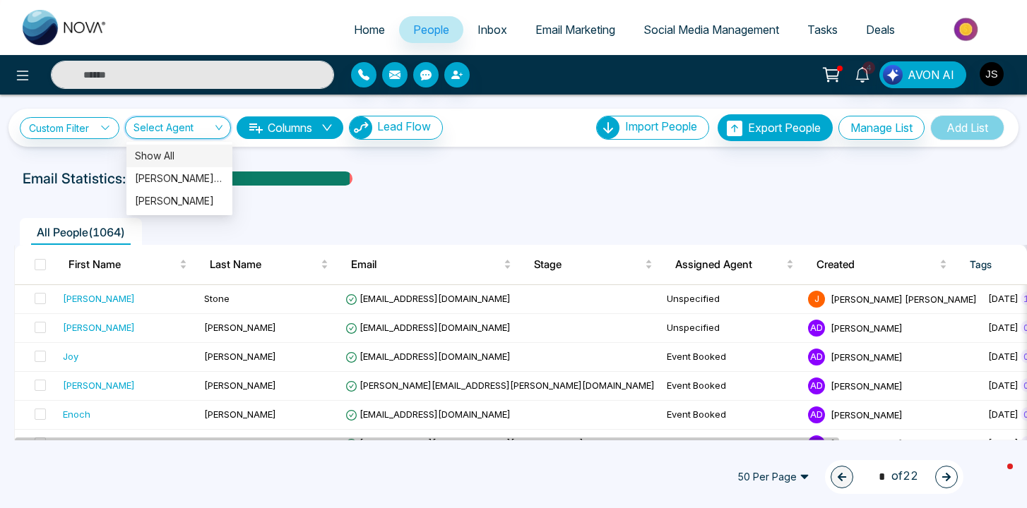
click at [208, 134] on input "search" at bounding box center [172, 130] width 79 height 27
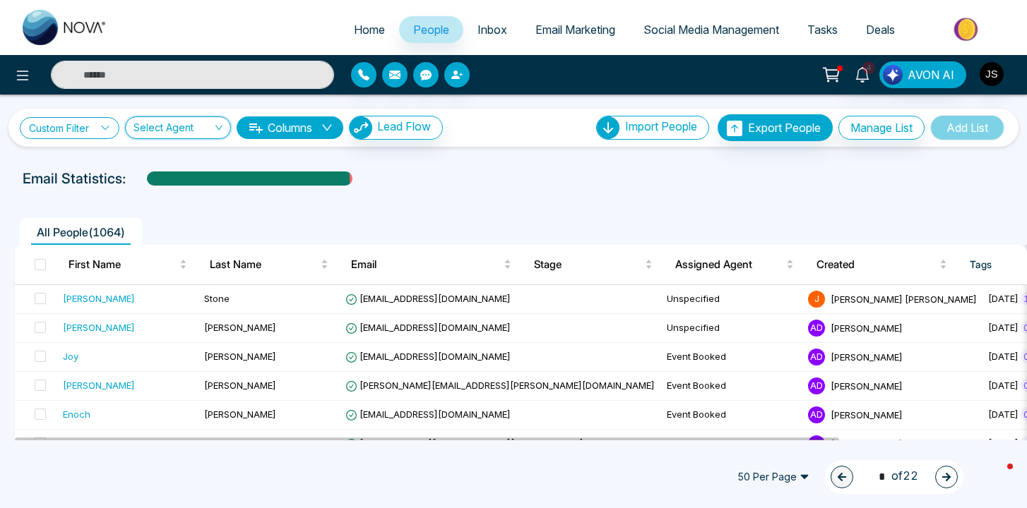
click at [95, 130] on link "Custom Filter" at bounding box center [70, 128] width 100 height 22
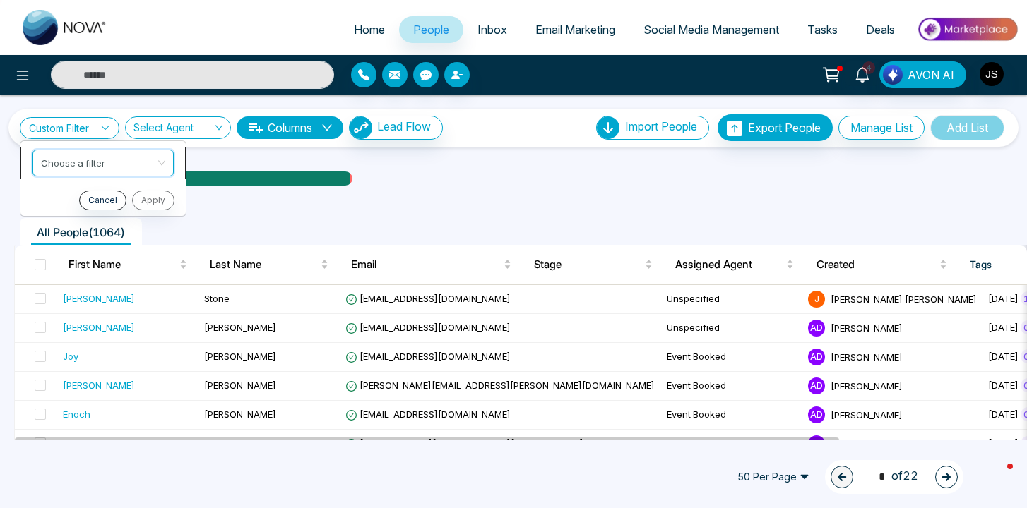
click at [115, 162] on input "search" at bounding box center [98, 160] width 114 height 21
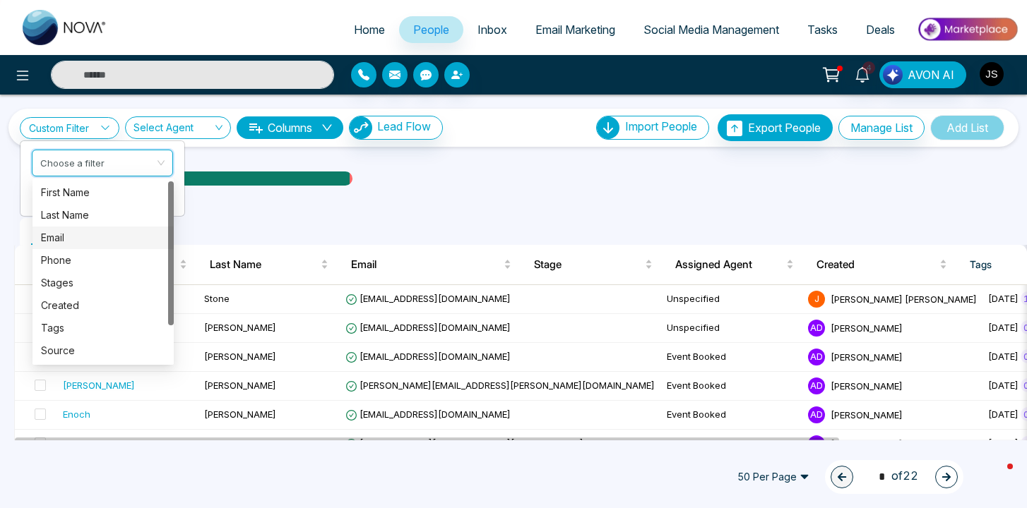
click at [644, 174] on div "Email Statistics:" at bounding box center [513, 178] width 981 height 21
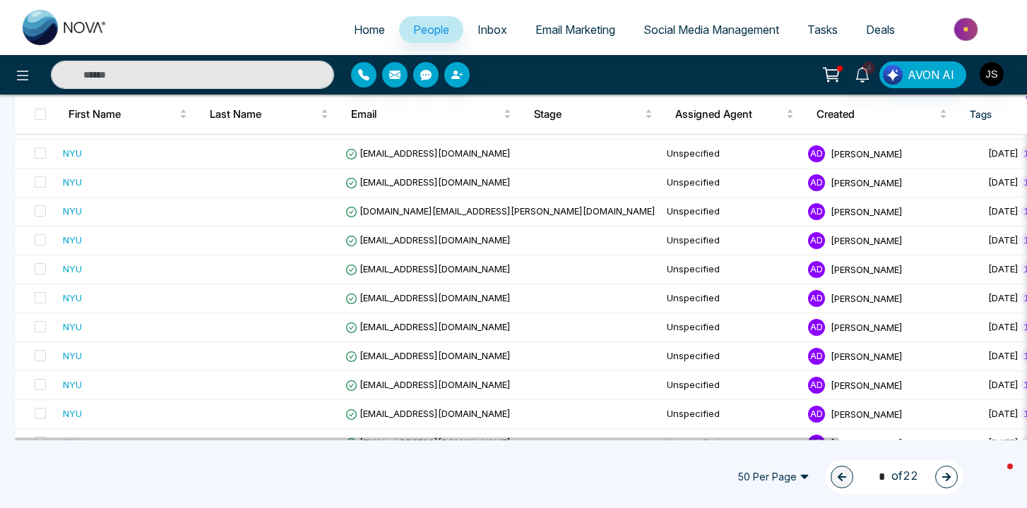
scroll to position [1296, 0]
